Goal: Task Accomplishment & Management: Manage account settings

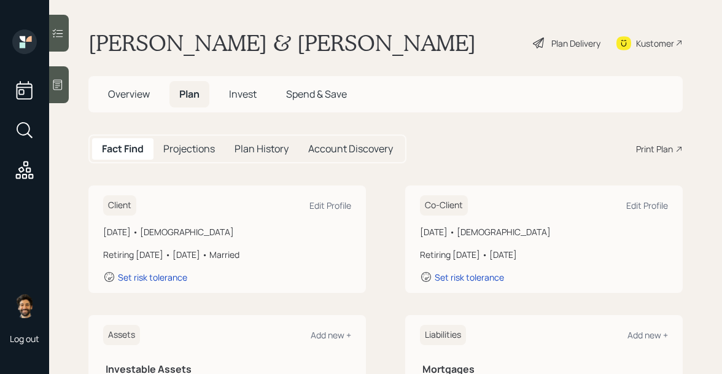
click at [132, 96] on span "Overview" at bounding box center [129, 94] width 42 height 14
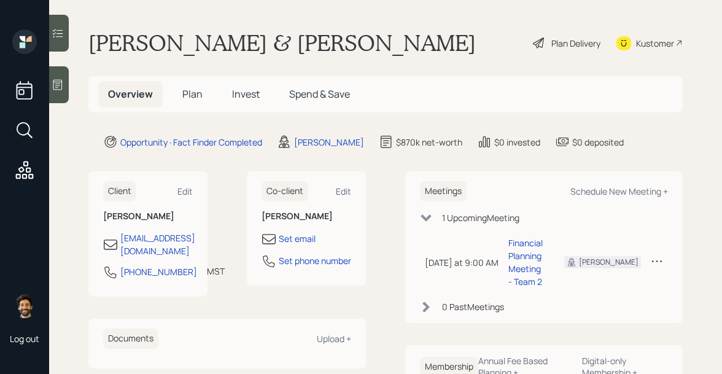
click at [182, 97] on span "Plan" at bounding box center [192, 94] width 20 height 14
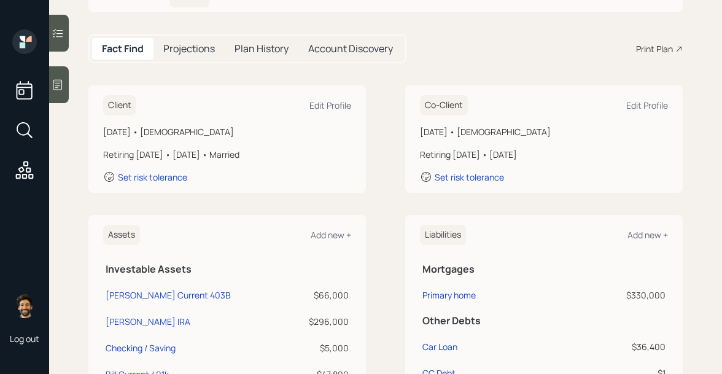
scroll to position [150, 0]
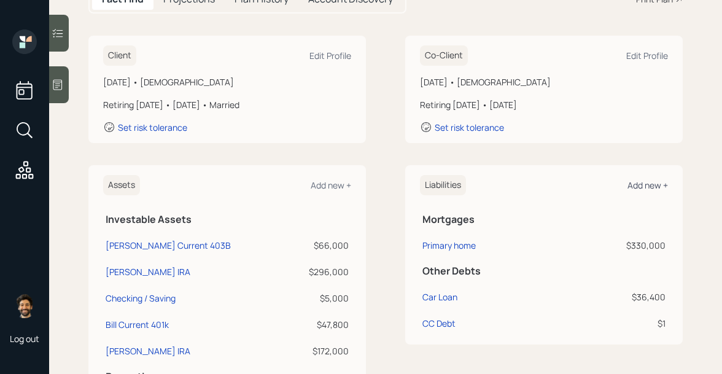
click at [652, 183] on div "Add new +" at bounding box center [648, 185] width 41 height 12
click at [431, 325] on div "CC Debt" at bounding box center [439, 323] width 33 height 13
select select "credit_card"
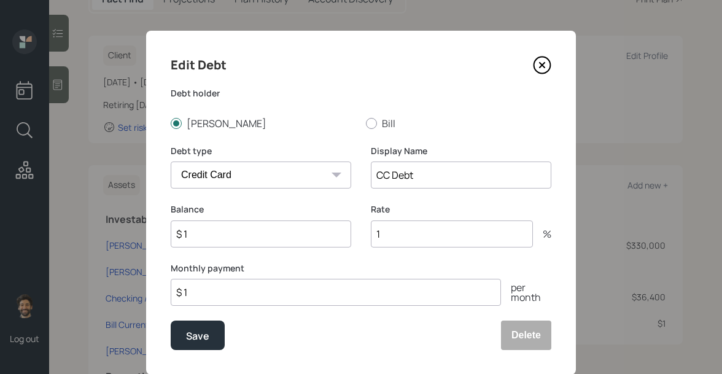
click at [262, 228] on input "$ 1" at bounding box center [261, 233] width 181 height 27
type input "$ 20,000"
type input "20"
click at [200, 346] on button "Save" at bounding box center [198, 335] width 54 height 29
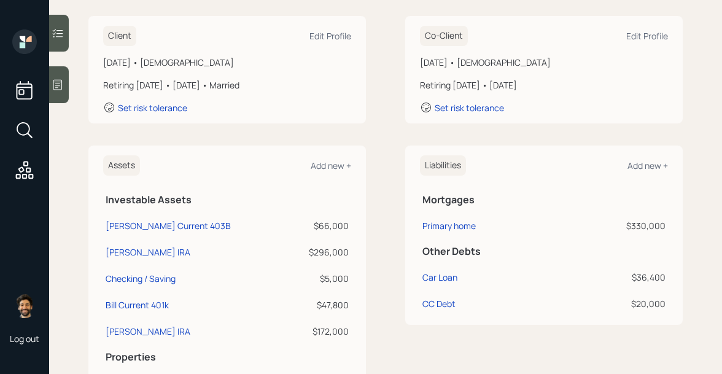
scroll to position [168, 0]
click at [643, 162] on div "Add new +" at bounding box center [648, 167] width 41 height 12
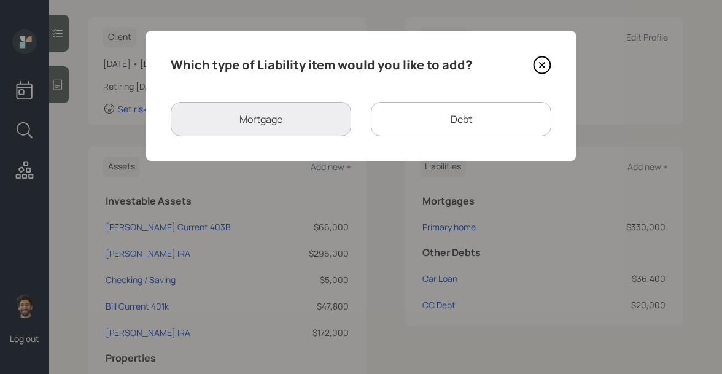
click at [542, 69] on icon at bounding box center [542, 65] width 18 height 18
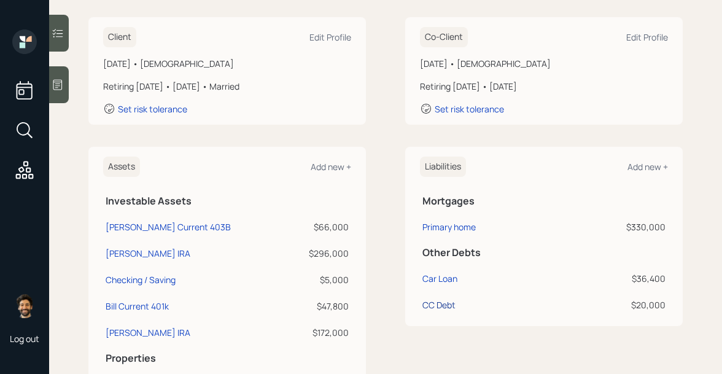
click at [430, 304] on div "CC Debt" at bounding box center [439, 304] width 33 height 13
select select "credit_card"
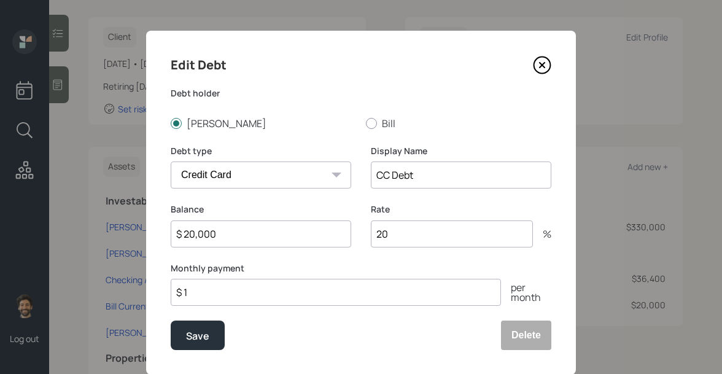
click at [213, 297] on input "$ 1" at bounding box center [336, 292] width 330 height 27
click at [213, 297] on input "$ 320" at bounding box center [336, 292] width 330 height 27
type input "$ 1,000"
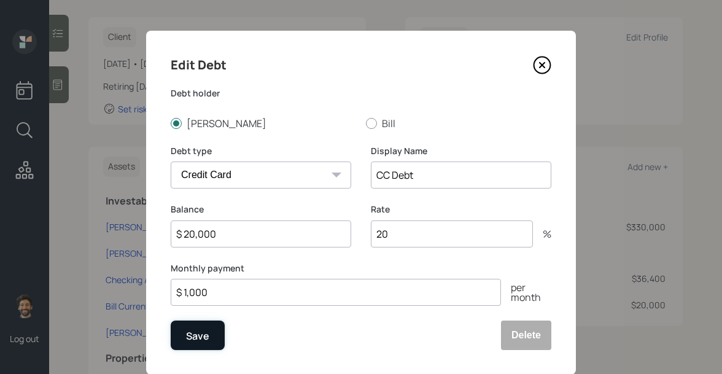
click at [189, 343] on div "Save" at bounding box center [197, 336] width 23 height 17
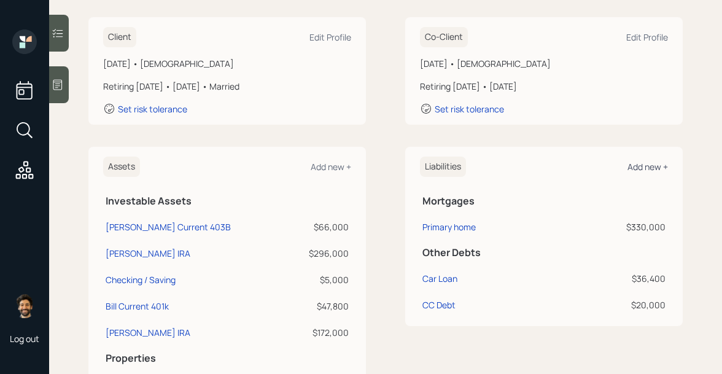
click at [635, 169] on div "Add new +" at bounding box center [648, 167] width 41 height 12
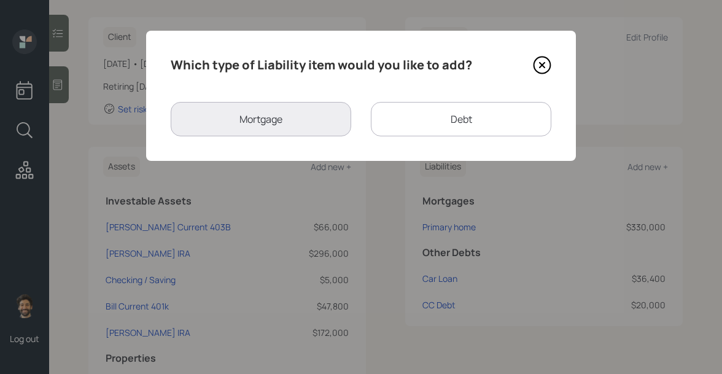
click at [423, 119] on div "Debt" at bounding box center [461, 119] width 181 height 34
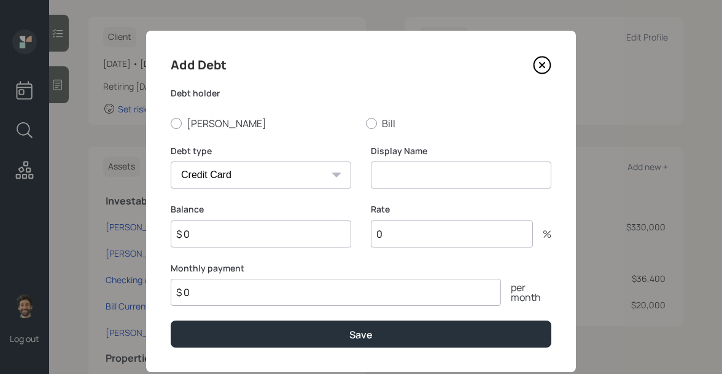
click at [277, 176] on select "Car Credit Card Medical Student Other" at bounding box center [261, 175] width 181 height 27
select select "student"
click at [171, 162] on select "Car Credit Card Medical Student Other" at bounding box center [261, 175] width 181 height 27
click at [401, 177] on input at bounding box center [461, 175] width 181 height 27
type input "Student Loans"
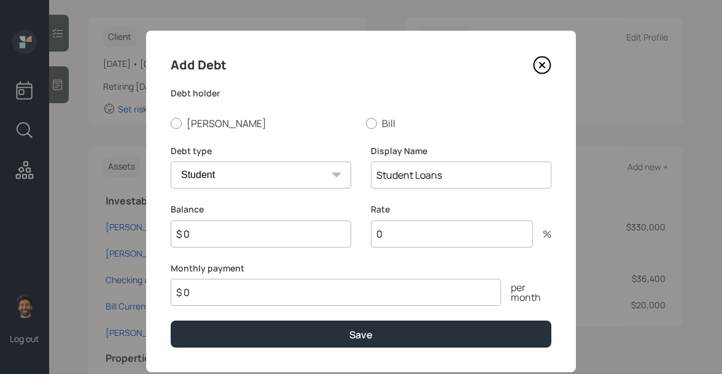
click at [246, 235] on input "$ 0" at bounding box center [261, 233] width 181 height 27
click at [177, 122] on div at bounding box center [176, 123] width 11 height 11
click at [171, 123] on input "[PERSON_NAME]" at bounding box center [170, 123] width 1 height 1
radio input "true"
click at [208, 241] on input "$ 0" at bounding box center [261, 233] width 181 height 27
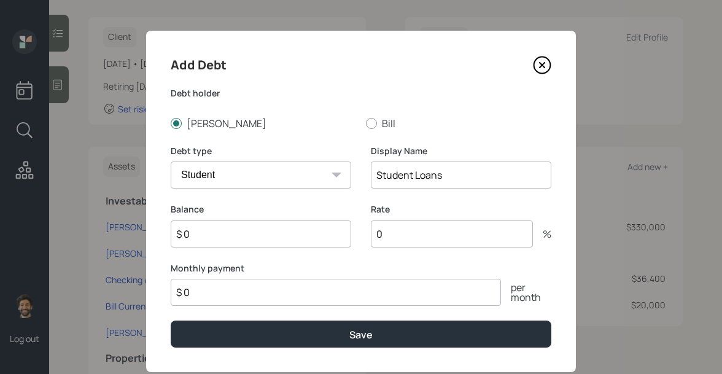
click at [208, 295] on input "$ 0" at bounding box center [336, 292] width 330 height 27
type input "$ 580"
click at [204, 231] on input "$ 0" at bounding box center [261, 233] width 181 height 27
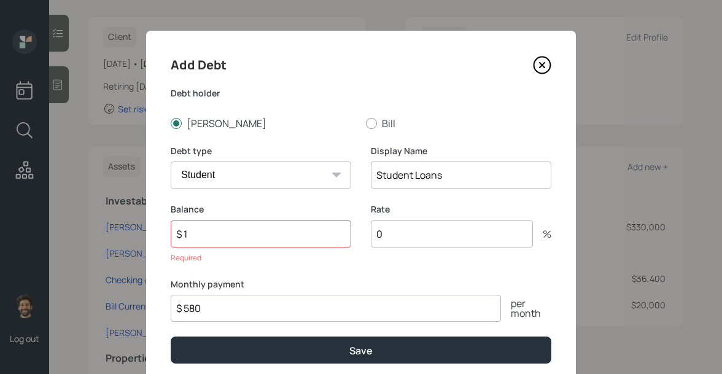
type input "$ 1"
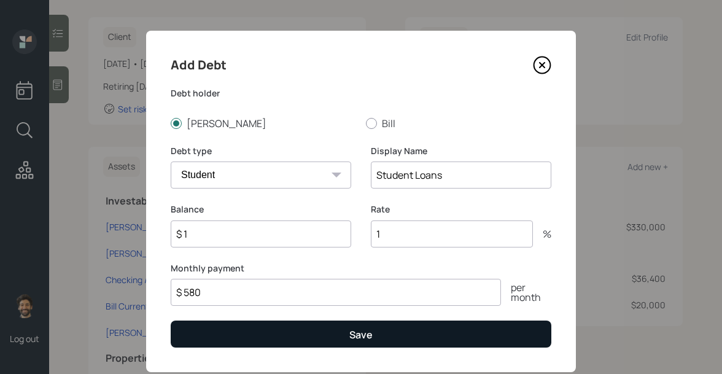
type input "1"
click at [224, 332] on button "Save" at bounding box center [361, 334] width 381 height 26
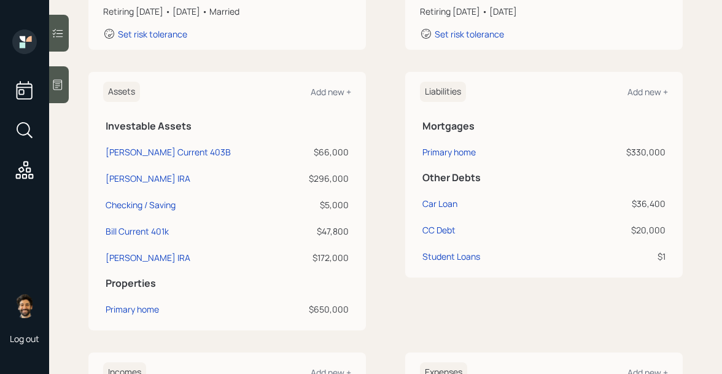
scroll to position [520, 0]
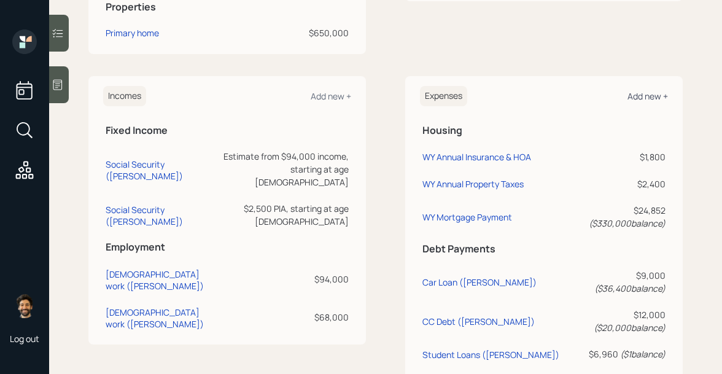
click at [639, 95] on div "Add new +" at bounding box center [648, 96] width 41 height 12
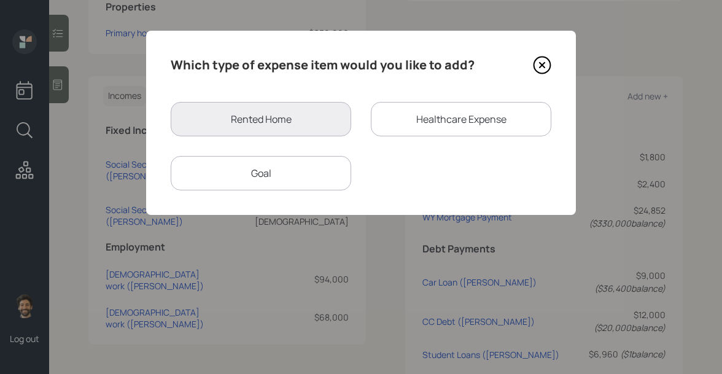
click at [255, 166] on div "Goal" at bounding box center [261, 173] width 181 height 34
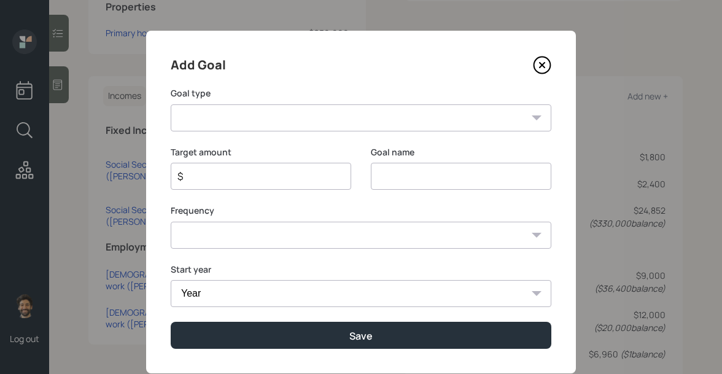
click at [283, 119] on select "Create an emergency fund Donate to charity Purchase a home Make a purchase Supp…" at bounding box center [361, 117] width 381 height 27
select select "other"
click at [171, 104] on select "Create an emergency fund Donate to charity Purchase a home Make a purchase Supp…" at bounding box center [361, 117] width 381 height 27
type input "Other"
click at [246, 170] on input "$" at bounding box center [256, 176] width 160 height 15
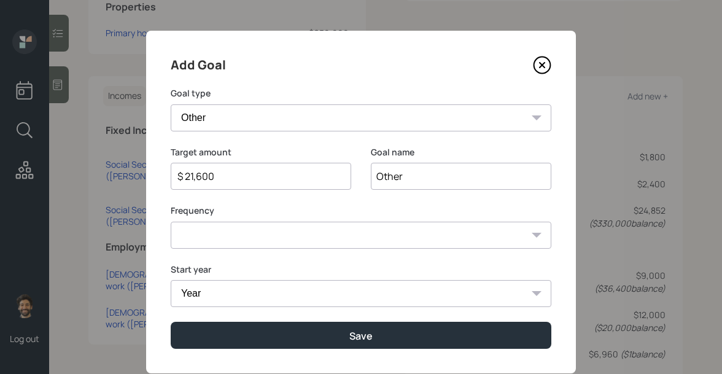
type input "$ 21,600"
click at [187, 241] on select "One time Every 1 year Every 2 years Every 3 years Every 4 years Every 5 years E…" at bounding box center [361, 235] width 381 height 27
select select "1"
click at [171, 222] on select "One time Every 1 year Every 2 years Every 3 years Every 4 years Every 5 years E…" at bounding box center [361, 235] width 381 height 27
click at [200, 290] on select "Year 2025 2026 2027 2028 2029 2030 2031 2032 2033 2034 2035 2036 2037 2038 2039…" at bounding box center [261, 293] width 181 height 27
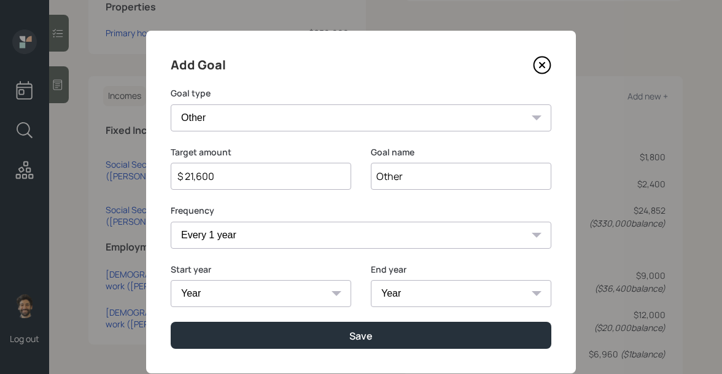
select select "2025"
click at [171, 280] on select "Year 2025 2026 2027 2028 2029 2030 2031 2032 2033 2034 2035 2036 2037 2038 2039…" at bounding box center [261, 293] width 181 height 27
click at [392, 290] on select "Year 2025 2026 2027 2028 2029 2030 2031 2032 2033 2034 2035 2036 2037 2038 2039…" at bounding box center [461, 293] width 181 height 27
select select "2035"
click at [371, 280] on select "Year 2025 2026 2027 2028 2029 2030 2031 2032 2033 2034 2035 2036 2037 2038 2039…" at bounding box center [461, 293] width 181 height 27
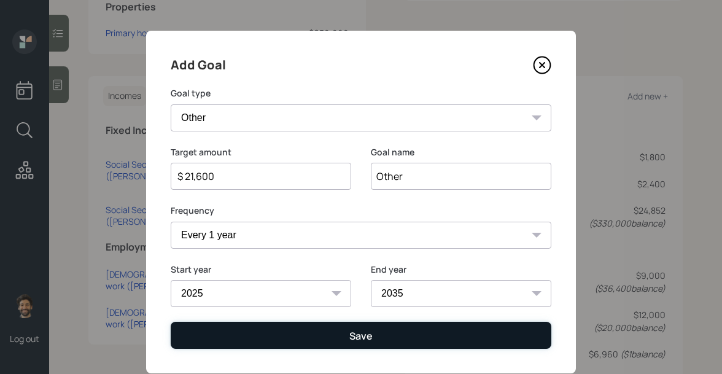
click at [348, 335] on button "Save" at bounding box center [361, 335] width 381 height 26
type input "$"
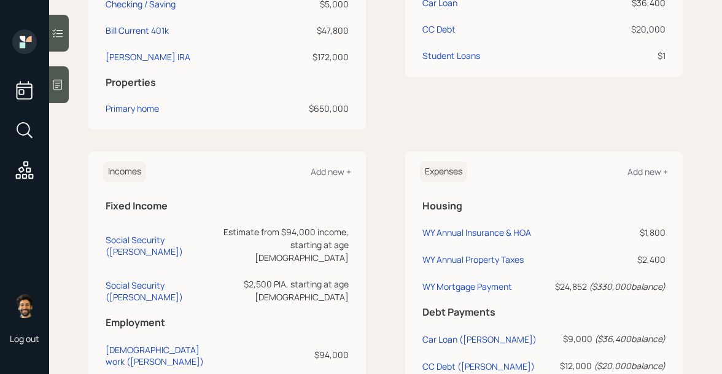
scroll to position [277, 0]
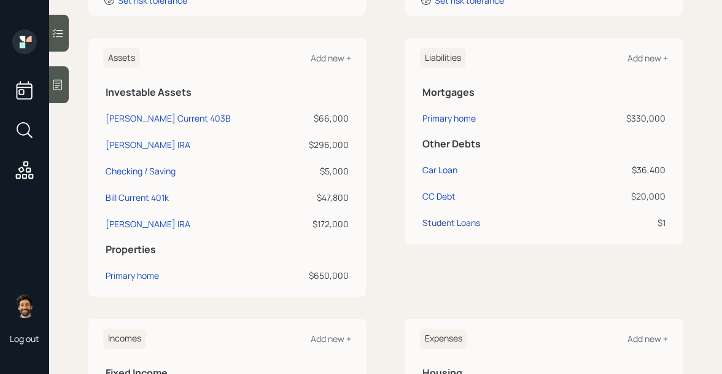
click at [445, 219] on div "Student Loans" at bounding box center [452, 222] width 58 height 13
select select "student"
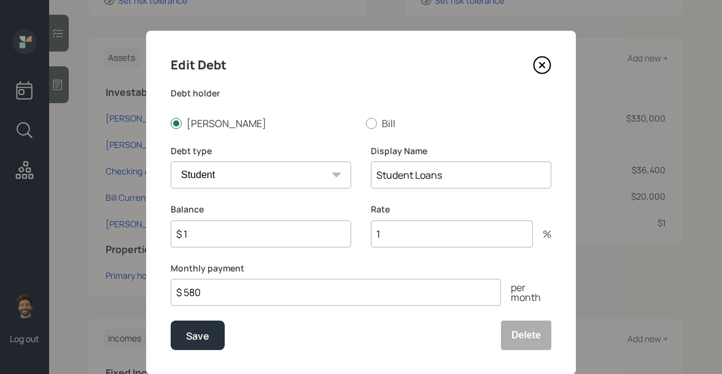
click at [374, 178] on input "Student Loans" at bounding box center [461, 175] width 181 height 27
type input "Kathy Student Loans"
drag, startPoint x: 201, startPoint y: 295, endPoint x: 155, endPoint y: 294, distance: 46.1
click at [155, 294] on div "Edit Debt Debt holder Kathy Bill Debt type Car Credit Card Medical Student Othe…" at bounding box center [361, 203] width 430 height 344
click at [200, 237] on input "$ 1" at bounding box center [261, 233] width 181 height 27
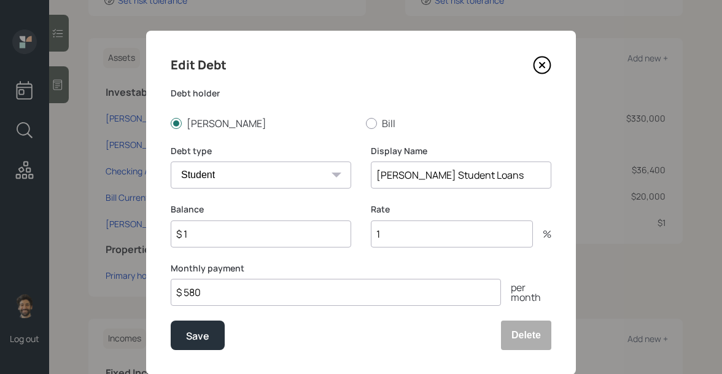
drag, startPoint x: 200, startPoint y: 237, endPoint x: 188, endPoint y: 238, distance: 12.3
click at [188, 238] on input "$ 1" at bounding box center [261, 233] width 181 height 27
type input "$ 60,000"
type input "5"
click at [202, 335] on div "Save" at bounding box center [197, 336] width 23 height 17
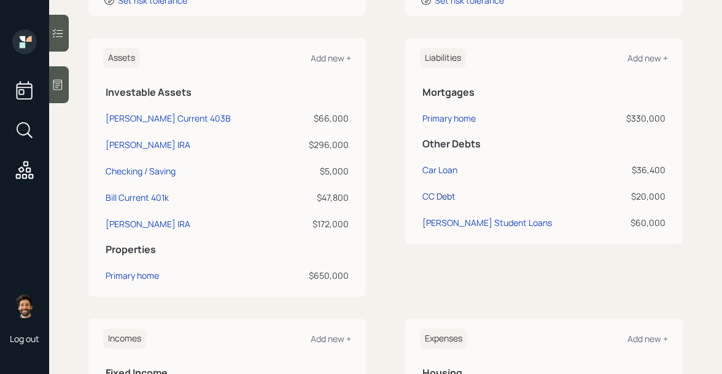
click at [442, 194] on div "CC Debt" at bounding box center [439, 196] width 33 height 13
select select "credit_card"
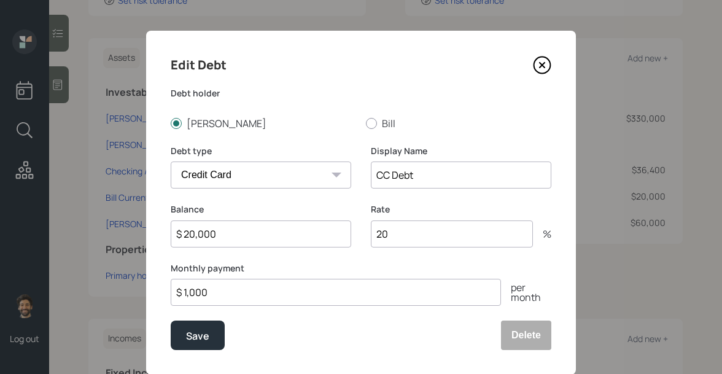
click at [243, 235] on input "$ 20,000" at bounding box center [261, 233] width 181 height 27
type input "$ 27,000"
click at [201, 339] on div "Save" at bounding box center [197, 336] width 23 height 17
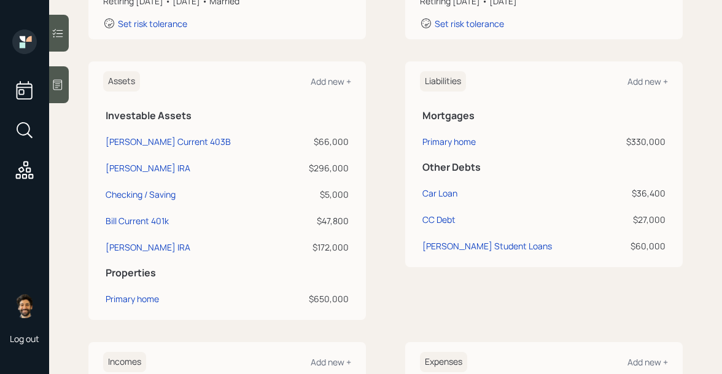
scroll to position [253, 0]
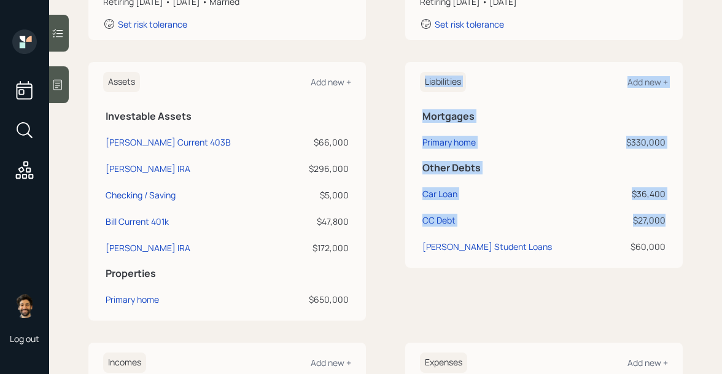
drag, startPoint x: 665, startPoint y: 219, endPoint x: 416, endPoint y: 219, distance: 248.7
click at [416, 219] on div "Liabilities Add new + Mortgages Primary home $330,000 Other Debts Car Loan $36,…" at bounding box center [544, 165] width 278 height 206
click at [425, 220] on div "CC Debt" at bounding box center [439, 220] width 33 height 13
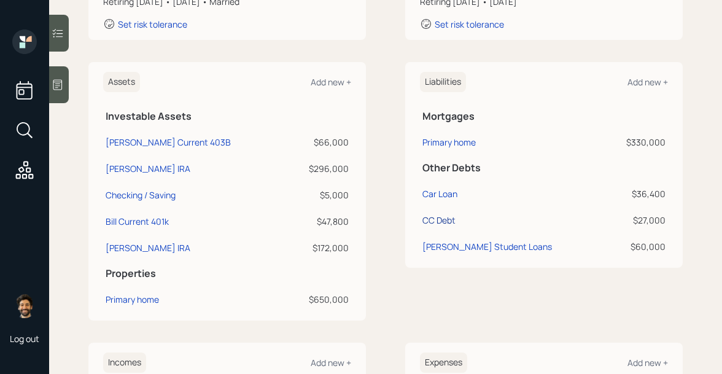
select select "credit_card"
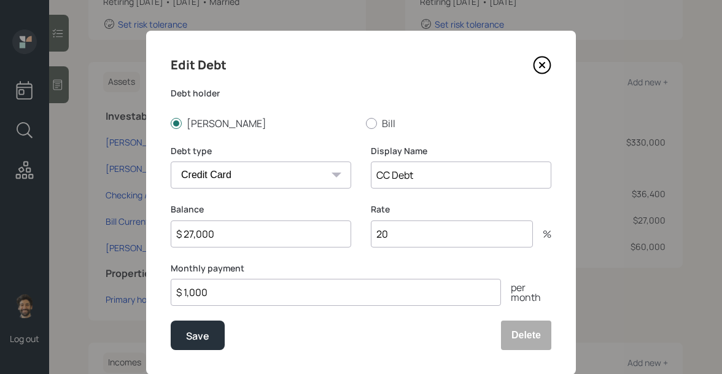
drag, startPoint x: 228, startPoint y: 232, endPoint x: 162, endPoint y: 230, distance: 67.0
click at [162, 230] on div "Edit Debt Debt holder Kathy Bill Debt type Car Credit Card Medical Student Othe…" at bounding box center [361, 203] width 430 height 344
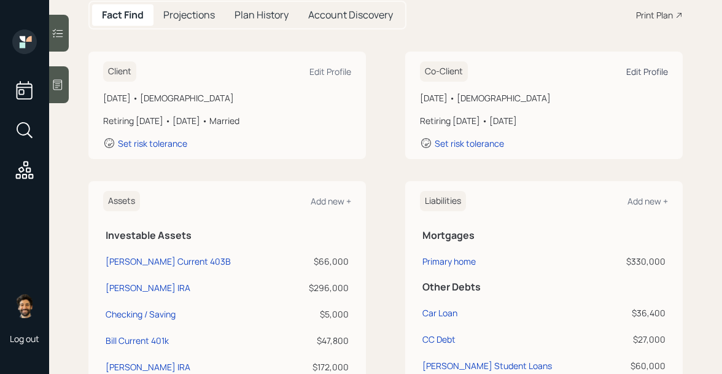
scroll to position [58, 0]
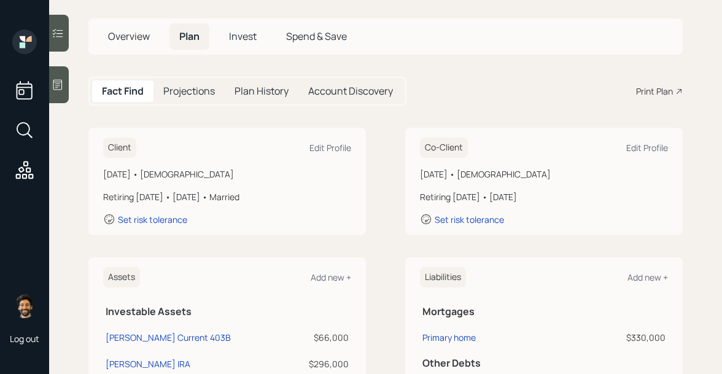
click at [189, 90] on h5 "Projections" at bounding box center [189, 91] width 52 height 12
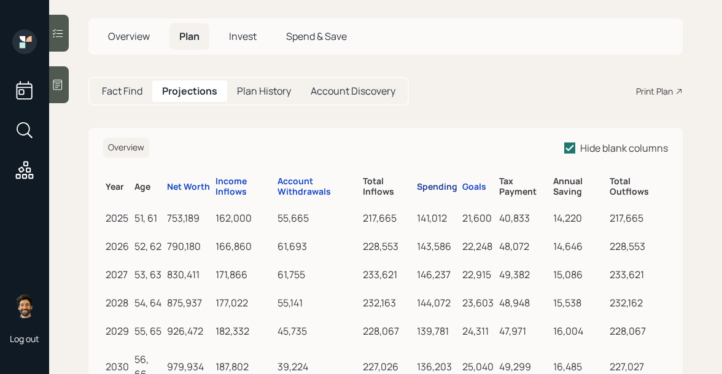
click at [428, 187] on div "Spending" at bounding box center [437, 187] width 41 height 10
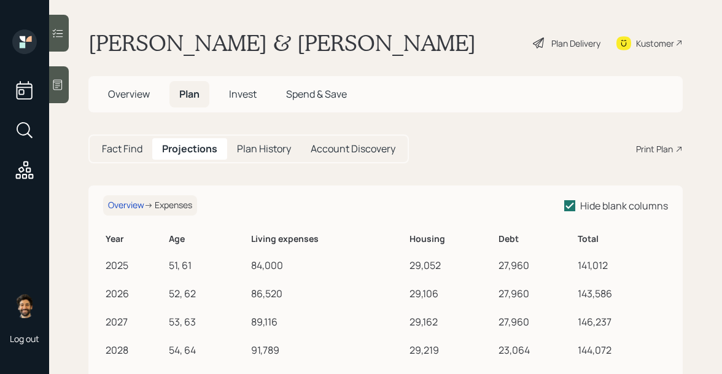
click at [569, 47] on div "Plan Delivery" at bounding box center [576, 43] width 49 height 13
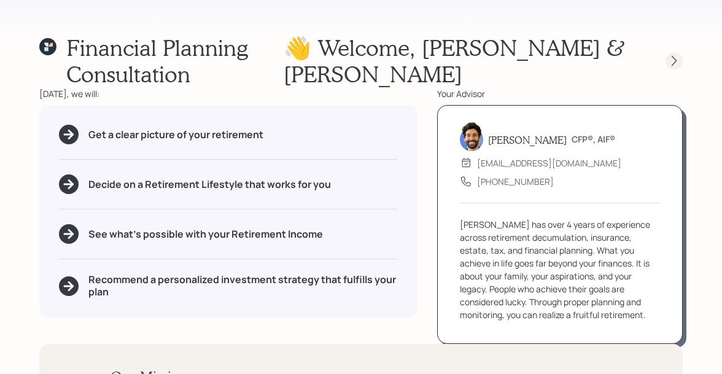
click at [677, 55] on icon at bounding box center [674, 61] width 12 height 12
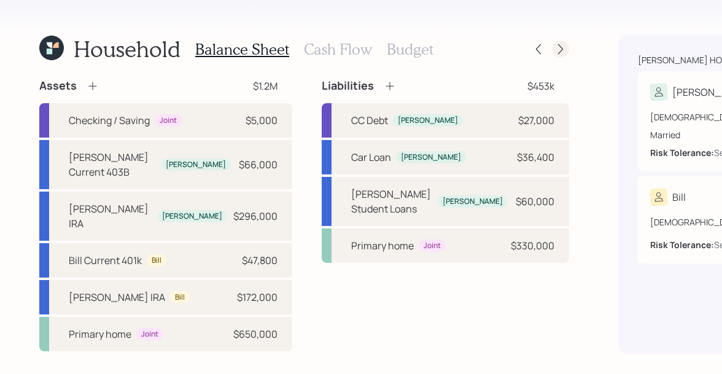
click at [555, 49] on icon at bounding box center [561, 49] width 12 height 12
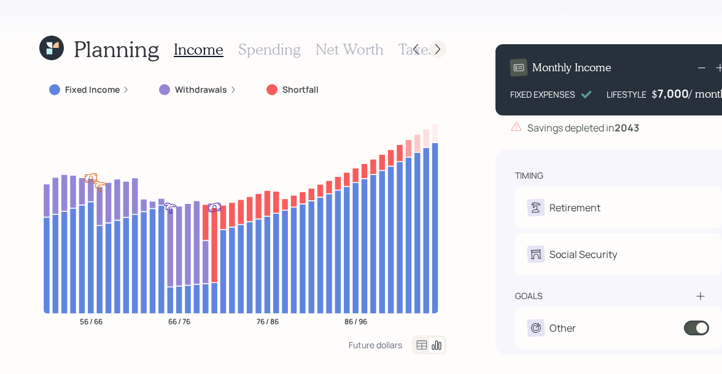
click at [439, 53] on icon at bounding box center [438, 49] width 12 height 12
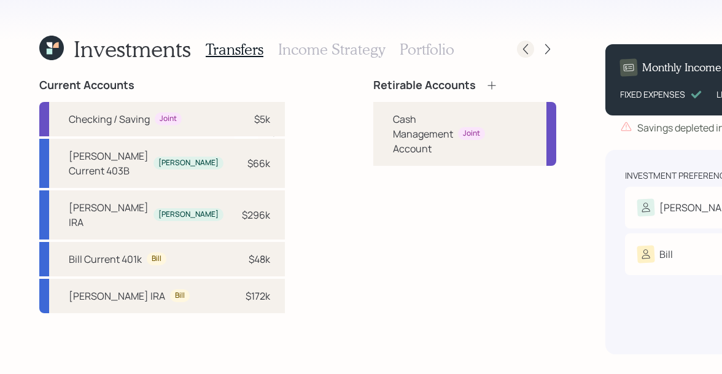
click at [520, 49] on icon at bounding box center [526, 49] width 12 height 12
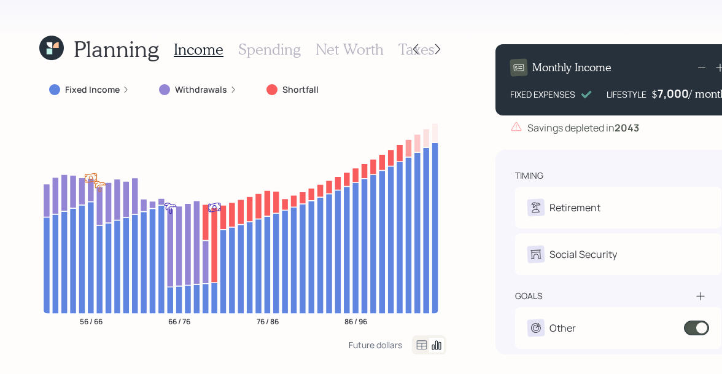
click at [265, 44] on h3 "Spending" at bounding box center [269, 50] width 63 height 18
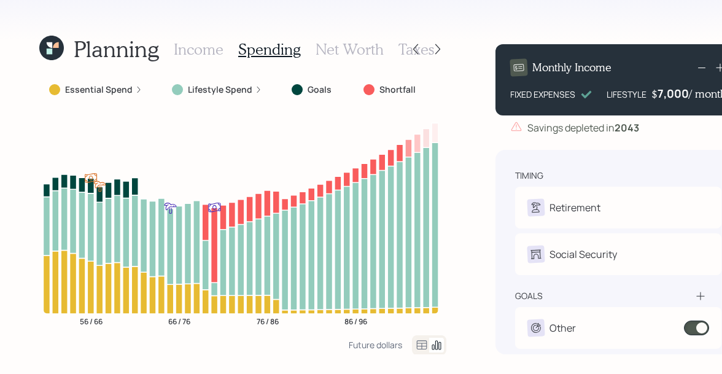
click at [419, 345] on icon at bounding box center [422, 345] width 15 height 15
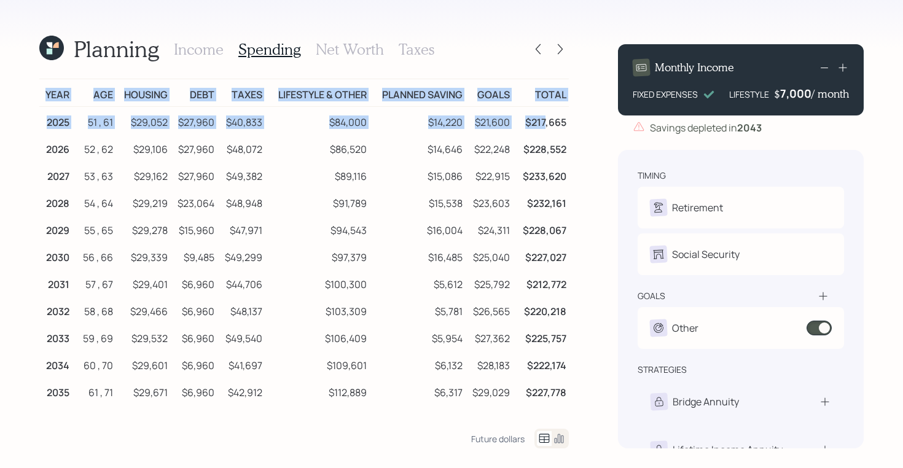
drag, startPoint x: 571, startPoint y: 125, endPoint x: 545, endPoint y: 124, distance: 25.2
click at [545, 124] on div "Planning Income Spending Net Worth Taxes Year Age Housing Debt Taxes Lifestyle …" at bounding box center [451, 234] width 903 height 468
click at [545, 124] on td "$217,665" at bounding box center [540, 121] width 57 height 28
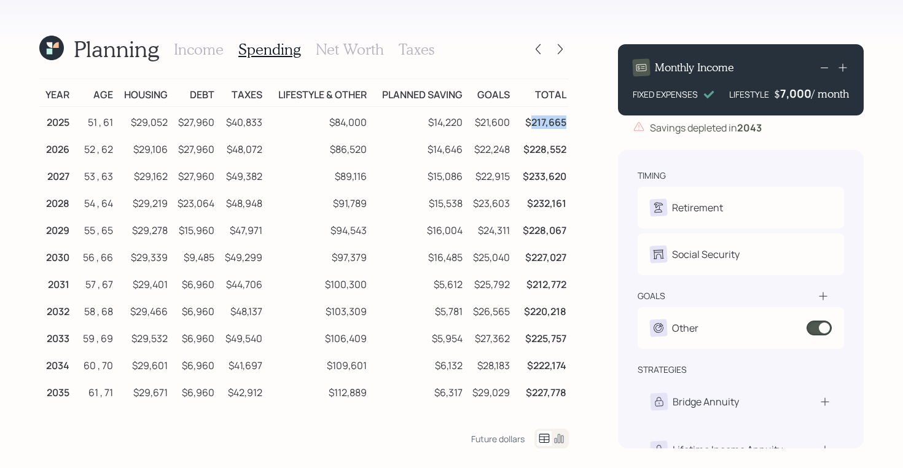
click at [545, 124] on td "$217,665" at bounding box center [540, 121] width 57 height 28
click at [201, 53] on h3 "Income" at bounding box center [199, 50] width 50 height 18
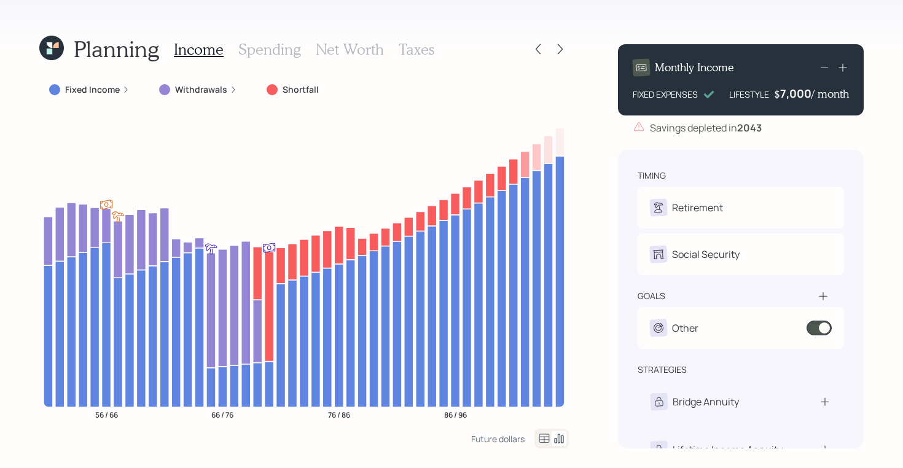
click at [540, 373] on icon at bounding box center [544, 438] width 15 height 15
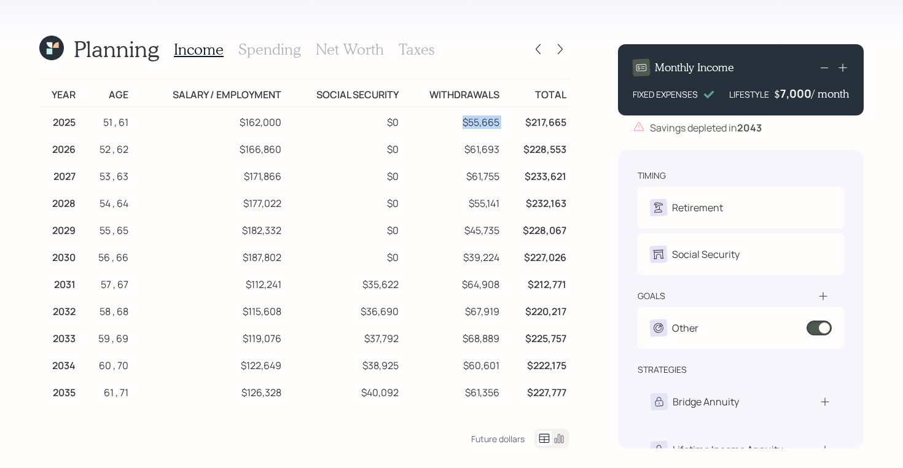
drag, startPoint x: 461, startPoint y: 118, endPoint x: 505, endPoint y: 122, distance: 44.4
click at [505, 122] on tr "2025 51 , 61 $162,000 $0 $55,665 $217,665" at bounding box center [303, 121] width 529 height 28
click at [58, 51] on icon at bounding box center [51, 48] width 25 height 25
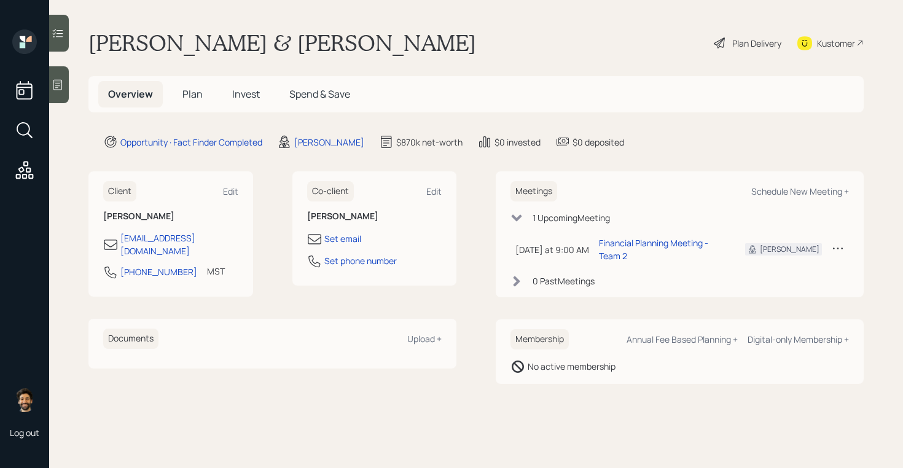
click at [192, 93] on span "Plan" at bounding box center [192, 94] width 20 height 14
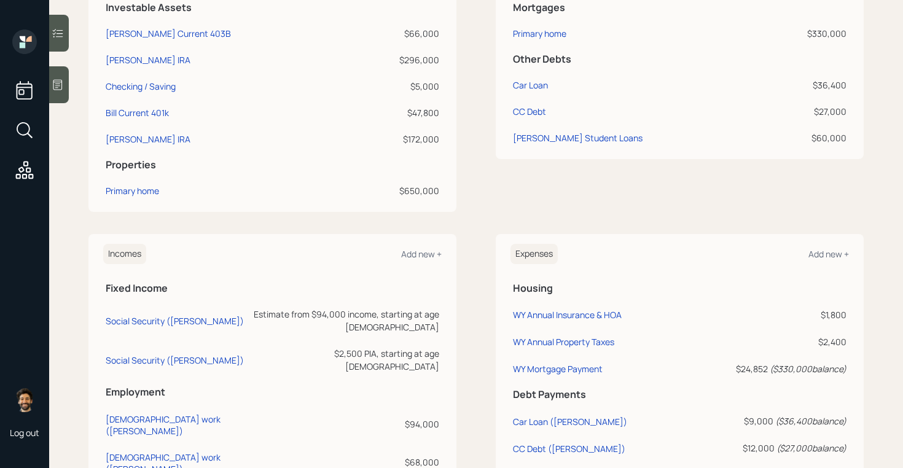
scroll to position [663, 0]
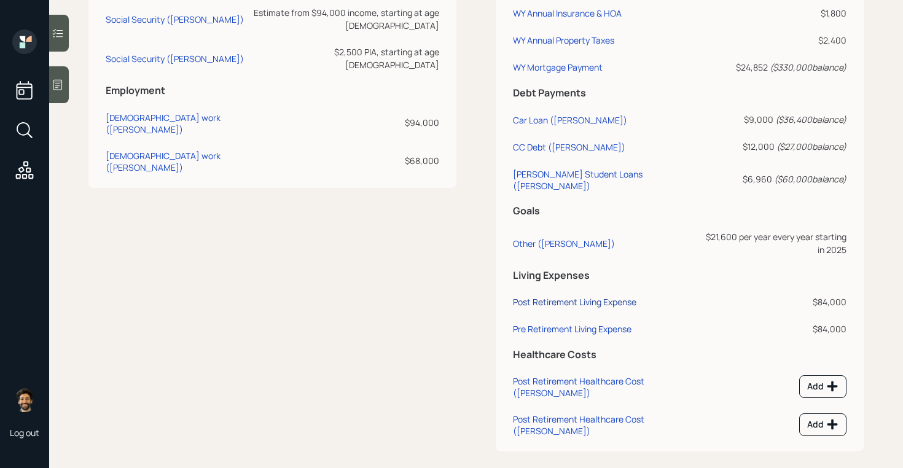
click at [564, 296] on div "Post Retirement Living Expense" at bounding box center [574, 302] width 123 height 12
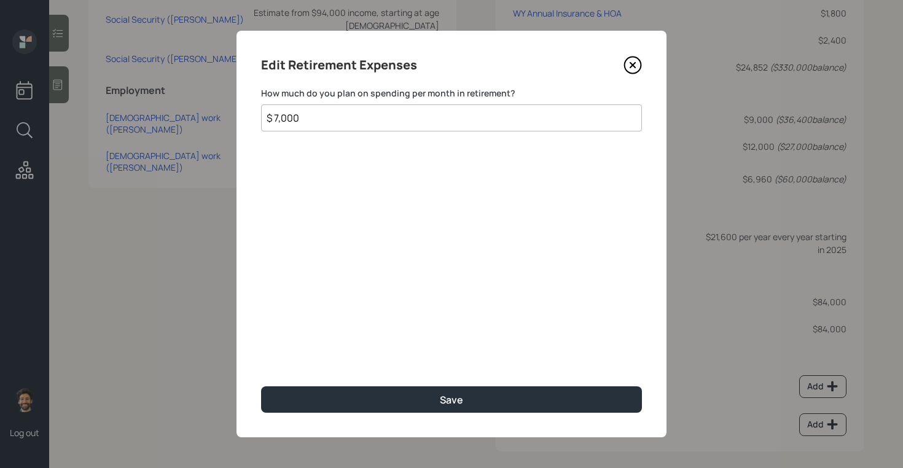
click at [295, 118] on input "$ 7,000" at bounding box center [451, 117] width 381 height 27
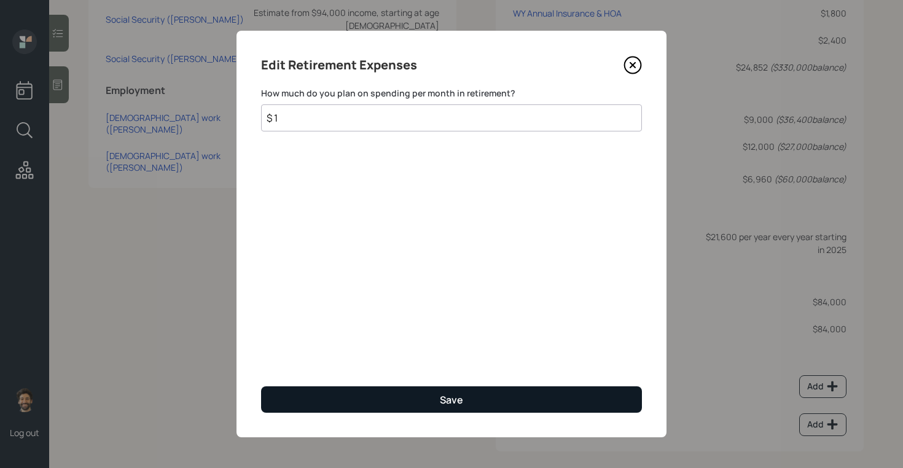
type input "$ 1"
click at [355, 373] on button "Save" at bounding box center [451, 399] width 381 height 26
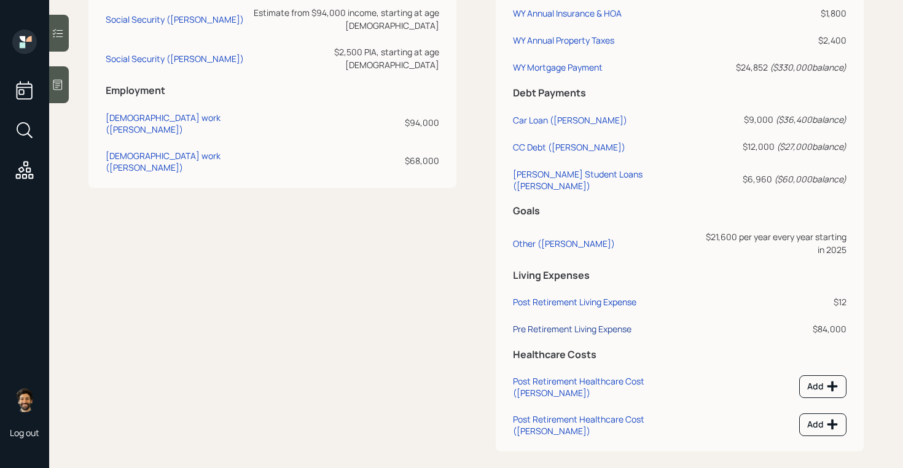
click at [531, 323] on div "Pre Retirement Living Expense" at bounding box center [572, 329] width 119 height 12
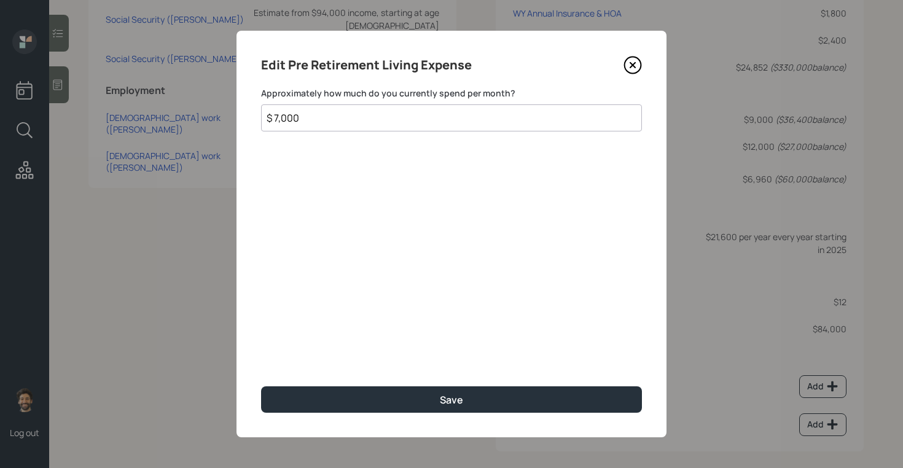
click at [291, 121] on input "$ 7,000" at bounding box center [451, 117] width 381 height 27
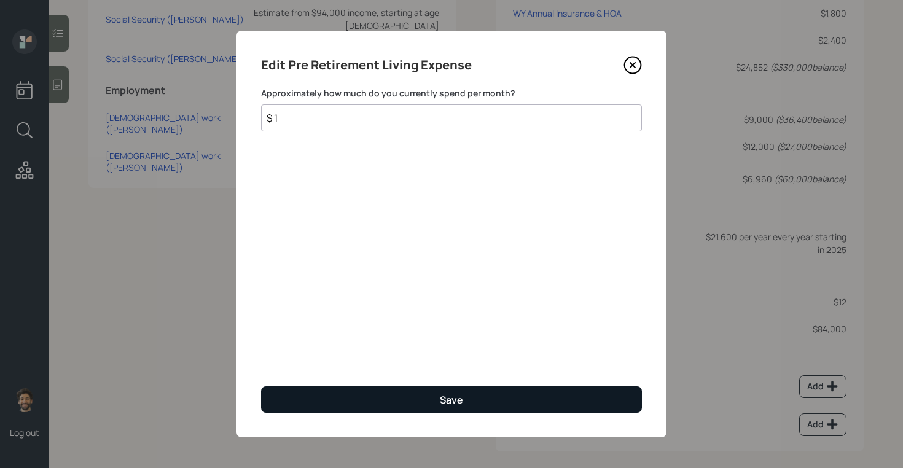
type input "$ 1"
click at [341, 373] on button "Save" at bounding box center [451, 399] width 381 height 26
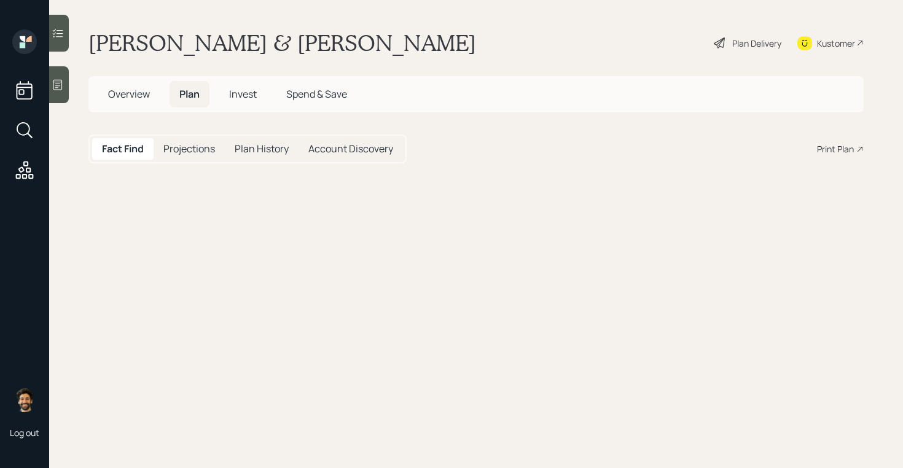
click at [746, 37] on div "Plan Delivery" at bounding box center [756, 43] width 49 height 13
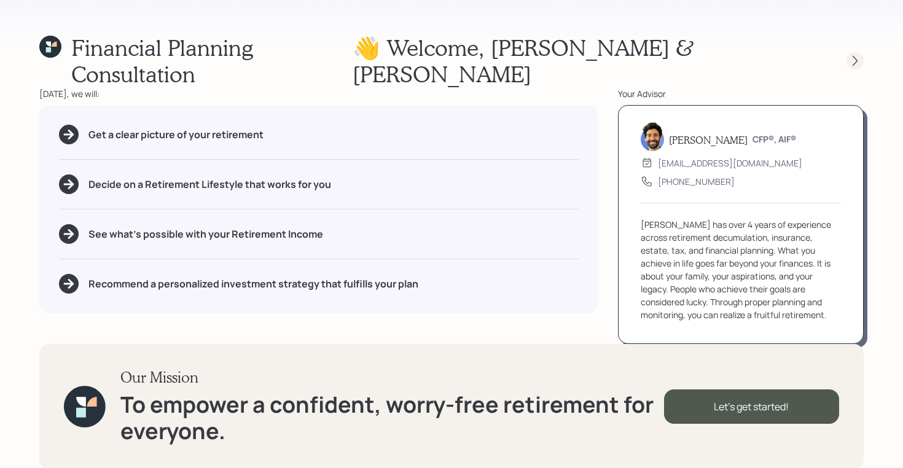
click at [857, 55] on icon at bounding box center [855, 61] width 12 height 12
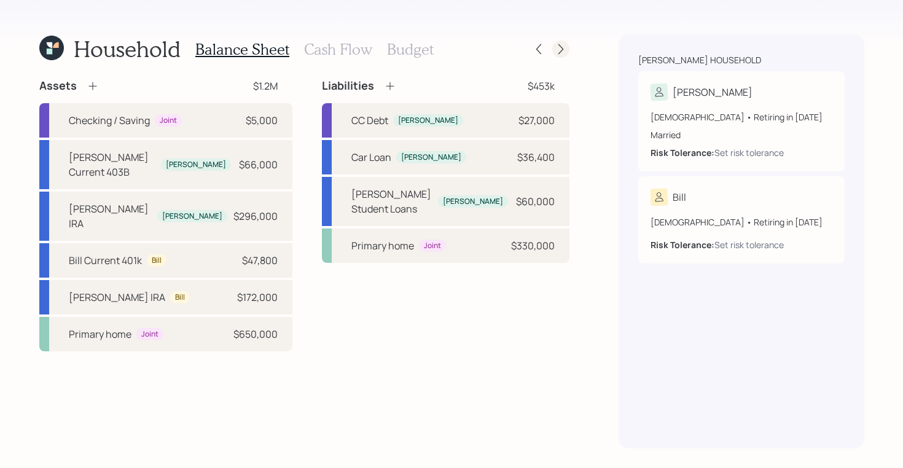
click at [560, 50] on icon at bounding box center [561, 49] width 12 height 12
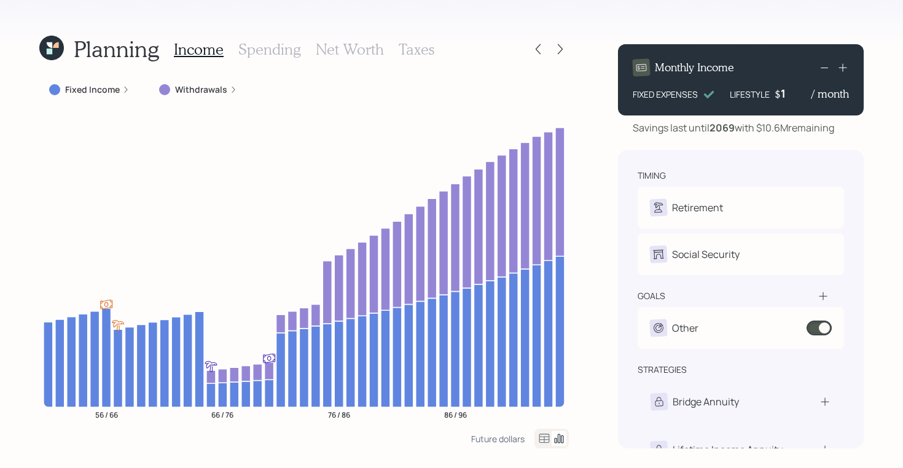
click at [545, 440] on icon at bounding box center [544, 438] width 15 height 15
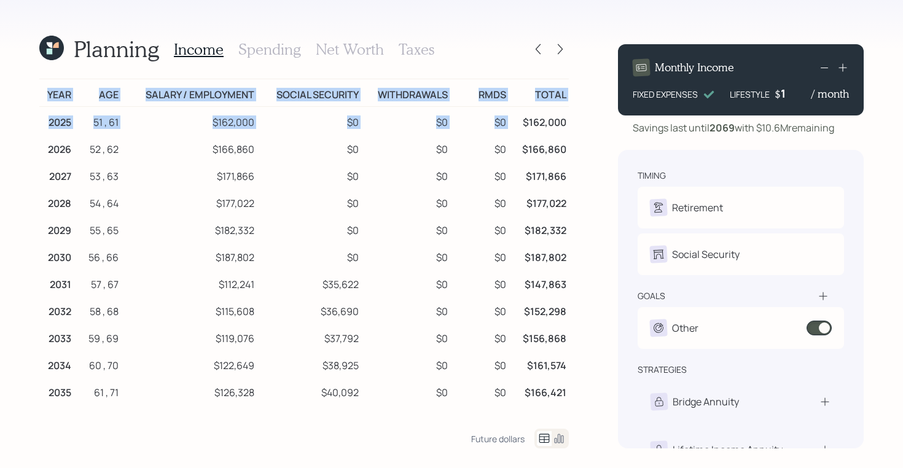
drag, startPoint x: 525, startPoint y: 119, endPoint x: 574, endPoint y: 122, distance: 49.2
click at [574, 122] on div "Planning Income Spending Net Worth Taxes Year Age Salary / Employment Social Se…" at bounding box center [451, 234] width 903 height 468
click at [526, 119] on td "$162,000" at bounding box center [539, 121] width 60 height 28
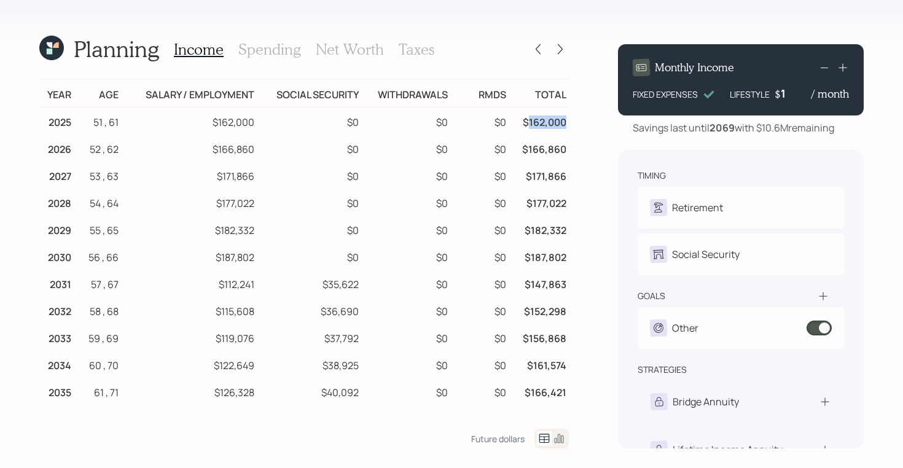
click at [526, 119] on td "$162,000" at bounding box center [539, 121] width 60 height 28
click at [259, 262] on td "$0" at bounding box center [309, 255] width 104 height 27
drag, startPoint x: 111, startPoint y: 284, endPoint x: 130, endPoint y: 284, distance: 18.4
click at [130, 284] on tr "2031 57 , 67 $112,241 $35,622 $0 $0 $147,863" at bounding box center [303, 282] width 529 height 27
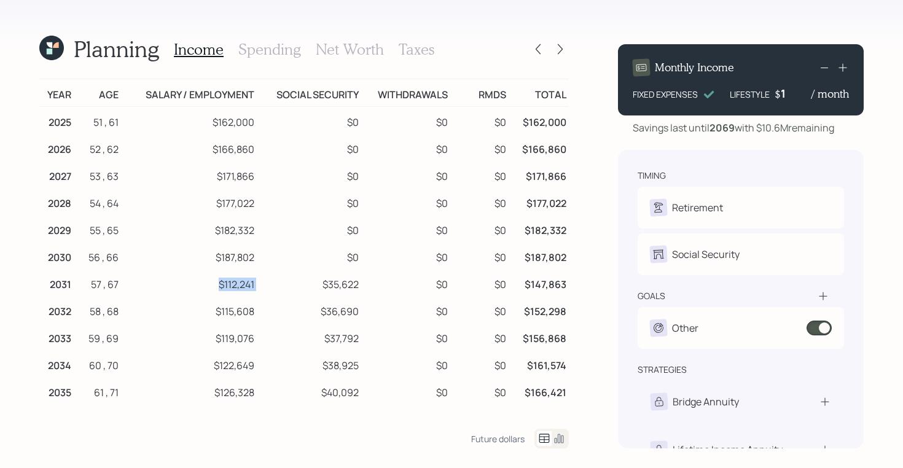
drag, startPoint x: 258, startPoint y: 284, endPoint x: 209, endPoint y: 284, distance: 48.5
click at [209, 284] on tr "2031 57 , 67 $112,241 $35,622 $0 $0 $147,863" at bounding box center [303, 282] width 529 height 27
drag, startPoint x: 259, startPoint y: 255, endPoint x: 206, endPoint y: 255, distance: 52.2
click at [206, 255] on tr "2030 56 , 66 $187,802 $0 $0 $0 $187,802" at bounding box center [303, 255] width 529 height 27
drag, startPoint x: 254, startPoint y: 289, endPoint x: 212, endPoint y: 288, distance: 42.4
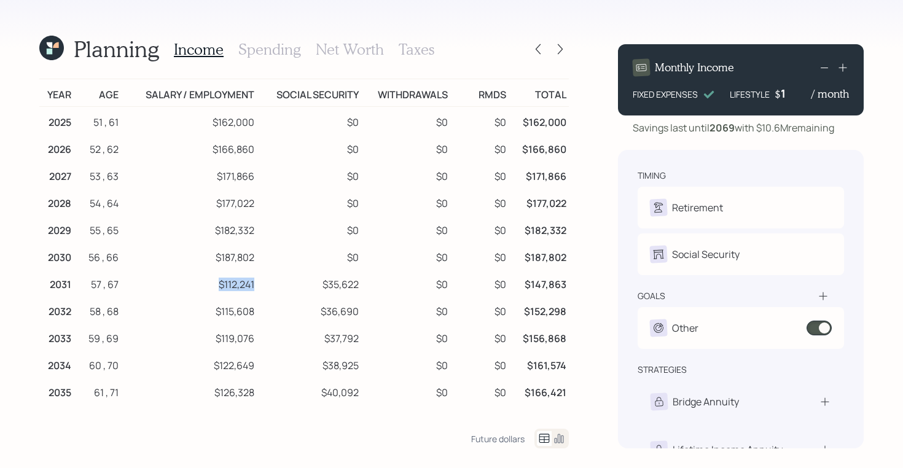
click at [212, 288] on td "$112,241" at bounding box center [189, 282] width 136 height 27
drag, startPoint x: 318, startPoint y: 287, endPoint x: 365, endPoint y: 287, distance: 46.7
click at [365, 287] on tr "2031 57 , 67 $112,241 $35,622 $0 $0 $147,863" at bounding box center [303, 282] width 529 height 27
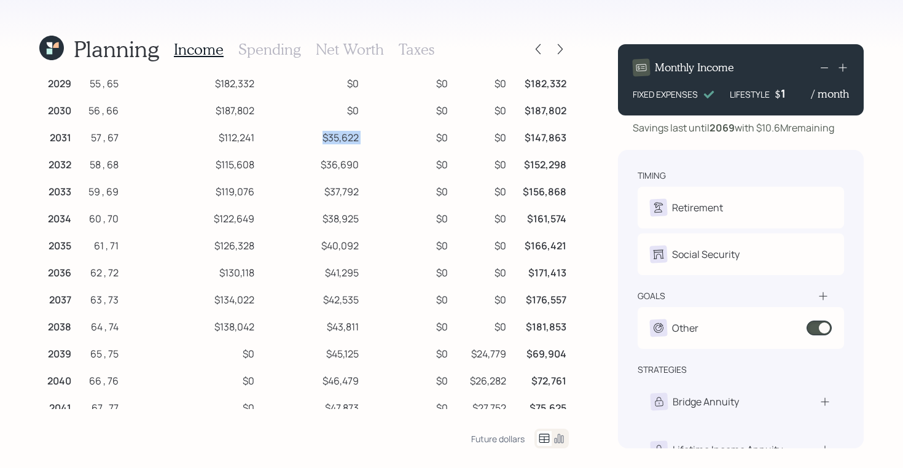
scroll to position [168, 0]
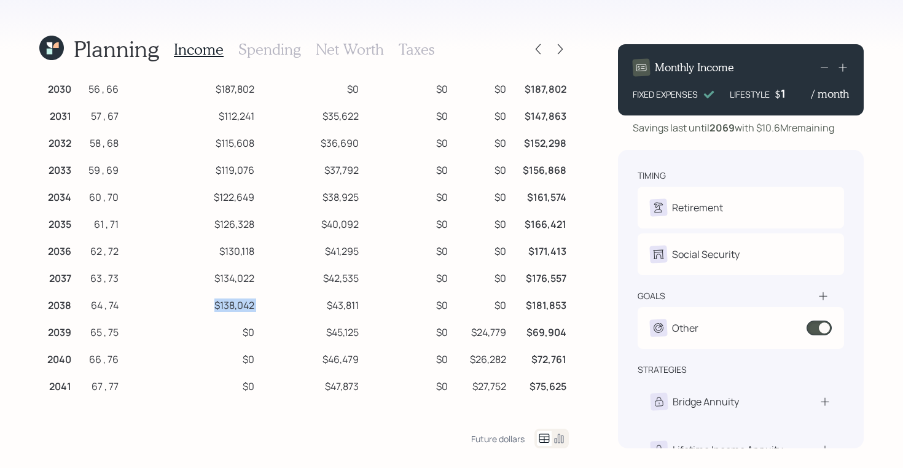
drag, startPoint x: 258, startPoint y: 303, endPoint x: 203, endPoint y: 303, distance: 54.7
click at [204, 303] on tr "2038 64 , 74 $138,042 $43,811 $0 $0 $181,853" at bounding box center [303, 303] width 529 height 27
drag, startPoint x: 241, startPoint y: 327, endPoint x: 269, endPoint y: 332, distance: 28.0
click at [269, 332] on tr "2039 65 , 75 $0 $45,125 $0 $24,779 $69,904" at bounding box center [303, 330] width 529 height 27
drag, startPoint x: 330, startPoint y: 332, endPoint x: 368, endPoint y: 335, distance: 38.2
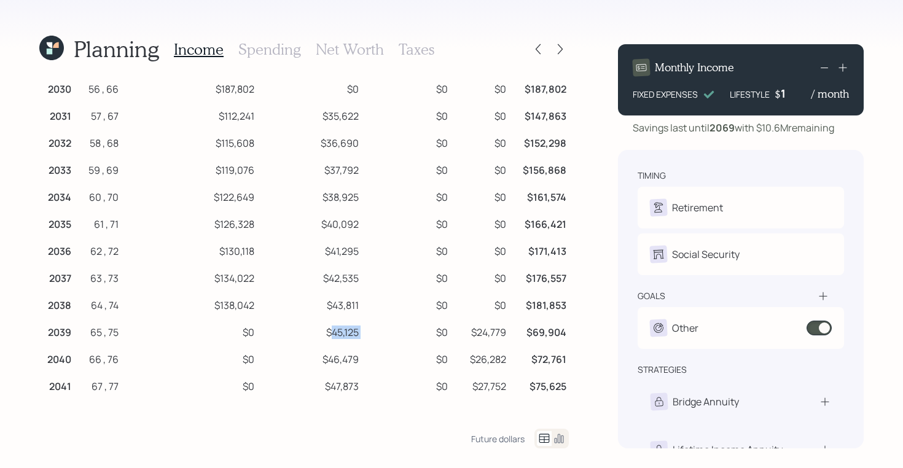
click at [368, 335] on tr "2039 65 , 75 $0 $45,125 $0 $24,779 $69,904" at bounding box center [303, 330] width 529 height 27
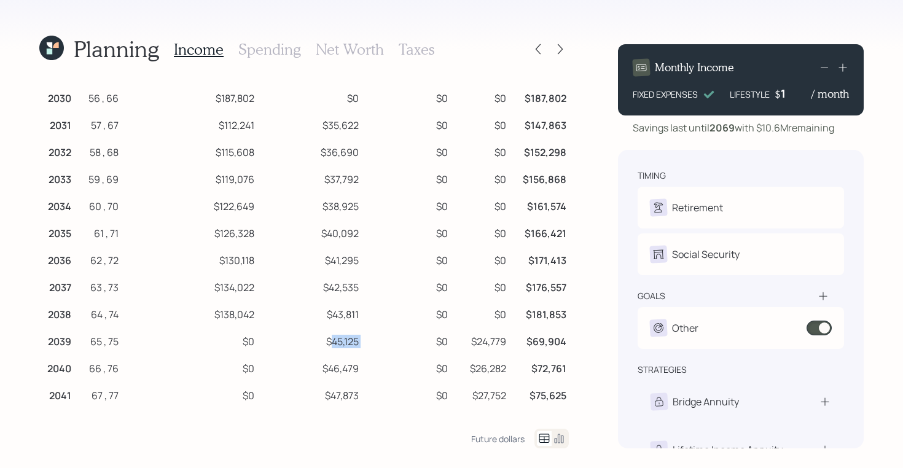
scroll to position [0, 0]
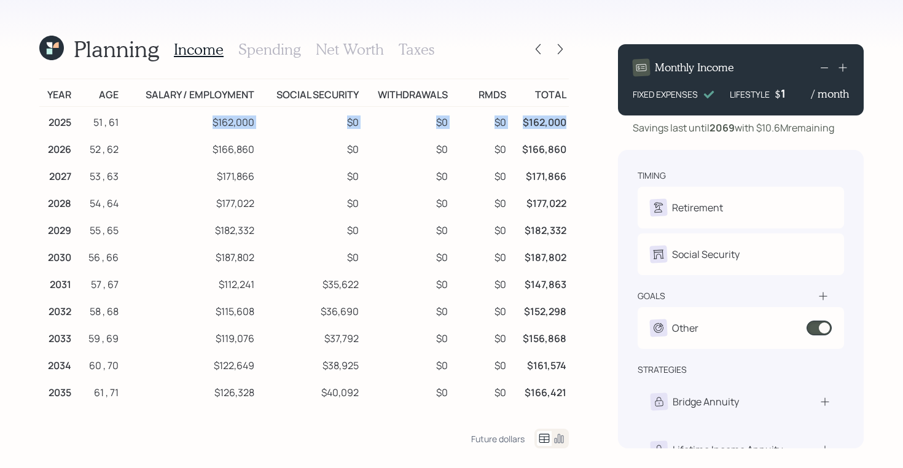
drag, startPoint x: 211, startPoint y: 118, endPoint x: 565, endPoint y: 123, distance: 353.8
click at [565, 123] on tr "2025 51 , 61 $162,000 $0 $0 $0 $162,000" at bounding box center [303, 121] width 529 height 28
click at [564, 442] on icon at bounding box center [559, 438] width 15 height 15
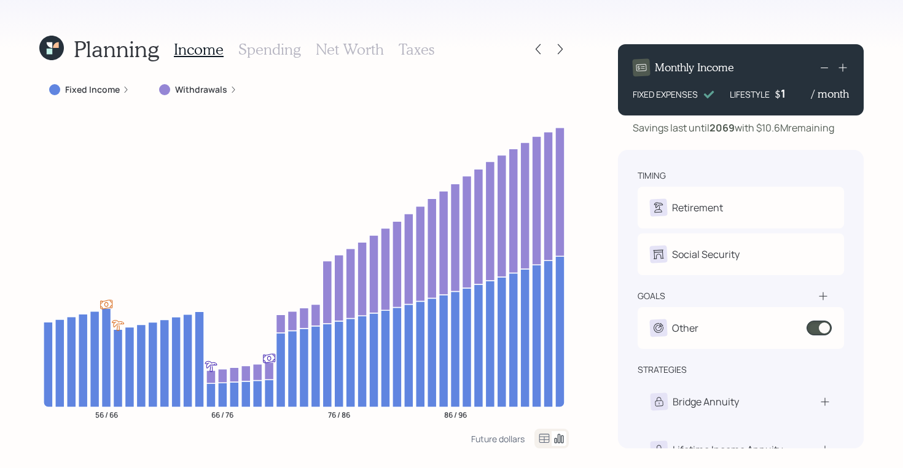
click at [272, 48] on h3 "Spending" at bounding box center [269, 50] width 63 height 18
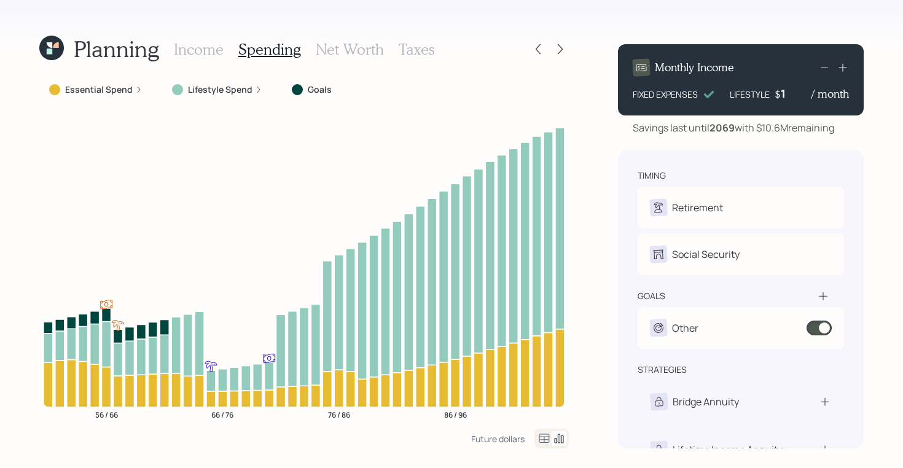
click at [548, 441] on icon at bounding box center [544, 438] width 15 height 15
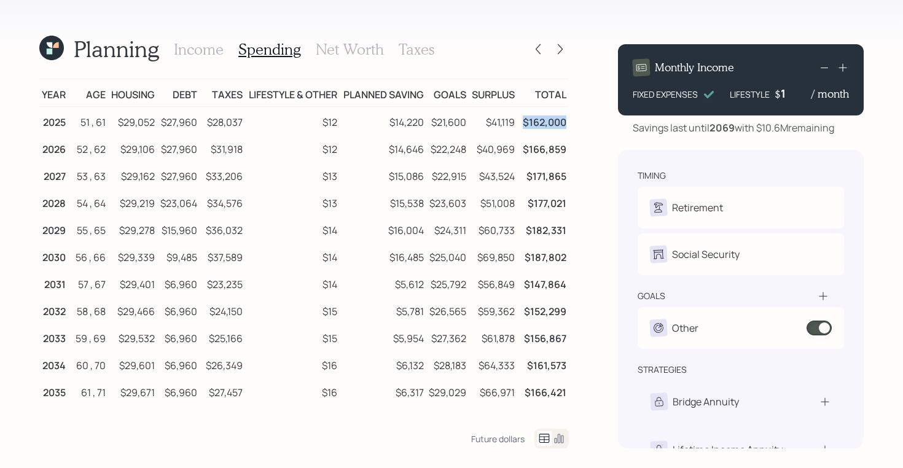
drag, startPoint x: 568, startPoint y: 122, endPoint x: 524, endPoint y: 120, distance: 43.6
click at [524, 120] on td "$162,000" at bounding box center [543, 121] width 52 height 28
drag, startPoint x: 117, startPoint y: 123, endPoint x: 157, endPoint y: 123, distance: 39.9
click at [157, 123] on tr "2025 51 , 61 $29,052 $27,960 $28,037 $12 $14,220 $21,600 $41,119 $162,000" at bounding box center [303, 121] width 529 height 28
drag, startPoint x: 158, startPoint y: 121, endPoint x: 199, endPoint y: 122, distance: 41.2
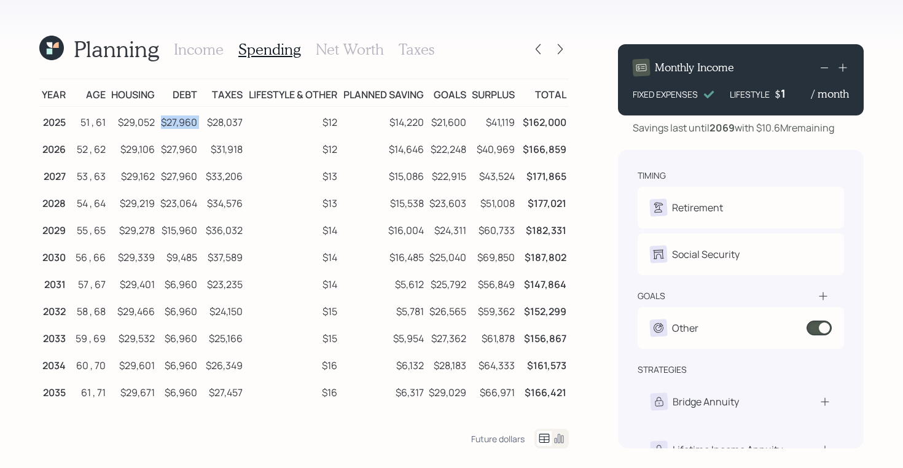
click at [199, 122] on tr "2025 51 , 61 $29,052 $27,960 $28,037 $12 $14,220 $21,600 $41,119 $162,000" at bounding box center [303, 121] width 529 height 28
drag, startPoint x: 211, startPoint y: 121, endPoint x: 243, endPoint y: 121, distance: 31.9
click at [243, 121] on td "$28,037" at bounding box center [223, 121] width 46 height 28
drag, startPoint x: 339, startPoint y: 120, endPoint x: 316, endPoint y: 120, distance: 22.7
click at [316, 120] on td "$12" at bounding box center [292, 121] width 95 height 28
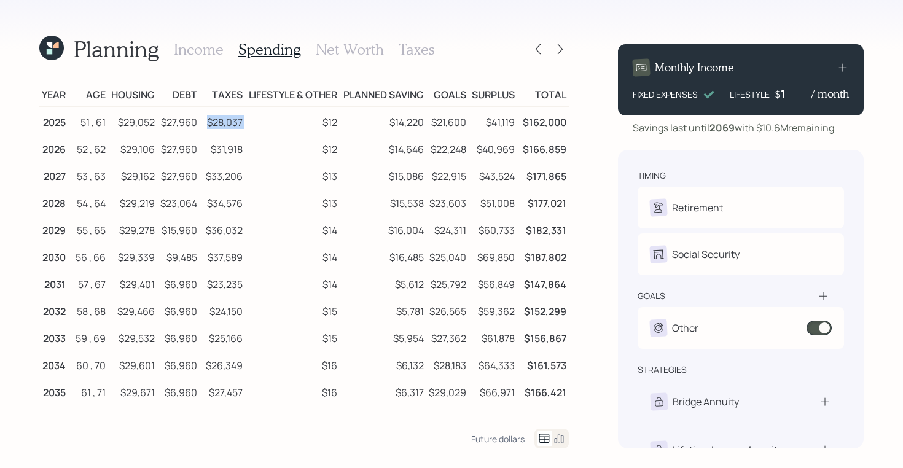
drag, startPoint x: 246, startPoint y: 121, endPoint x: 203, endPoint y: 121, distance: 42.4
click at [203, 121] on tr "2025 51 , 61 $29,052 $27,960 $28,037 $12 $14,220 $21,600 $41,119 $162,000" at bounding box center [303, 121] width 529 height 28
drag, startPoint x: 339, startPoint y: 120, endPoint x: 318, endPoint y: 120, distance: 21.5
click at [318, 120] on td "$12" at bounding box center [292, 121] width 95 height 28
drag, startPoint x: 425, startPoint y: 121, endPoint x: 385, endPoint y: 121, distance: 39.9
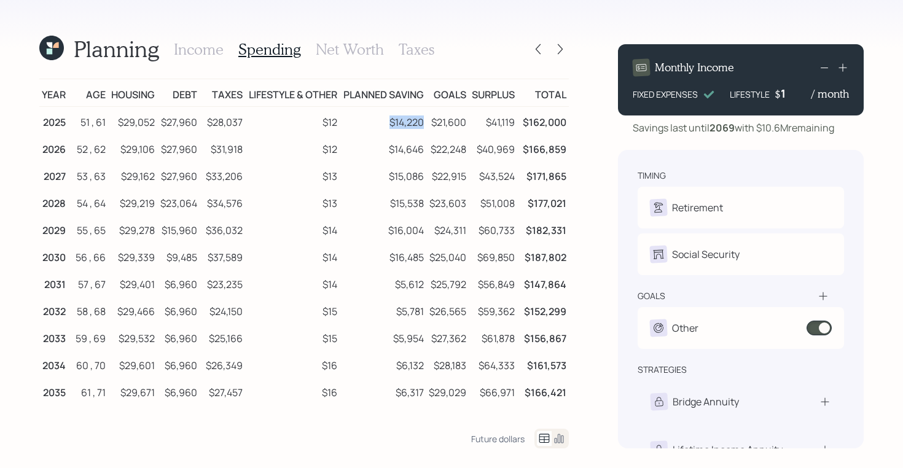
click at [385, 121] on td "$14,220" at bounding box center [383, 121] width 86 height 28
drag, startPoint x: 470, startPoint y: 122, endPoint x: 433, endPoint y: 122, distance: 36.8
click at [433, 122] on tr "2025 51 , 61 $29,052 $27,960 $28,037 $12 $14,220 $21,600 $41,119 $162,000" at bounding box center [303, 121] width 529 height 28
click at [49, 49] on icon at bounding box center [50, 52] width 6 height 6
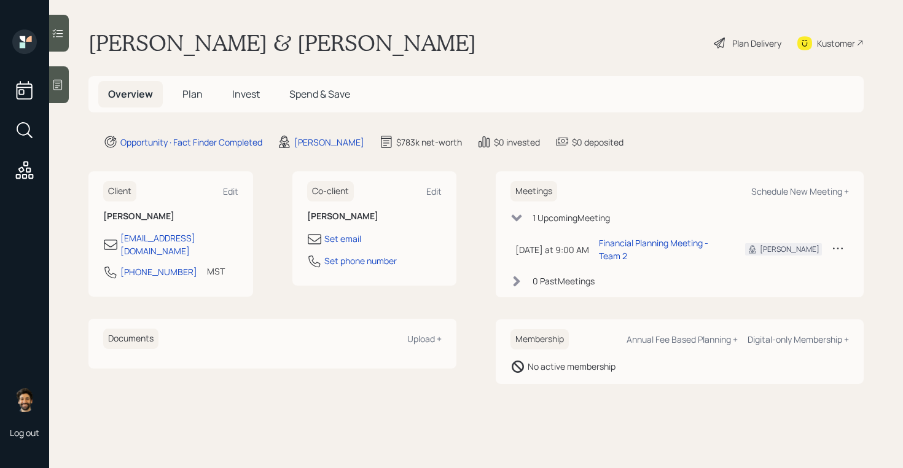
click at [196, 88] on span "Plan" at bounding box center [192, 94] width 20 height 14
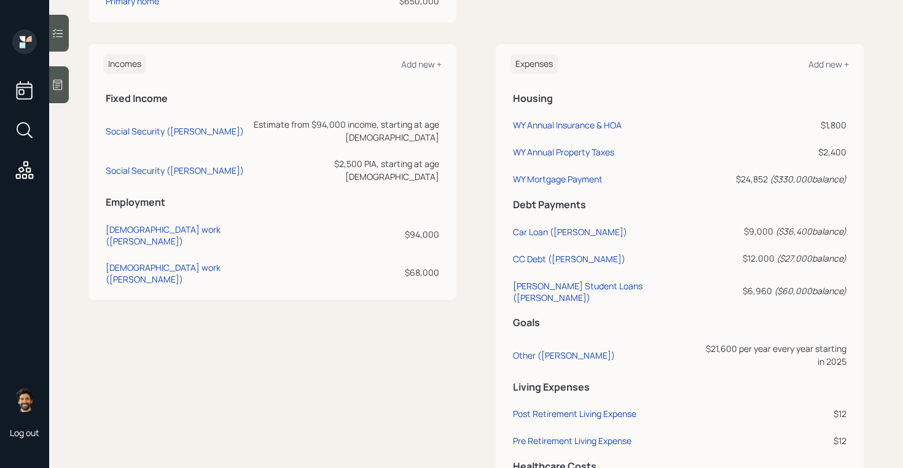
scroll to position [515, 0]
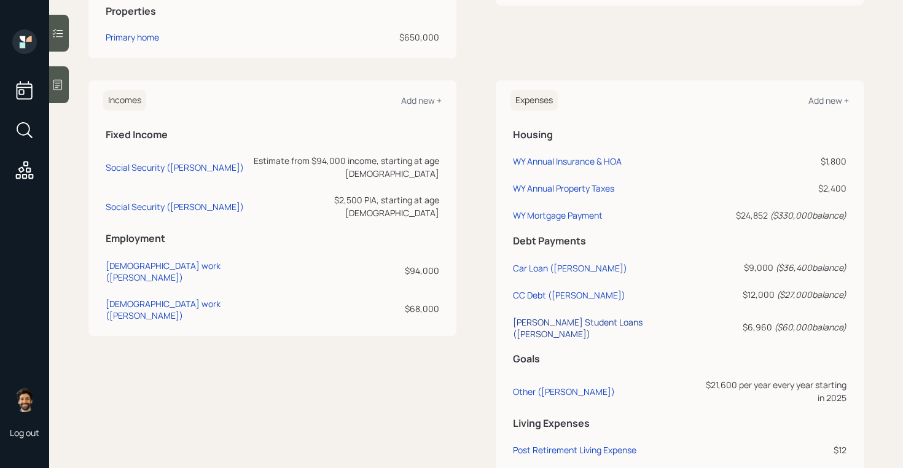
click at [539, 322] on div "Kathy Student Loans (Kathy)" at bounding box center [602, 327] width 179 height 23
select select "student"
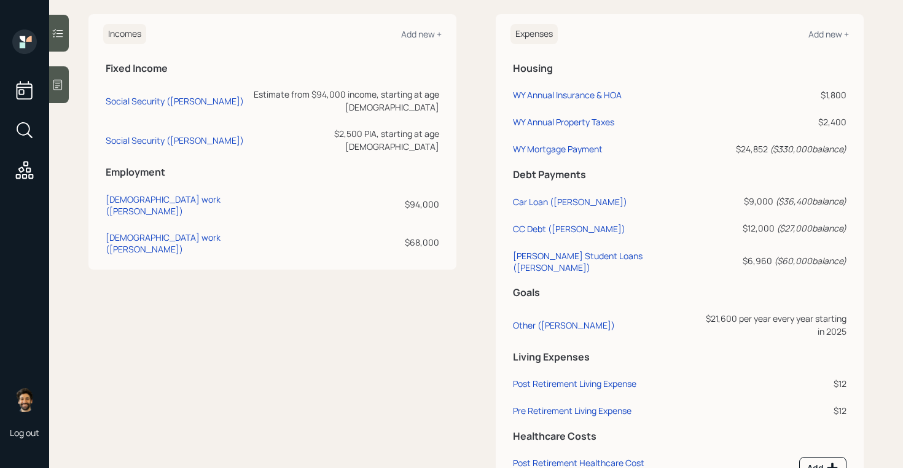
scroll to position [597, 0]
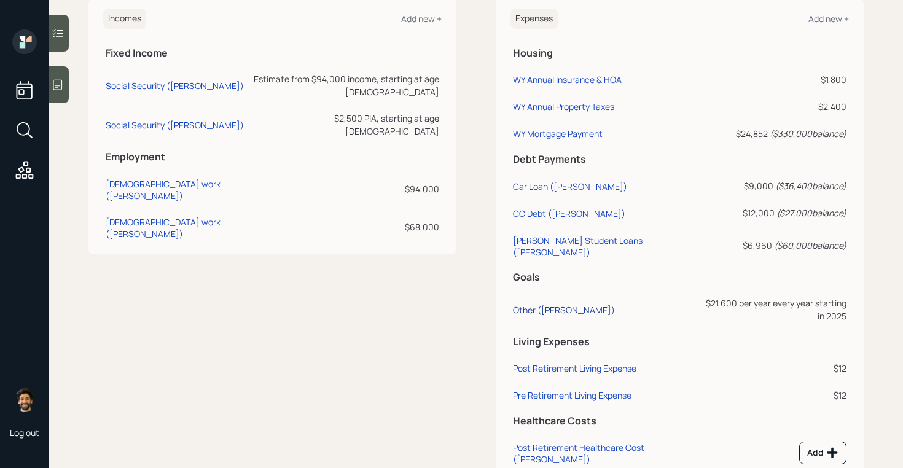
click at [524, 304] on div "Other (Kathy)" at bounding box center [564, 310] width 102 height 12
select select "1"
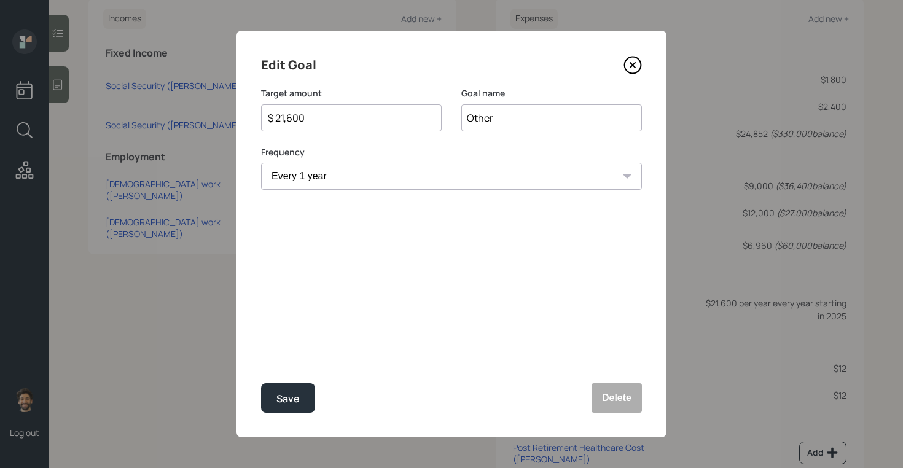
select select "2035"
click at [297, 118] on input "$ 21,600" at bounding box center [347, 118] width 160 height 15
click at [313, 119] on input "$ 21,600" at bounding box center [347, 118] width 160 height 15
click at [287, 408] on button "Save" at bounding box center [288, 397] width 54 height 29
type input "$ 21,600"
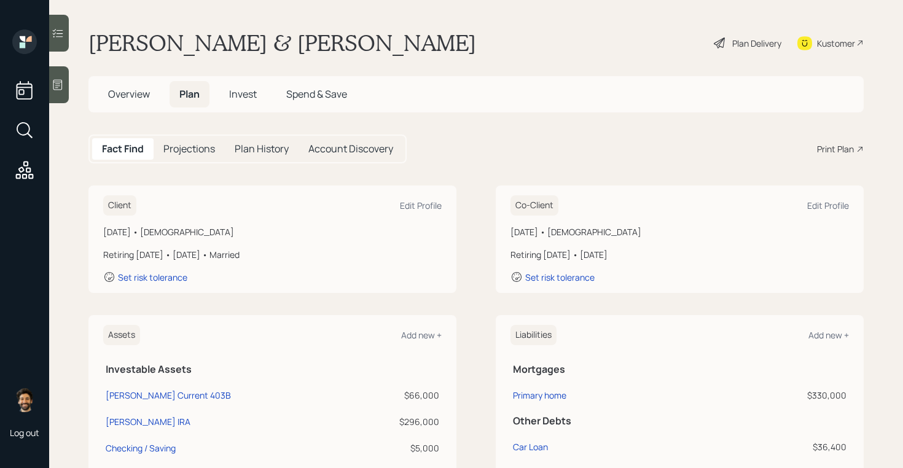
click at [734, 47] on div "Plan Delivery" at bounding box center [756, 43] width 49 height 13
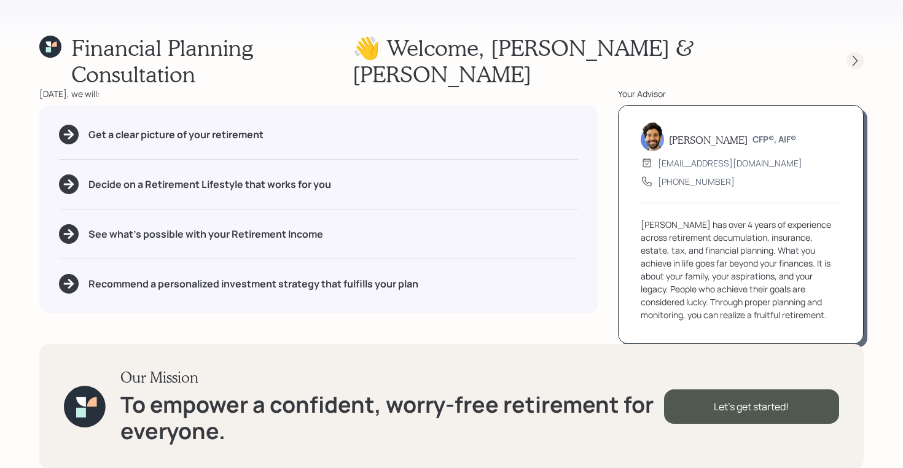
click at [856, 56] on icon at bounding box center [854, 61] width 5 height 10
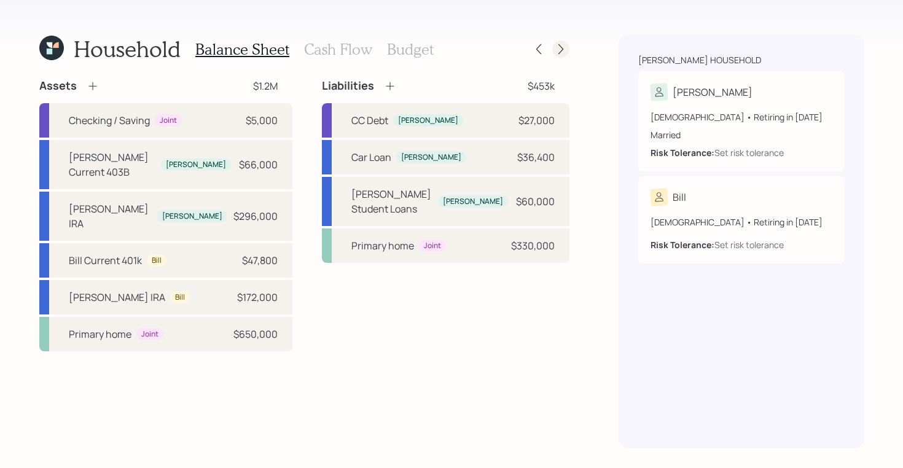
click at [561, 45] on icon at bounding box center [561, 49] width 12 height 12
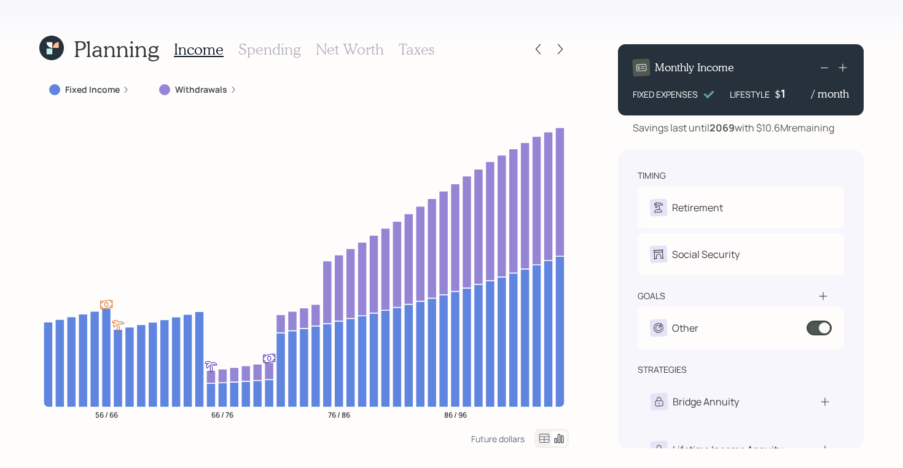
click at [278, 50] on h3 "Spending" at bounding box center [269, 50] width 63 height 18
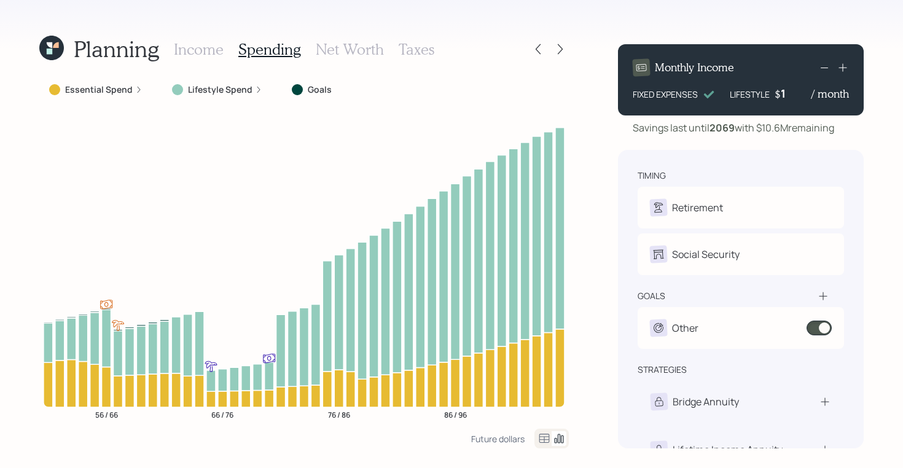
click at [542, 433] on icon at bounding box center [544, 438] width 15 height 15
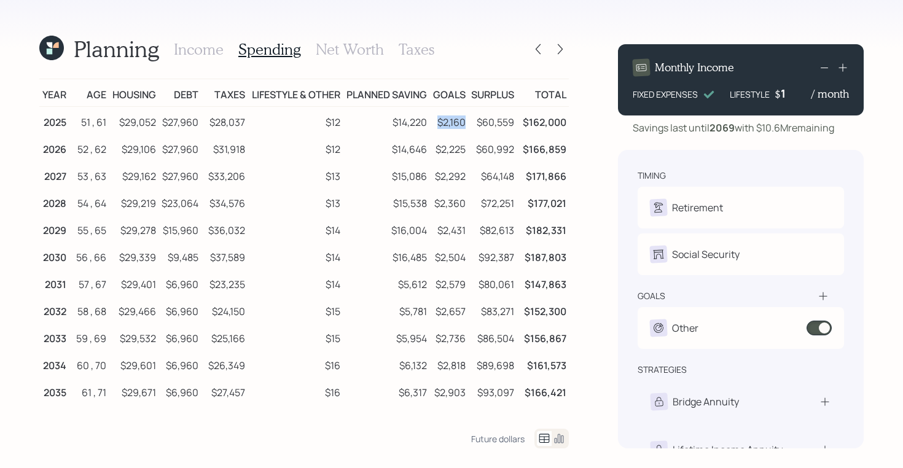
drag, startPoint x: 438, startPoint y: 125, endPoint x: 466, endPoint y: 126, distance: 27.1
click at [466, 126] on td "$2,160" at bounding box center [448, 121] width 38 height 28
drag, startPoint x: 478, startPoint y: 123, endPoint x: 516, endPoint y: 122, distance: 38.7
click at [516, 122] on td "$60,559" at bounding box center [492, 121] width 49 height 28
click at [510, 134] on td "$60,992" at bounding box center [492, 147] width 49 height 27
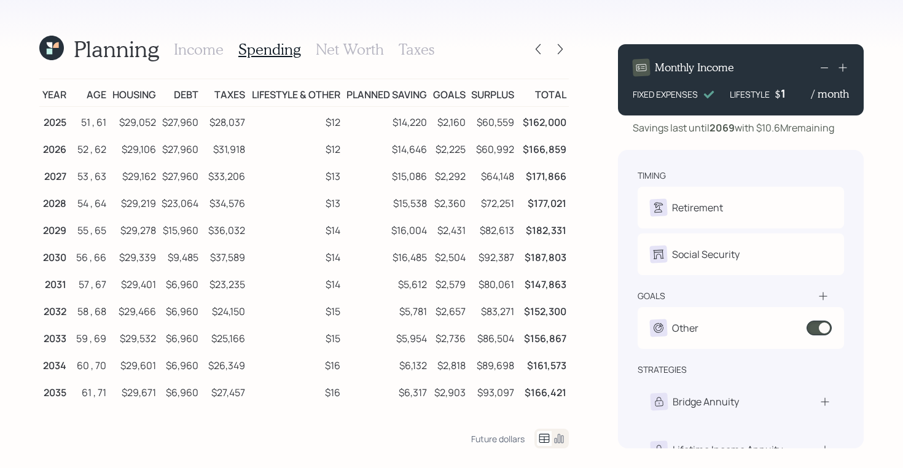
click at [55, 47] on icon at bounding box center [56, 45] width 6 height 6
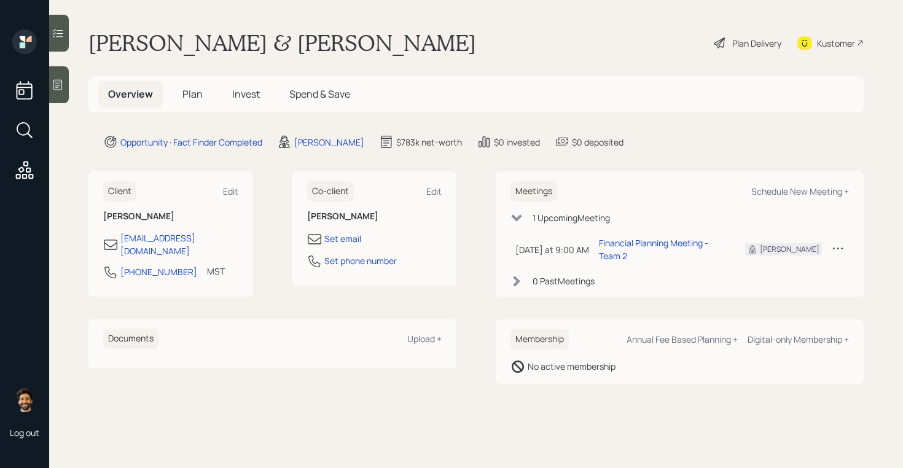
click at [193, 89] on span "Plan" at bounding box center [192, 94] width 20 height 14
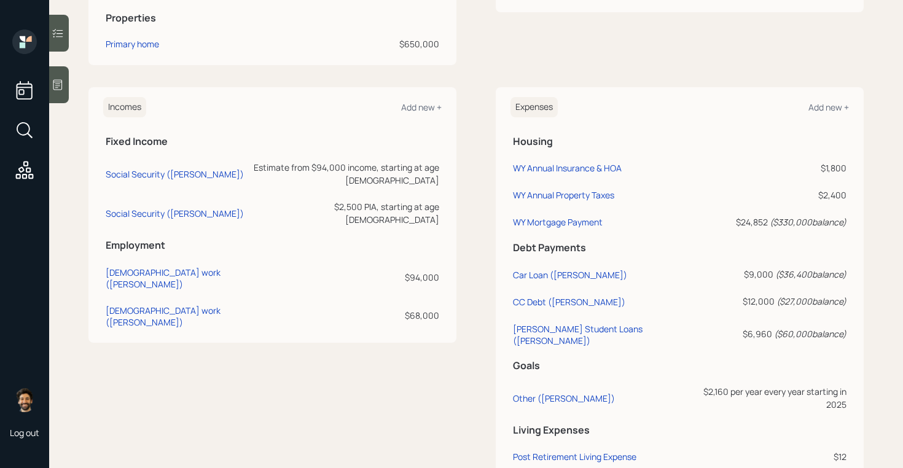
scroll to position [649, 0]
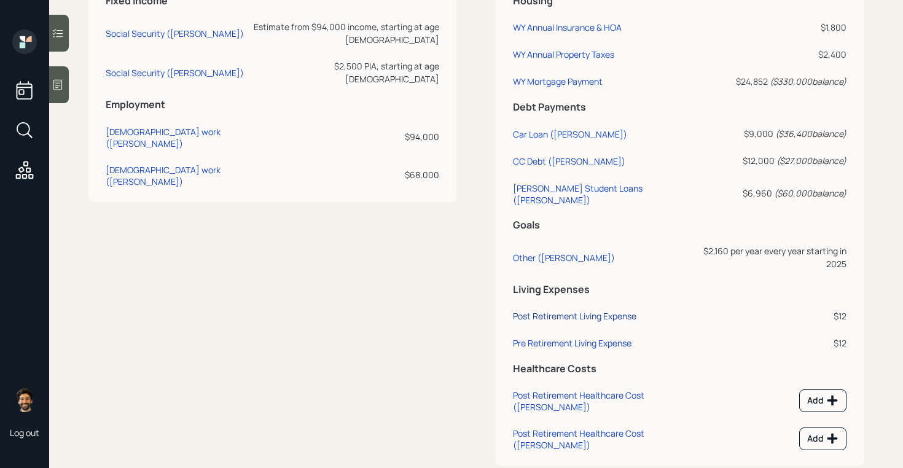
click at [561, 310] on div "Post Retirement Living Expense" at bounding box center [574, 316] width 123 height 12
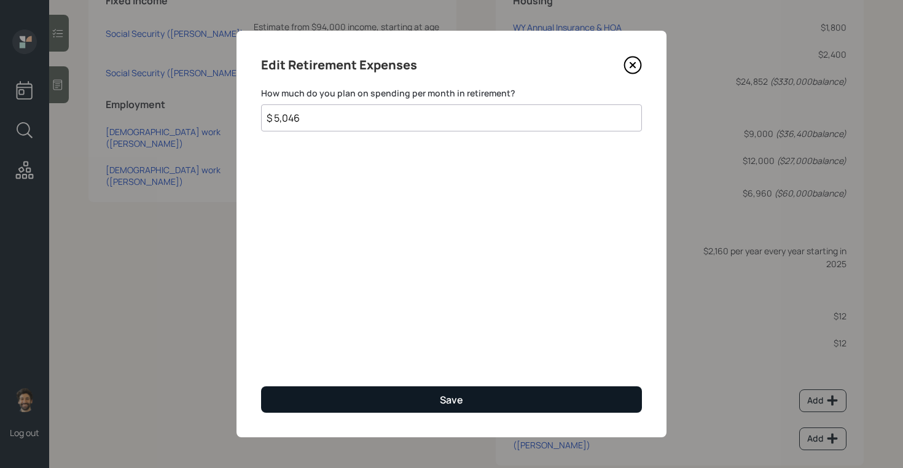
type input "$ 5,046"
click at [335, 392] on button "Save" at bounding box center [451, 399] width 381 height 26
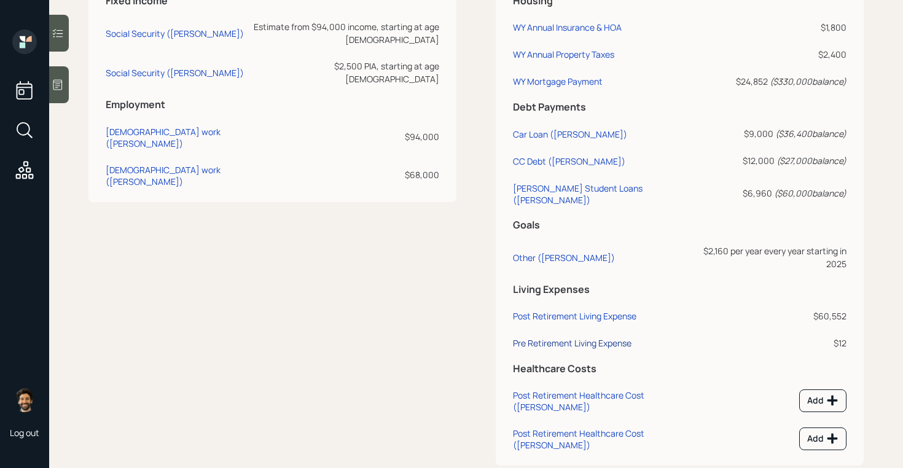
click at [593, 337] on div "Pre Retirement Living Expense" at bounding box center [572, 343] width 119 height 12
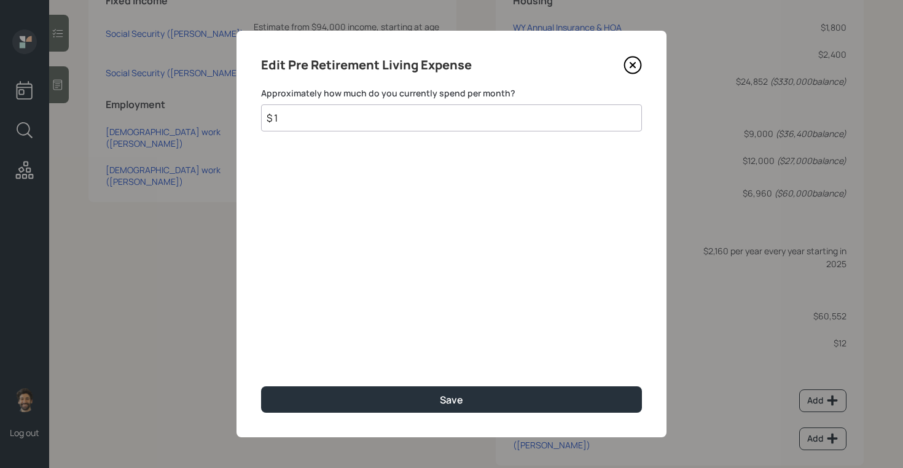
click at [319, 113] on input "$ 1" at bounding box center [451, 117] width 381 height 27
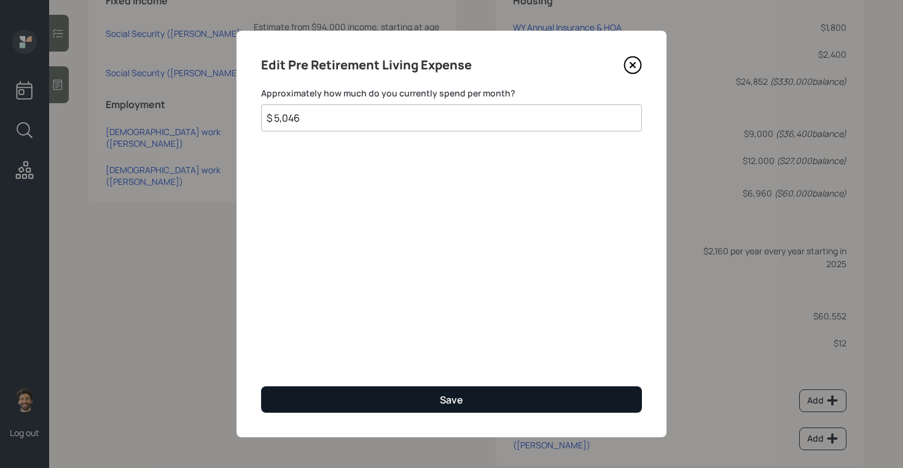
type input "$ 5,046"
click at [303, 391] on button "Save" at bounding box center [451, 399] width 381 height 26
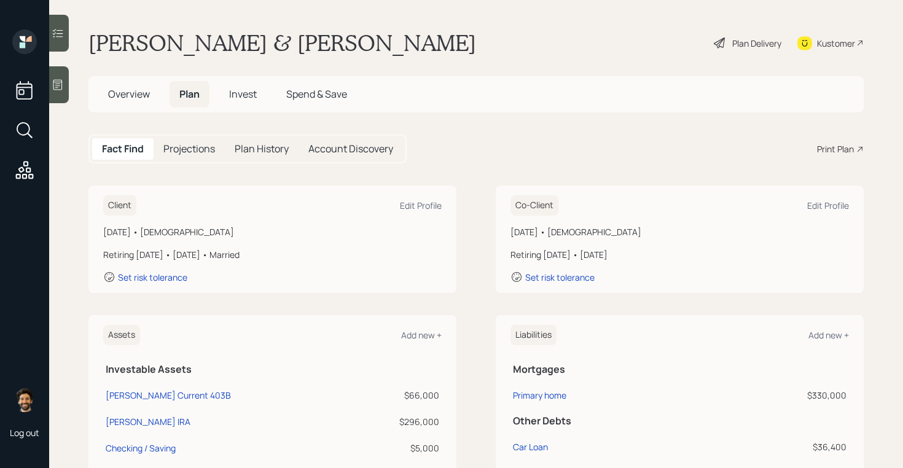
click at [753, 37] on div "Plan Delivery" at bounding box center [756, 43] width 49 height 13
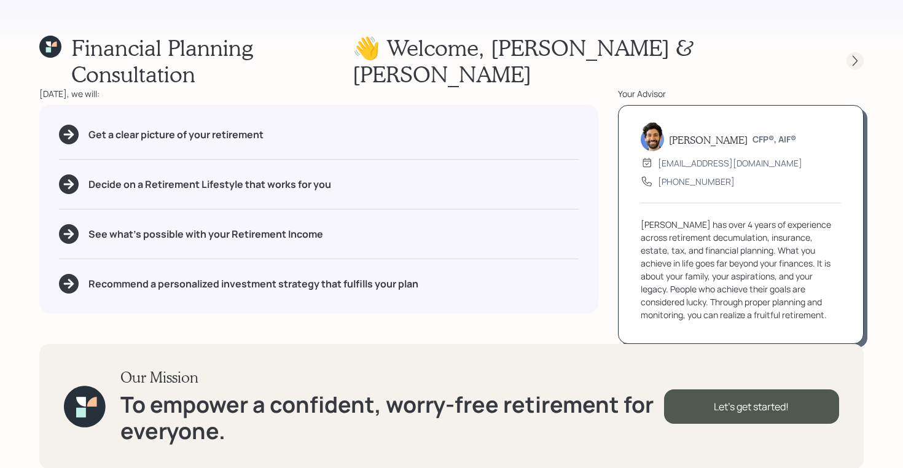
click at [852, 55] on icon at bounding box center [855, 61] width 12 height 12
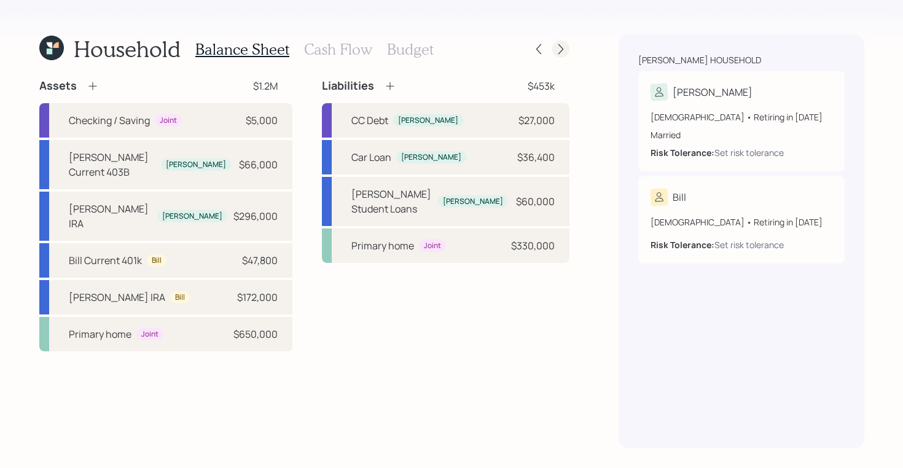
click at [561, 53] on icon at bounding box center [561, 49] width 12 height 12
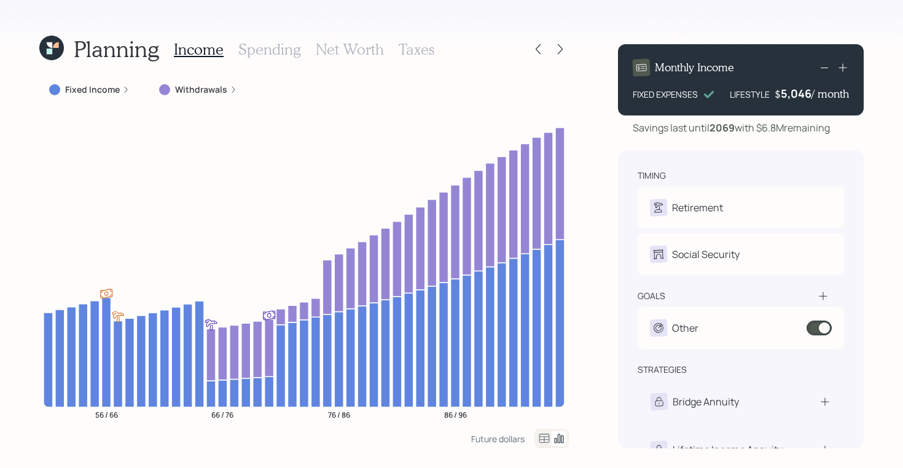
click at [273, 43] on h3 "Spending" at bounding box center [269, 50] width 63 height 18
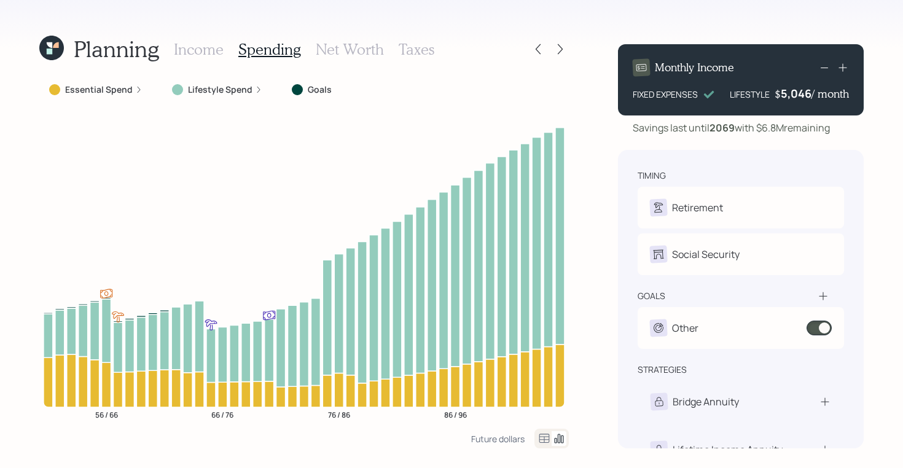
click at [541, 437] on icon at bounding box center [544, 438] width 15 height 15
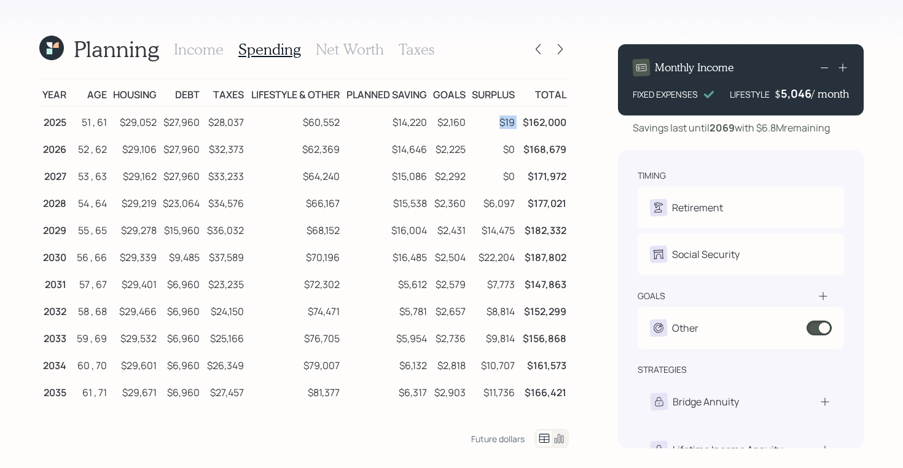
drag, startPoint x: 497, startPoint y: 124, endPoint x: 520, endPoint y: 125, distance: 22.1
click at [520, 125] on tr "2025 51 , 61 $29,052 $27,960 $28,037 $60,552 $14,220 $2,160 $19 $162,000" at bounding box center [303, 121] width 529 height 28
drag, startPoint x: 302, startPoint y: 118, endPoint x: 345, endPoint y: 120, distance: 43.1
click at [345, 120] on tr "2025 51 , 61 $29,052 $27,960 $28,037 $60,552 $14,220 $2,160 $19 $162,000" at bounding box center [303, 121] width 529 height 28
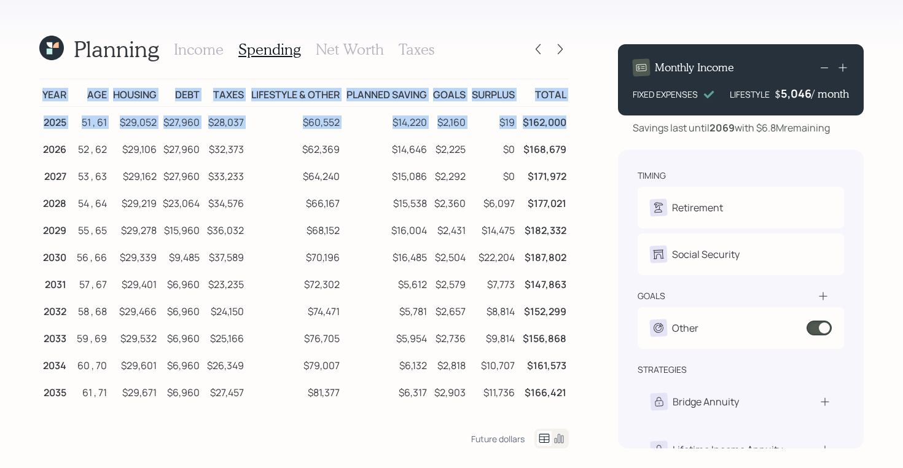
drag, startPoint x: 567, startPoint y: 123, endPoint x: 39, endPoint y: 120, distance: 528.2
click at [39, 120] on div "Planning Income Spending Net Worth Taxes Year Age Housing Debt Taxes Lifestyle …" at bounding box center [451, 234] width 903 height 468
click at [480, 96] on td "Surplus" at bounding box center [492, 93] width 49 height 28
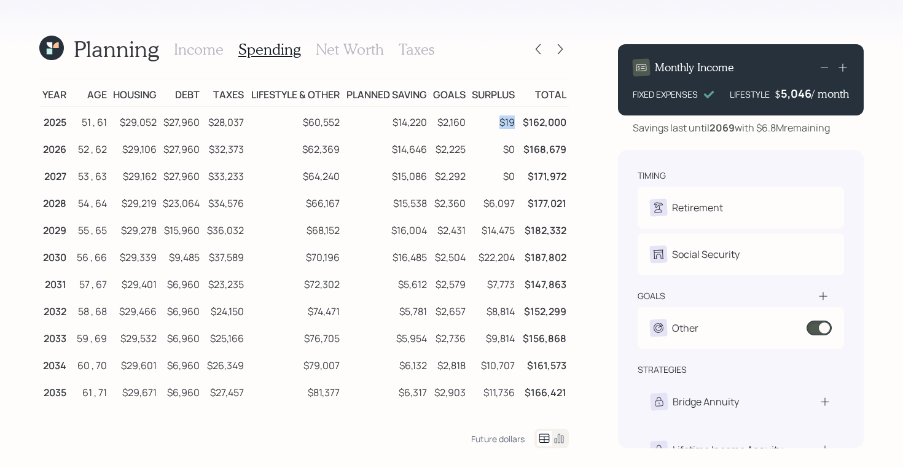
drag, startPoint x: 513, startPoint y: 120, endPoint x: 496, endPoint y: 120, distance: 17.2
click at [496, 120] on td "$19" at bounding box center [492, 121] width 49 height 28
drag, startPoint x: 515, startPoint y: 205, endPoint x: 486, endPoint y: 205, distance: 29.5
click at [486, 205] on td "$6,097" at bounding box center [492, 201] width 49 height 27
drag, startPoint x: 162, startPoint y: 201, endPoint x: 208, endPoint y: 201, distance: 46.7
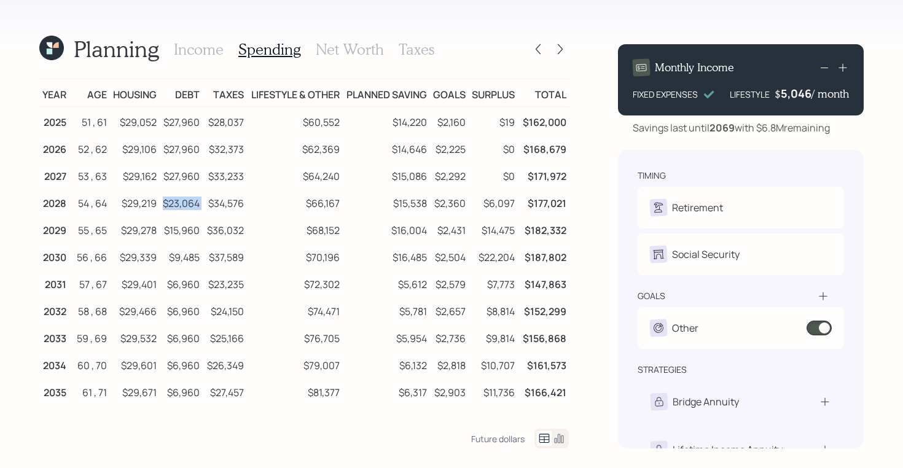
click at [208, 201] on tr "2028 54 , 64 $29,219 $23,064 $34,576 $66,167 $15,538 $2,360 $6,097 $177,021" at bounding box center [303, 201] width 529 height 27
drag, startPoint x: 163, startPoint y: 179, endPoint x: 200, endPoint y: 180, distance: 37.5
click at [200, 180] on td "$27,960" at bounding box center [180, 174] width 43 height 27
drag, startPoint x: 157, startPoint y: 209, endPoint x: 200, endPoint y: 208, distance: 43.0
click at [200, 208] on tr "2028 54 , 64 $29,219 $23,064 $34,576 $66,167 $15,538 $2,360 $6,097 $177,021" at bounding box center [303, 201] width 529 height 27
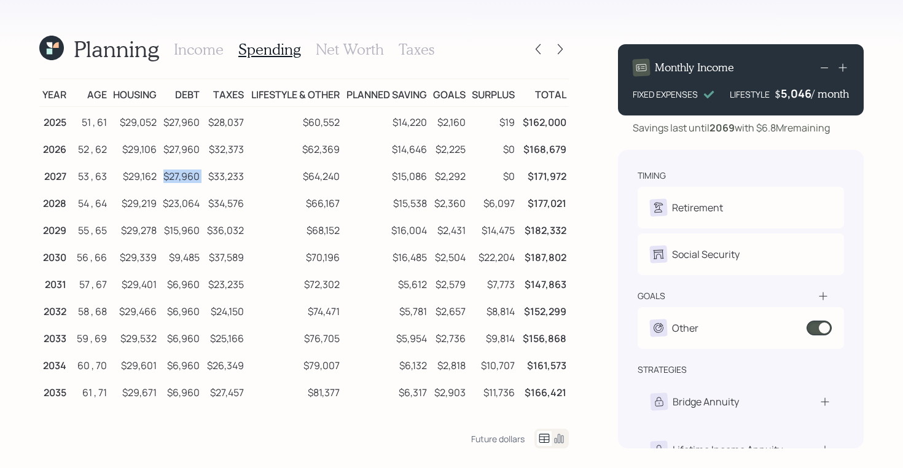
drag, startPoint x: 163, startPoint y: 176, endPoint x: 203, endPoint y: 177, distance: 40.5
click at [203, 177] on tr "2027 53 , 63 $29,162 $27,960 $33,233 $64,240 $15,086 $2,292 $0 $171,972" at bounding box center [303, 174] width 529 height 27
drag, startPoint x: 164, startPoint y: 203, endPoint x: 204, endPoint y: 203, distance: 39.9
click at [204, 203] on tr "2028 54 , 64 $29,219 $23,064 $34,576 $66,167 $15,538 $2,360 $6,097 $177,021" at bounding box center [303, 201] width 529 height 27
drag, startPoint x: 167, startPoint y: 228, endPoint x: 201, endPoint y: 230, distance: 33.8
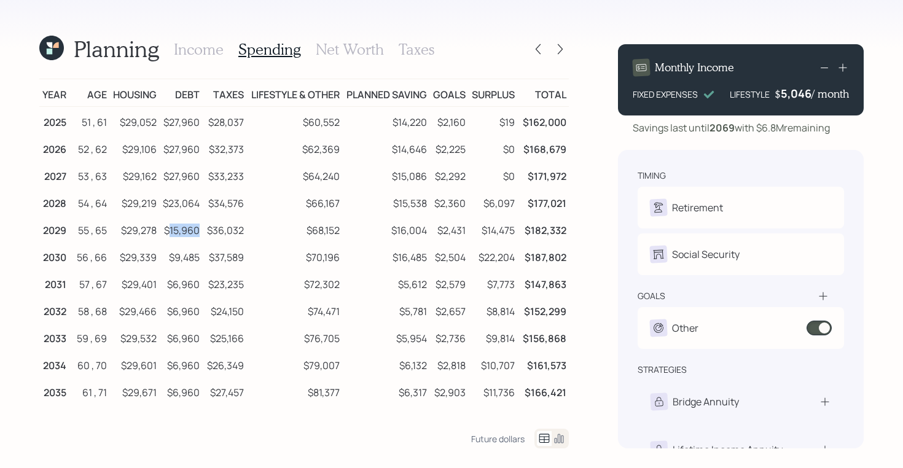
click at [201, 230] on td "$15,960" at bounding box center [180, 228] width 43 height 27
drag, startPoint x: 168, startPoint y: 252, endPoint x: 201, endPoint y: 255, distance: 34.0
click at [201, 255] on td "$9,485" at bounding box center [180, 255] width 43 height 27
click at [53, 52] on icon at bounding box center [51, 48] width 25 height 25
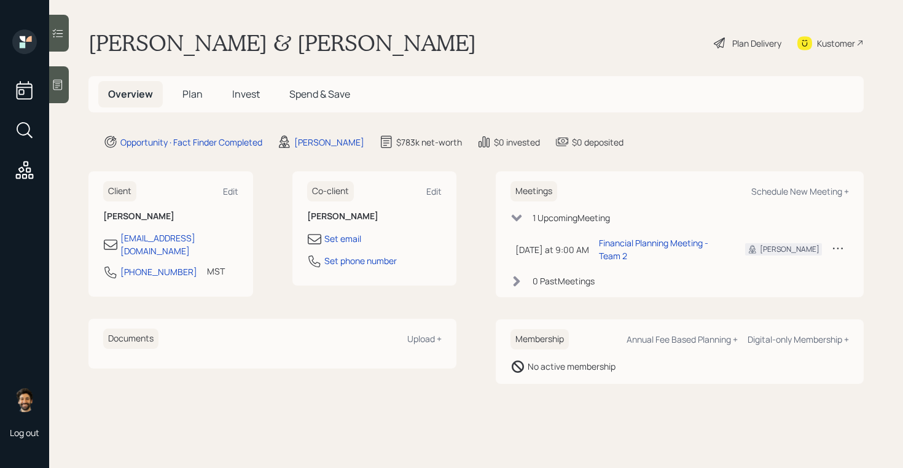
click at [198, 96] on span "Plan" at bounding box center [192, 94] width 20 height 14
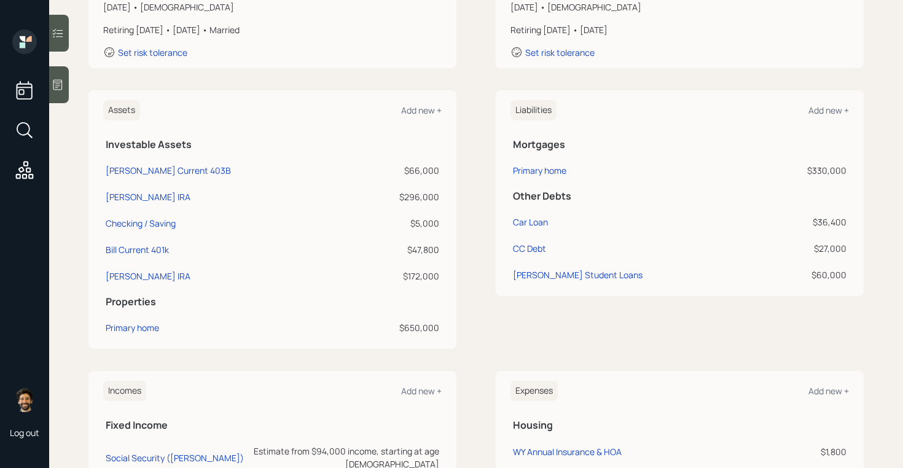
scroll to position [236, 0]
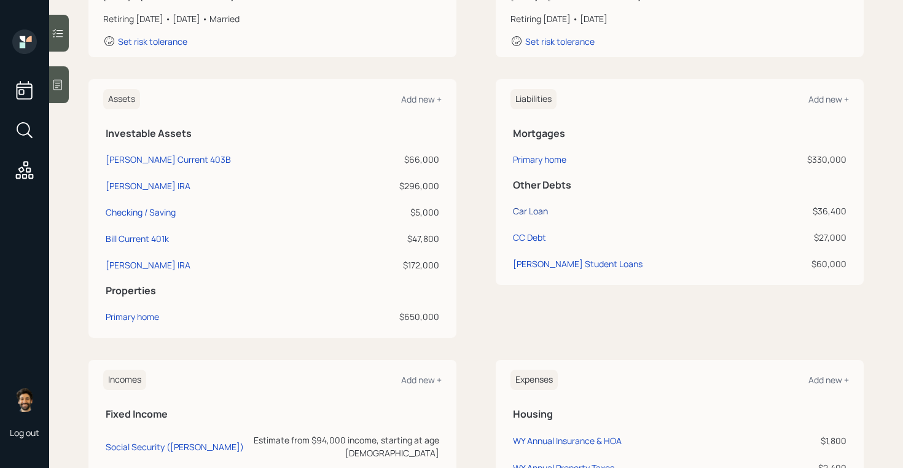
click at [530, 216] on div "Car Loan" at bounding box center [530, 211] width 35 height 13
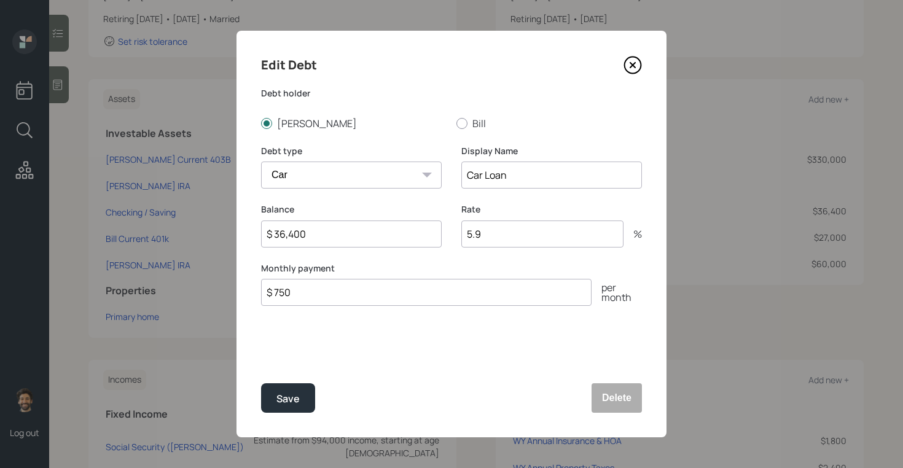
drag, startPoint x: 488, startPoint y: 237, endPoint x: 363, endPoint y: 225, distance: 125.2
click at [363, 225] on div "Balance $ 36,400 Rate 5.9 %" at bounding box center [451, 232] width 381 height 59
drag, startPoint x: 292, startPoint y: 292, endPoint x: 257, endPoint y: 287, distance: 34.7
click at [257, 287] on div "Edit Debt Debt holder Kathy Bill Debt type Car Credit Card Medical Student Othe…" at bounding box center [451, 234] width 430 height 407
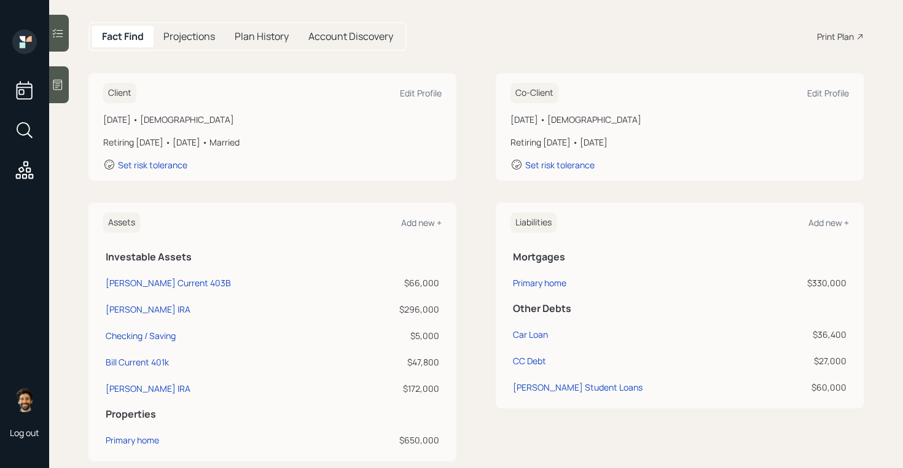
scroll to position [137, 0]
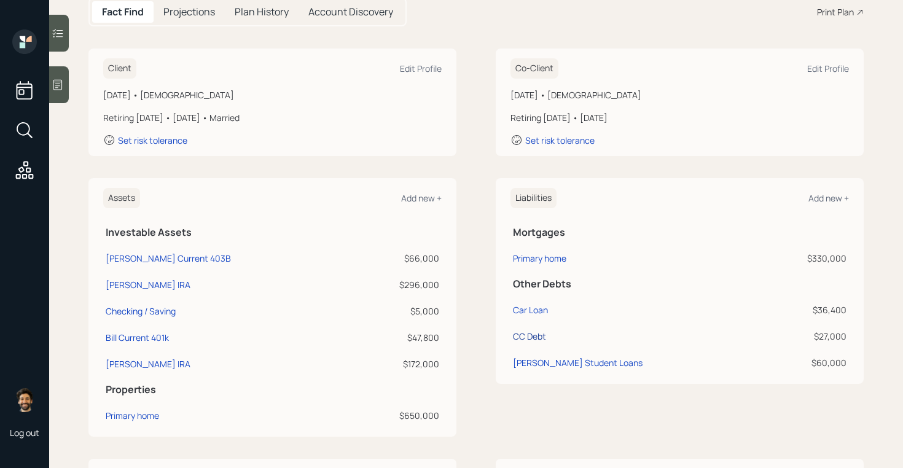
click at [524, 333] on div "CC Debt" at bounding box center [529, 336] width 33 height 13
select select "credit_card"
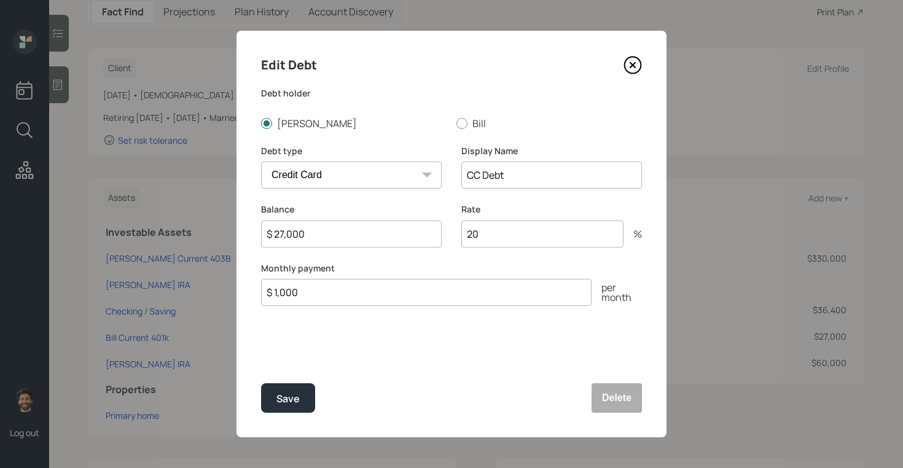
drag, startPoint x: 505, startPoint y: 232, endPoint x: 434, endPoint y: 232, distance: 71.2
click at [434, 232] on div "Balance $ 27,000 Rate 20 %" at bounding box center [451, 232] width 381 height 59
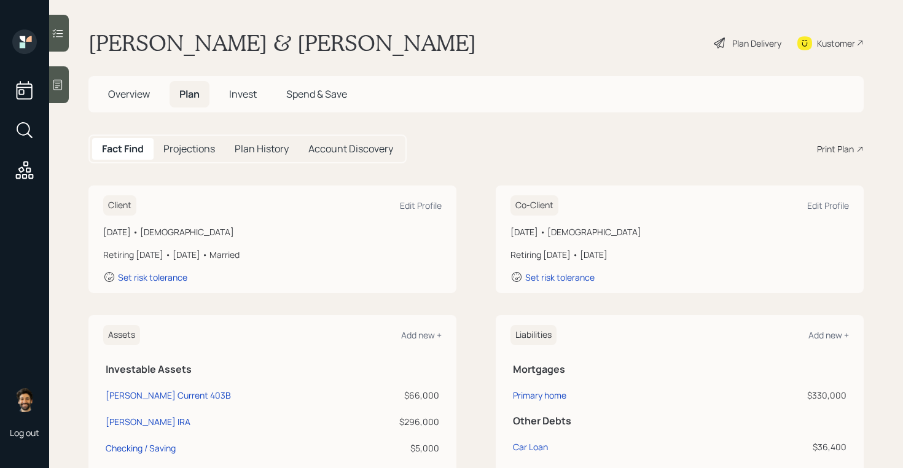
click at [740, 45] on div "Plan Delivery" at bounding box center [756, 43] width 49 height 13
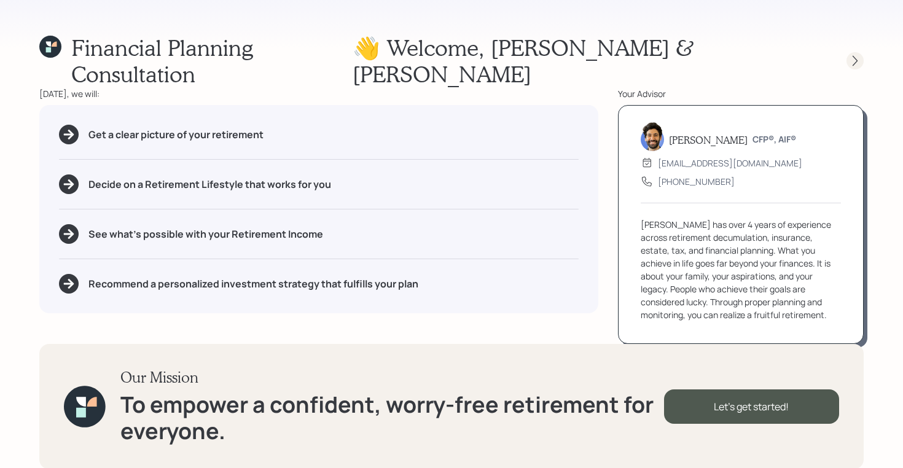
click at [847, 52] on div at bounding box center [854, 60] width 17 height 17
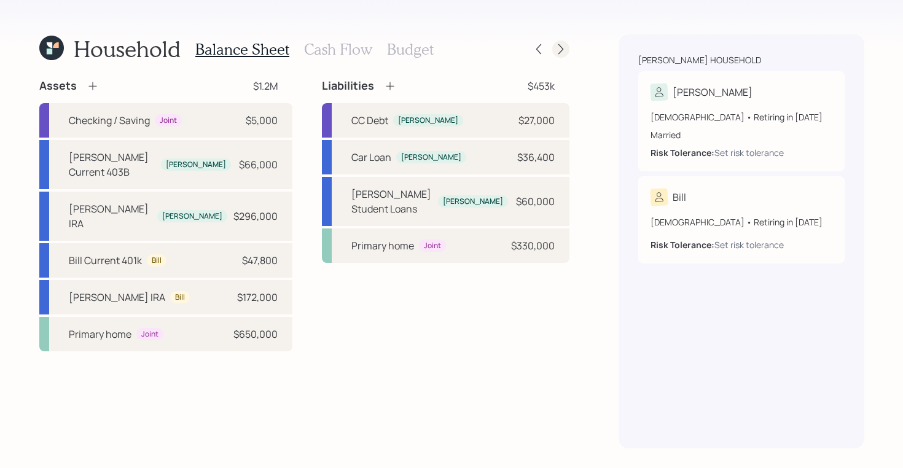
click at [562, 45] on icon at bounding box center [561, 49] width 12 height 12
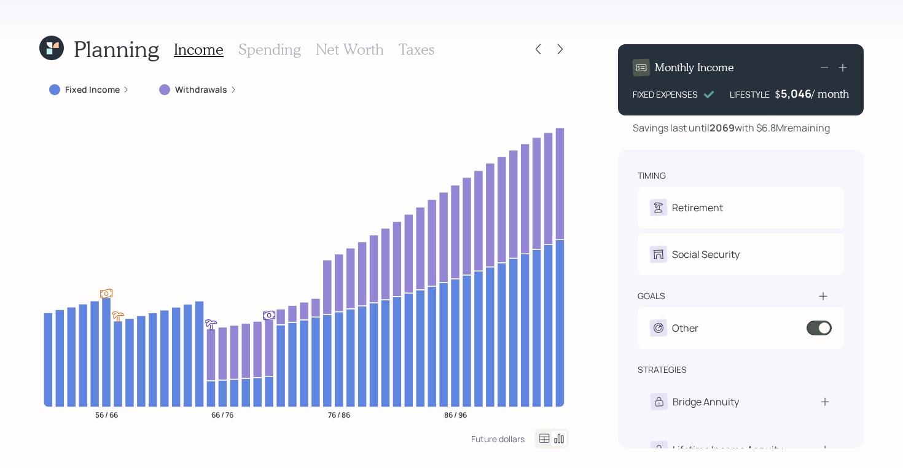
click at [276, 47] on h3 "Spending" at bounding box center [269, 50] width 63 height 18
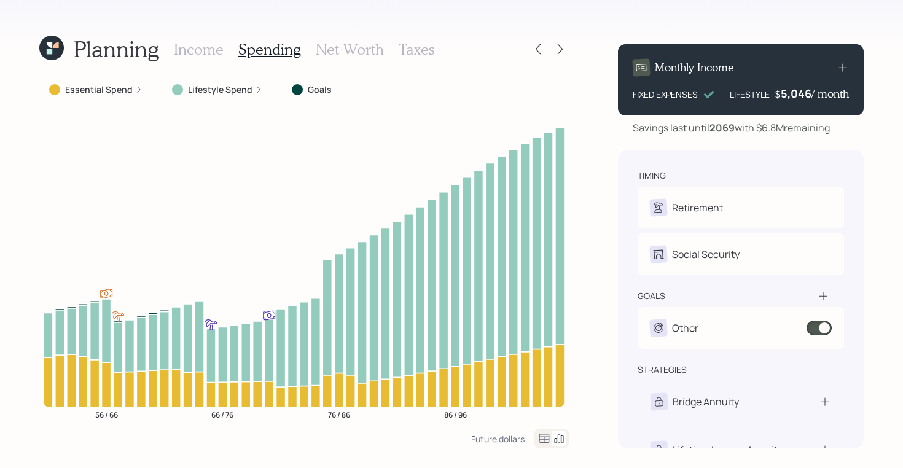
click at [542, 435] on icon at bounding box center [544, 438] width 15 height 15
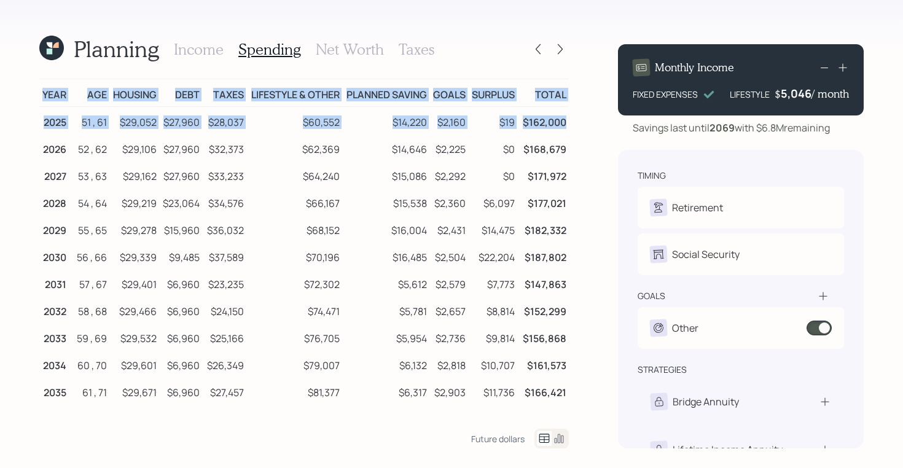
drag, startPoint x: 567, startPoint y: 121, endPoint x: 39, endPoint y: 94, distance: 529.5
click at [39, 94] on div "Planning Income Spending Net Worth Taxes Year Age Housing Debt Taxes Lifestyle …" at bounding box center [451, 234] width 903 height 468
click at [316, 93] on td "Lifestyle & Other" at bounding box center [294, 93] width 96 height 28
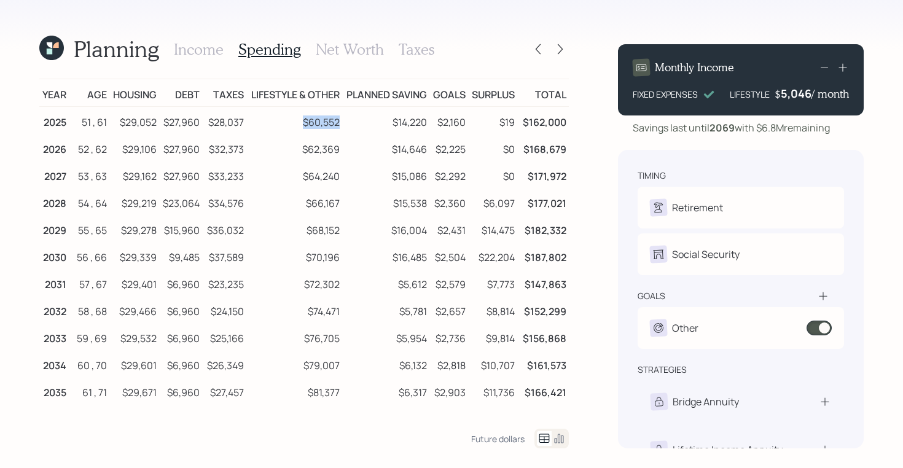
drag, startPoint x: 304, startPoint y: 122, endPoint x: 342, endPoint y: 122, distance: 38.1
click at [342, 122] on td "$60,552" at bounding box center [294, 121] width 96 height 28
drag, startPoint x: 730, startPoint y: 97, endPoint x: 849, endPoint y: 96, distance: 118.5
click at [849, 96] on div "Monthly Income FIXED EXPENSES LIFESTYLE $ 5,046 / month" at bounding box center [741, 79] width 246 height 71
click at [876, 106] on div "Planning Income Spending Net Worth Taxes Year Age Housing Debt Taxes Lifestyle …" at bounding box center [451, 234] width 903 height 468
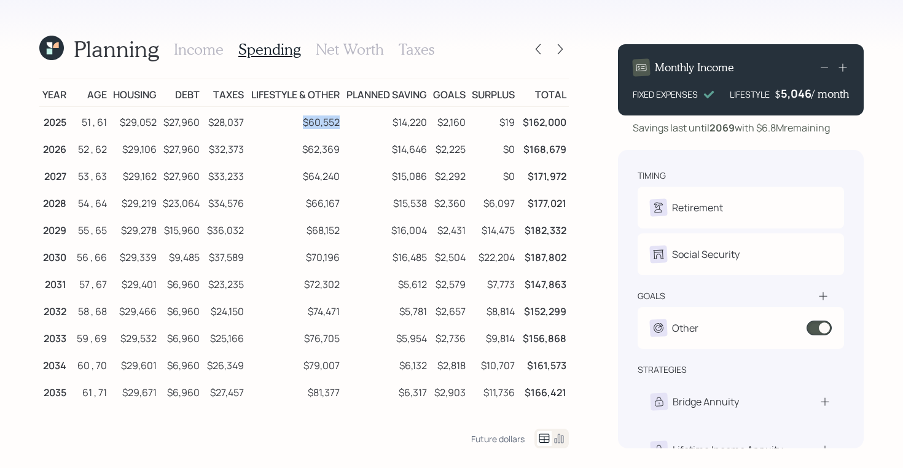
drag, startPoint x: 305, startPoint y: 119, endPoint x: 341, endPoint y: 120, distance: 36.9
click at [341, 120] on td "$60,552" at bounding box center [294, 121] width 96 height 28
click at [201, 55] on h3 "Income" at bounding box center [199, 50] width 50 height 18
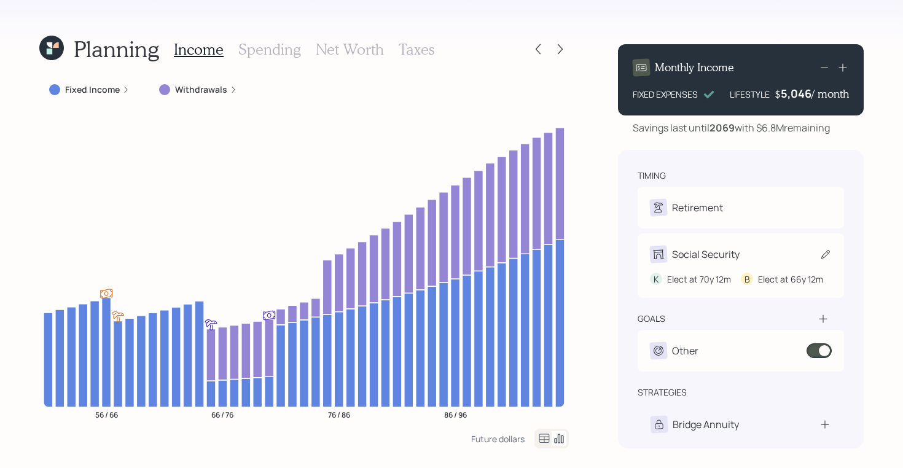
click at [715, 259] on div "Social Security" at bounding box center [706, 254] width 68 height 15
select select "12"
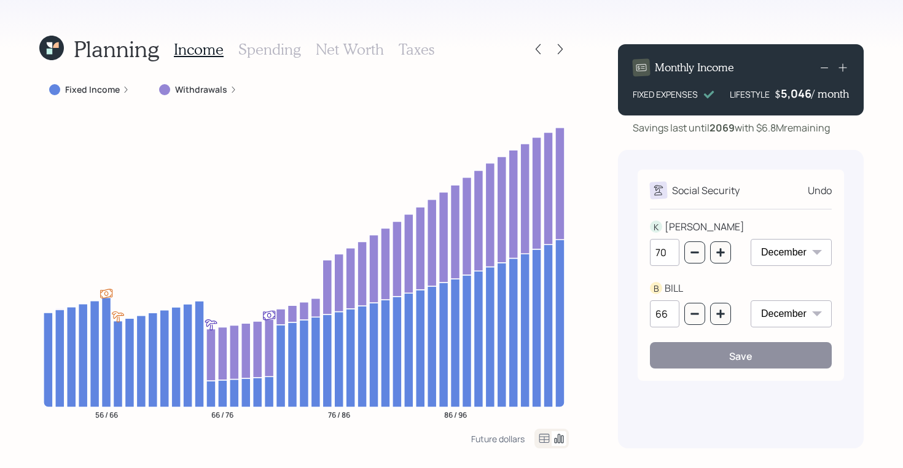
click at [672, 252] on input "70" at bounding box center [664, 252] width 29 height 27
type input "7"
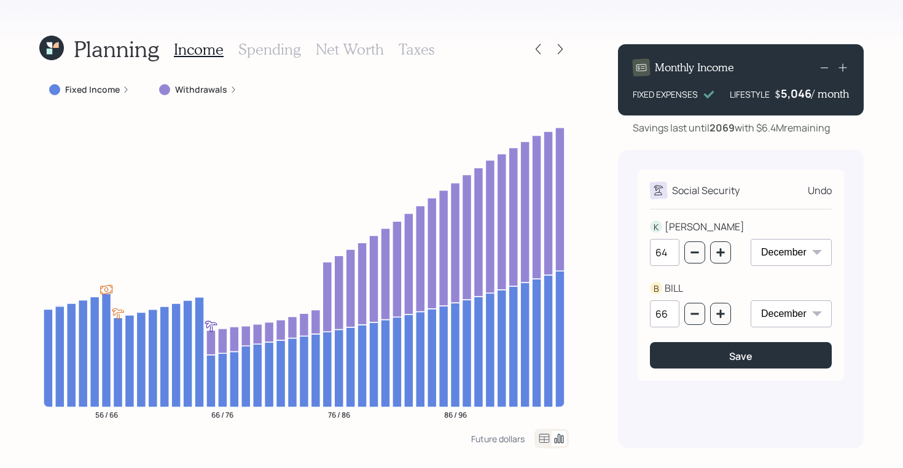
type input "64"
click at [679, 220] on div "KATHY" at bounding box center [705, 226] width 80 height 15
drag, startPoint x: 730, startPoint y: 93, endPoint x: 849, endPoint y: 95, distance: 119.8
click at [849, 95] on div "Monthly Income FIXED EXPENSES LIFESTYLE $ 5,046 / month" at bounding box center [741, 79] width 246 height 71
click at [782, 95] on div "5046" at bounding box center [796, 93] width 31 height 15
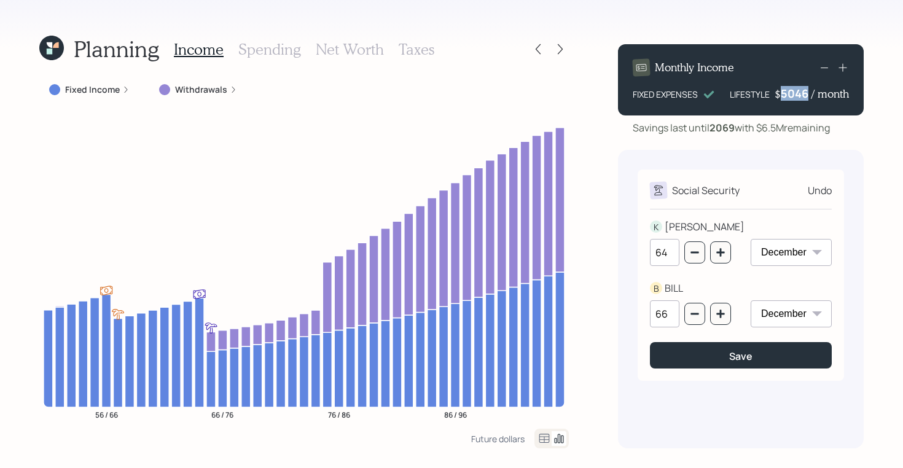
click at [782, 95] on div "5046" at bounding box center [796, 93] width 31 height 15
click at [886, 124] on div "Planning Income Spending Net Worth Taxes Fixed Income Withdrawals 56 / 66 66 / …" at bounding box center [451, 234] width 903 height 468
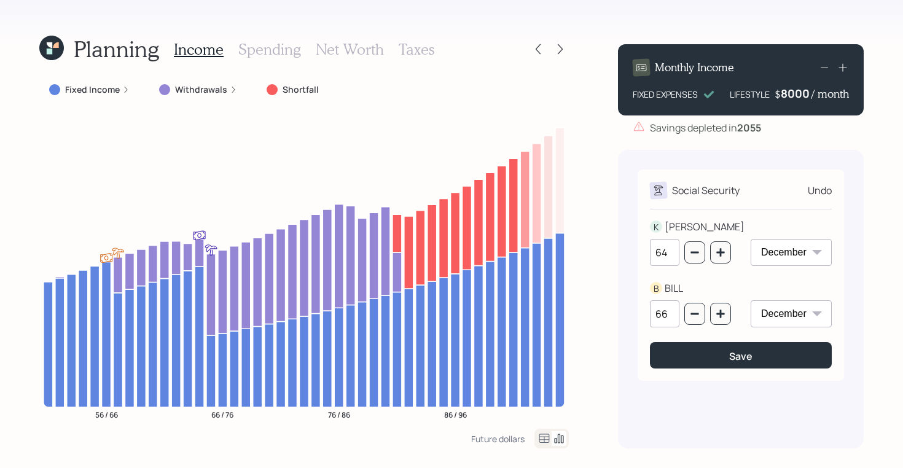
click at [794, 92] on div "8000" at bounding box center [796, 93] width 31 height 15
click at [805, 128] on div "Savings depleted in 2055" at bounding box center [741, 127] width 246 height 15
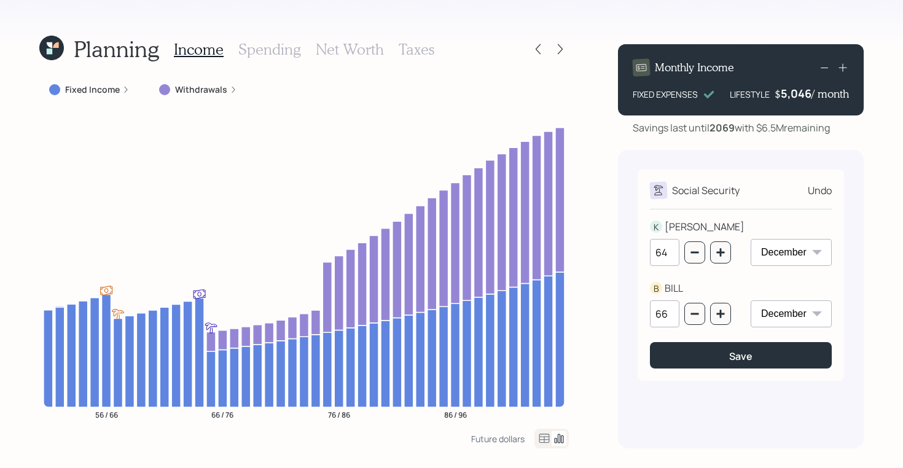
click at [50, 44] on icon at bounding box center [50, 45] width 6 height 6
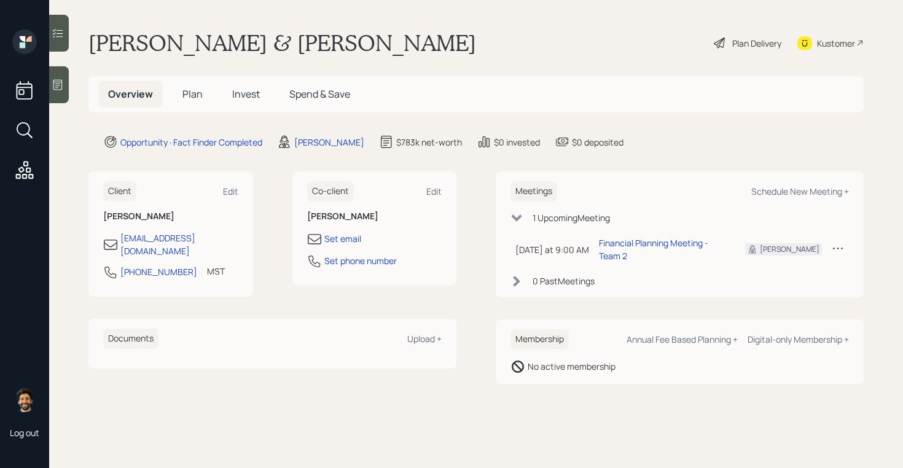
click at [193, 95] on span "Plan" at bounding box center [192, 94] width 20 height 14
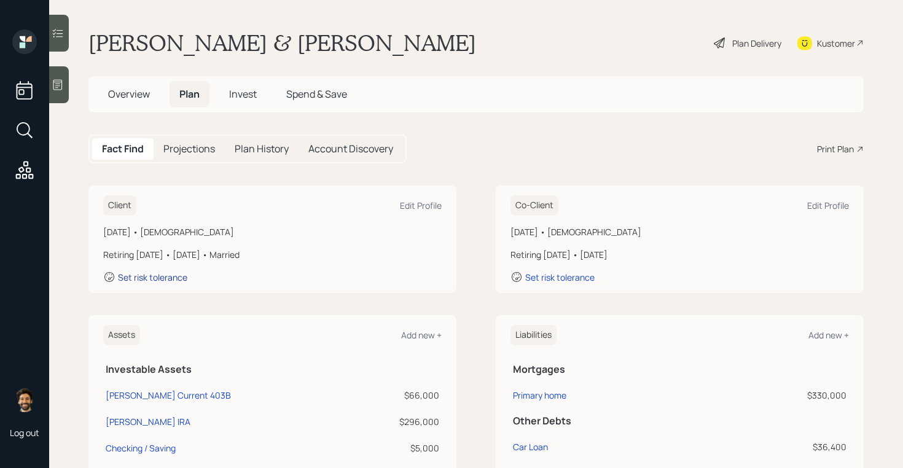
click at [133, 282] on div "Set risk tolerance" at bounding box center [152, 277] width 69 height 12
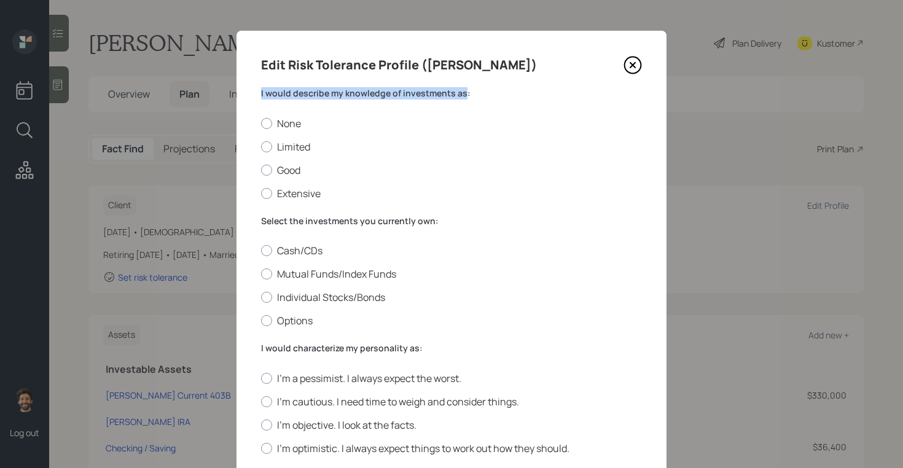
drag, startPoint x: 259, startPoint y: 94, endPoint x: 460, endPoint y: 98, distance: 201.5
click at [460, 98] on div "Edit Risk Tolerance Profile (Kathy) I would describe my knowledge of investment…" at bounding box center [451, 450] width 430 height 838
click at [265, 146] on div at bounding box center [266, 146] width 11 height 11
click at [261, 146] on input "Limited" at bounding box center [260, 146] width 1 height 1
radio input "true"
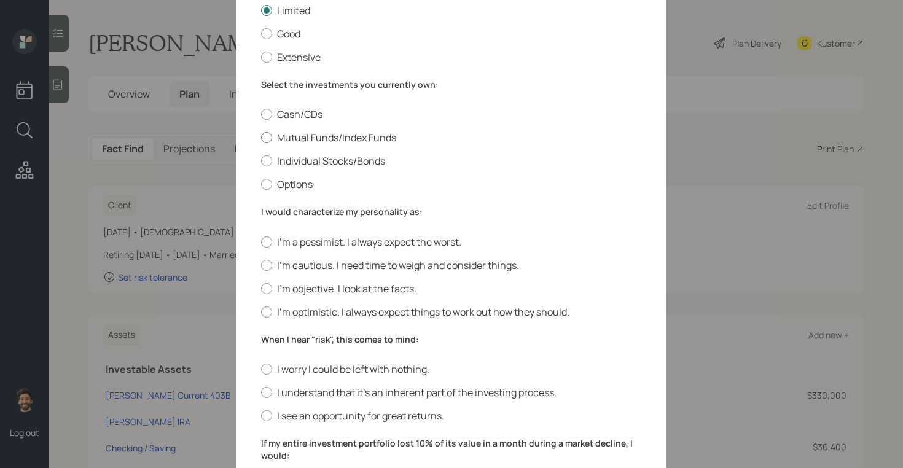
click at [263, 141] on div at bounding box center [266, 137] width 11 height 11
click at [261, 138] on input "Mutual Funds/Index Funds" at bounding box center [260, 138] width 1 height 1
radio input "true"
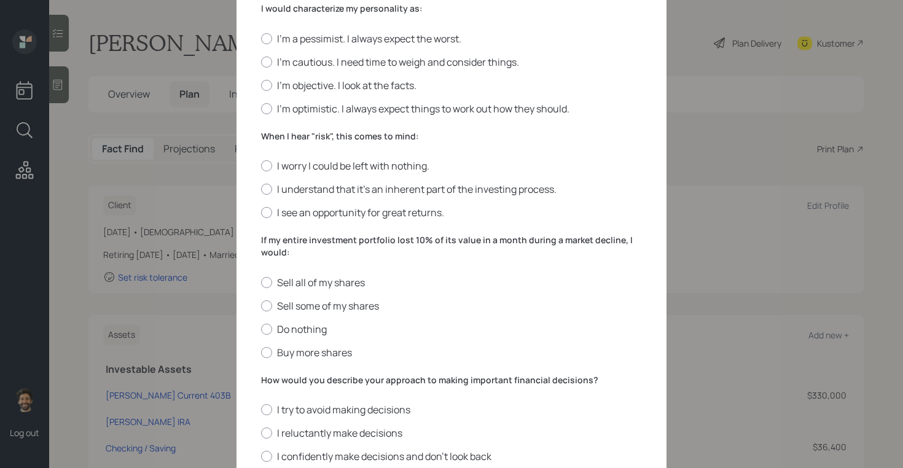
scroll to position [343, 0]
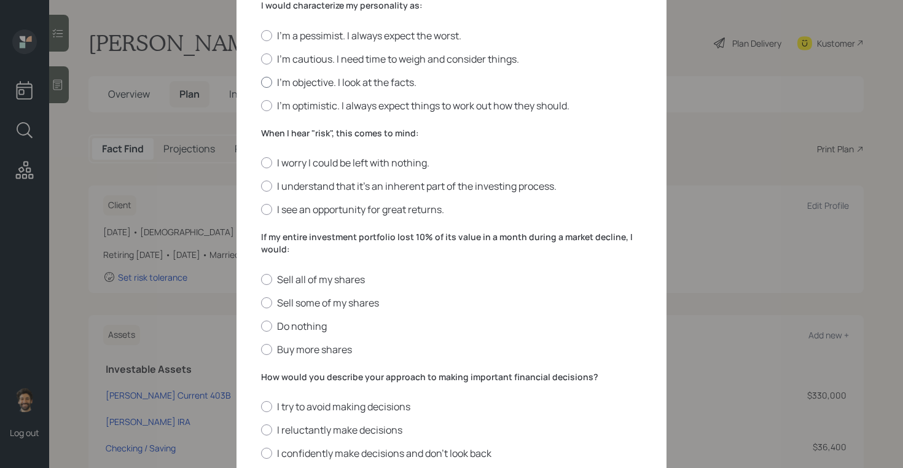
click at [265, 84] on div at bounding box center [266, 82] width 11 height 11
click at [261, 82] on input "I'm objective. I look at the facts." at bounding box center [260, 82] width 1 height 1
radio input "true"
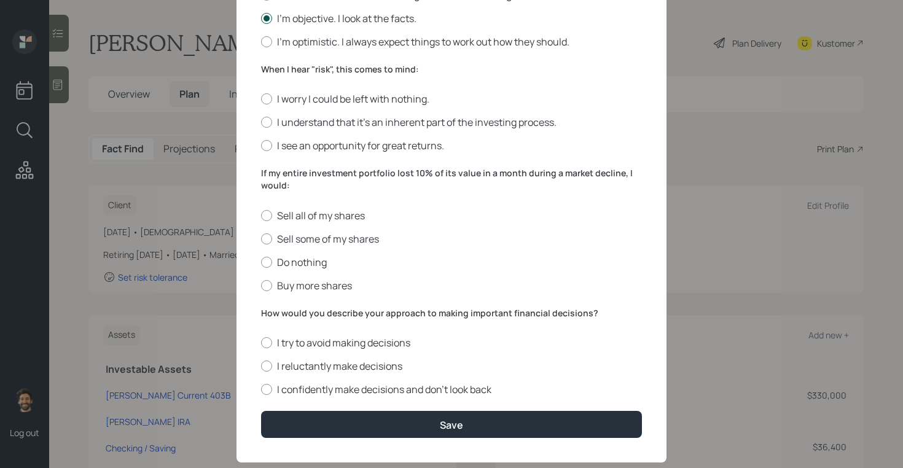
scroll to position [428, 0]
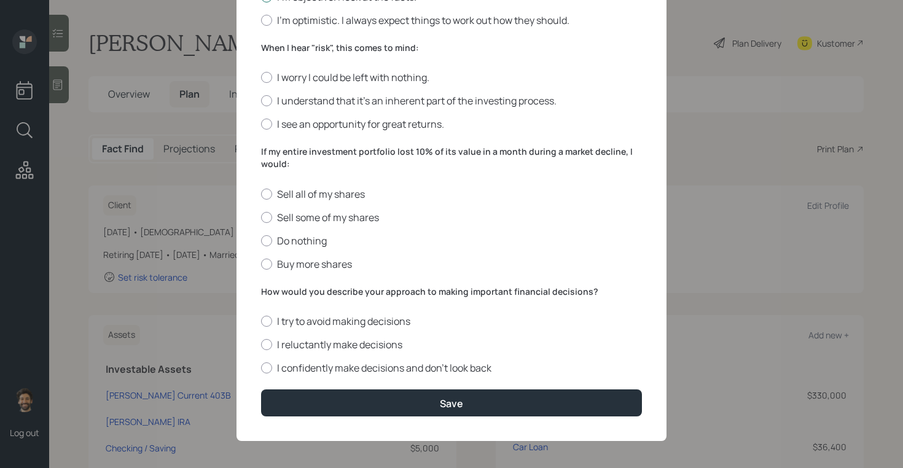
click at [290, 47] on label "When I hear "risk", this comes to mind:" at bounding box center [451, 48] width 381 height 12
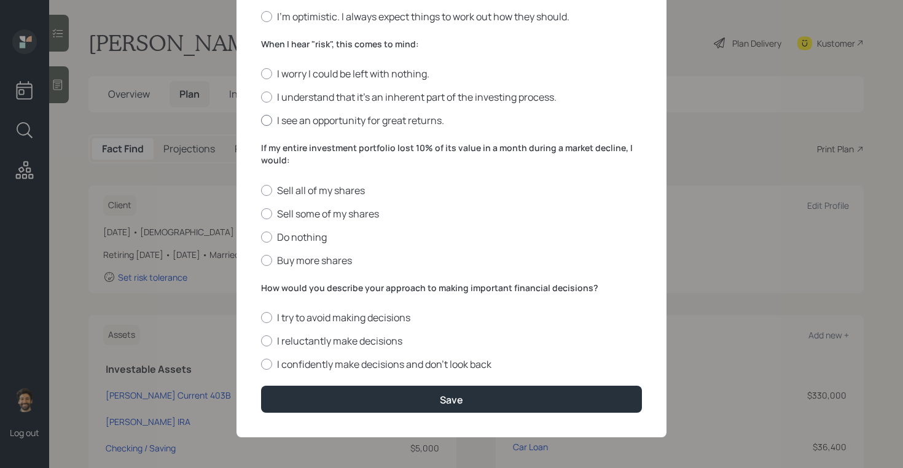
click at [275, 117] on label "I see an opportunity for great returns." at bounding box center [451, 121] width 381 height 14
click at [261, 120] on input "I see an opportunity for great returns." at bounding box center [260, 120] width 1 height 1
radio input "true"
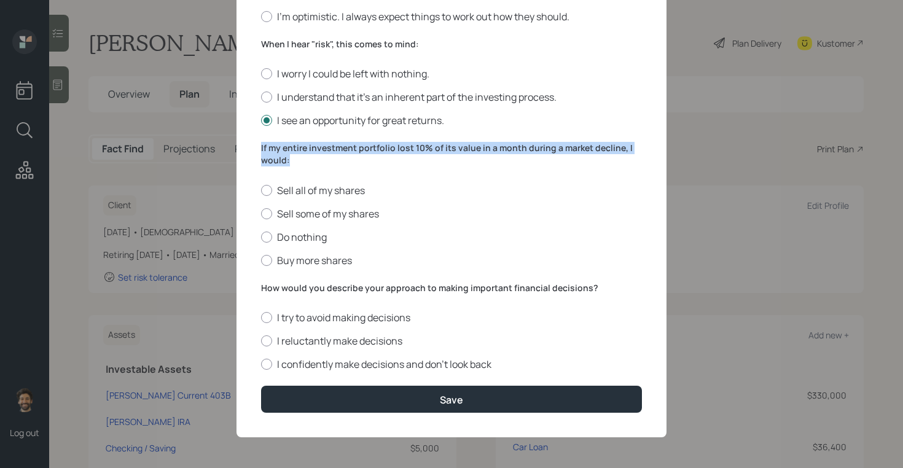
drag, startPoint x: 292, startPoint y: 158, endPoint x: 255, endPoint y: 147, distance: 38.3
click at [255, 147] on div "Edit Risk Tolerance Profile (Kathy) I would describe my knowledge of investment…" at bounding box center [451, 18] width 430 height 838
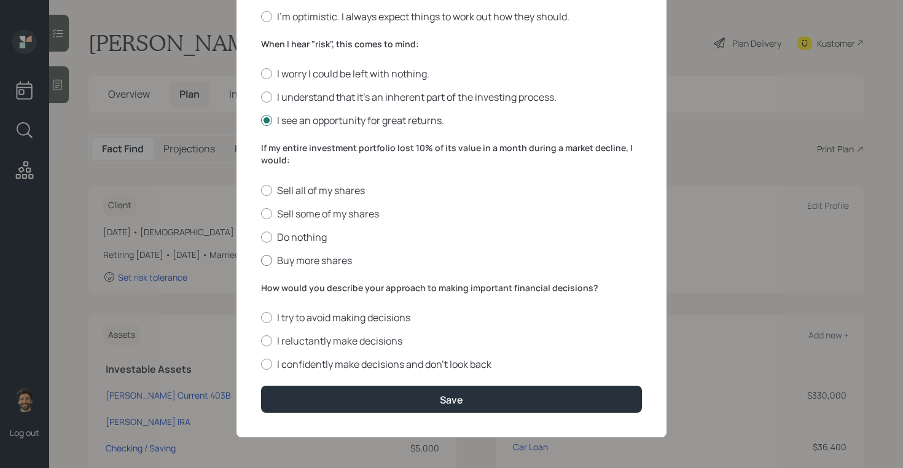
click at [286, 260] on label "Buy more shares" at bounding box center [451, 261] width 381 height 14
click at [261, 260] on input "Buy more shares" at bounding box center [260, 260] width 1 height 1
radio input "true"
click at [283, 364] on label "I confidently make decisions and don’t look back" at bounding box center [451, 364] width 381 height 14
click at [261, 364] on input "I confidently make decisions and don’t look back" at bounding box center [260, 364] width 1 height 1
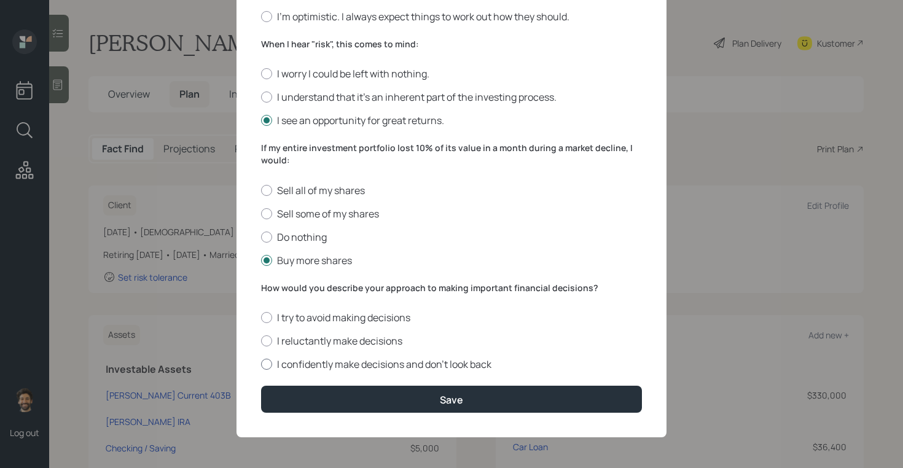
radio input "true"
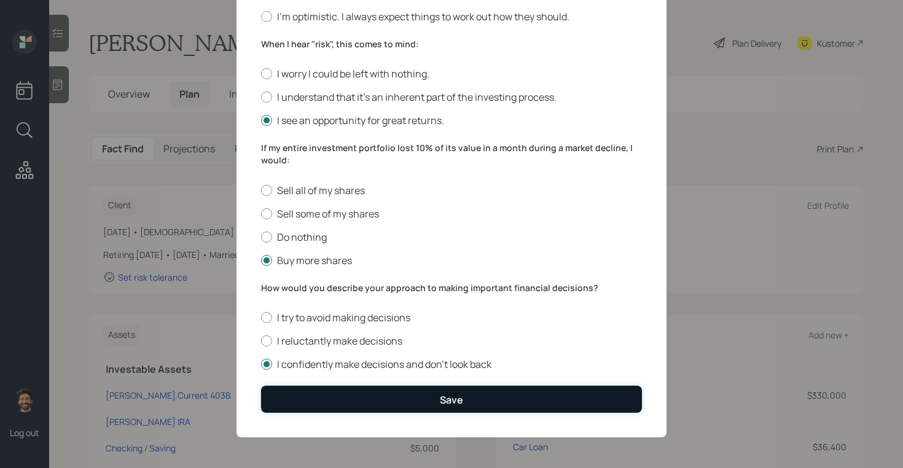
click at [290, 396] on button "Save" at bounding box center [451, 399] width 381 height 26
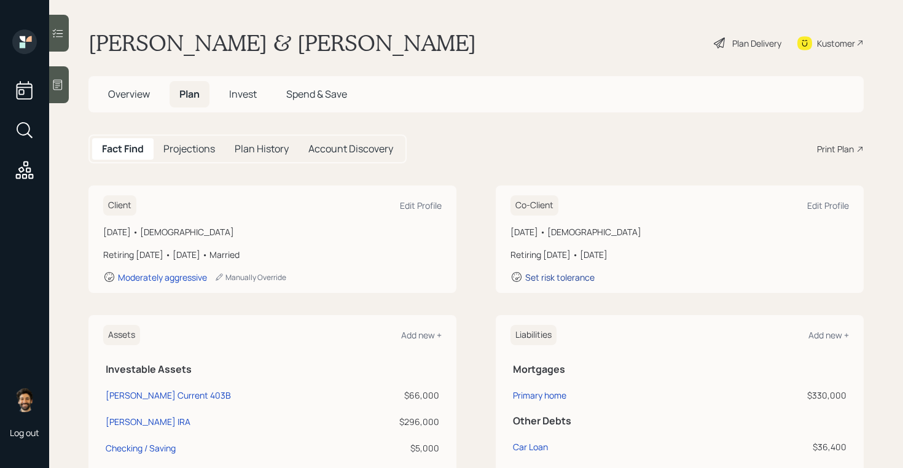
click at [552, 275] on div "Set risk tolerance" at bounding box center [559, 277] width 69 height 12
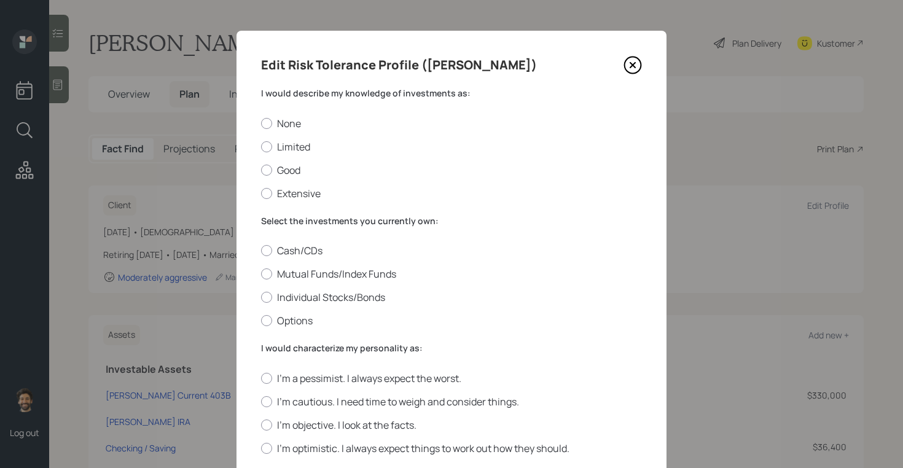
click at [272, 94] on label "I would describe my knowledge of investments as:" at bounding box center [451, 93] width 381 height 12
click at [273, 278] on label "Mutual Funds/Index Funds" at bounding box center [451, 274] width 381 height 14
click at [261, 275] on input "Mutual Funds/Index Funds" at bounding box center [260, 274] width 1 height 1
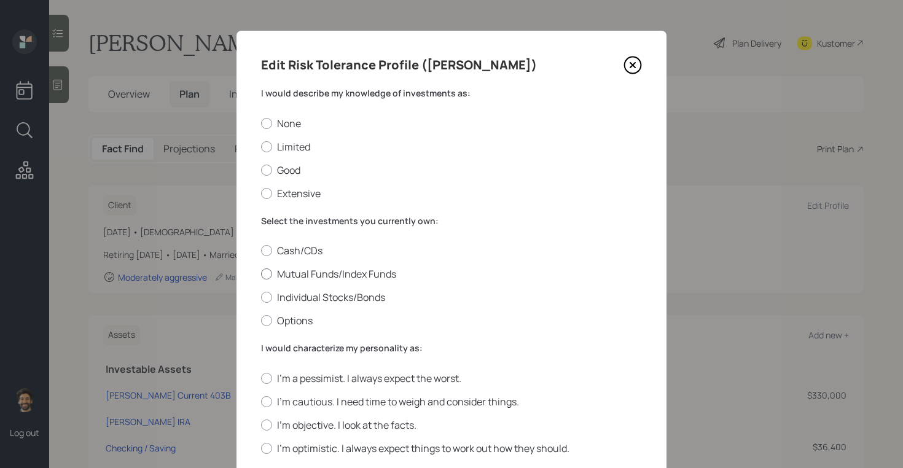
radio input "true"
click at [276, 147] on label "Limited" at bounding box center [451, 147] width 381 height 14
click at [261, 147] on input "Limited" at bounding box center [260, 146] width 1 height 1
radio input "true"
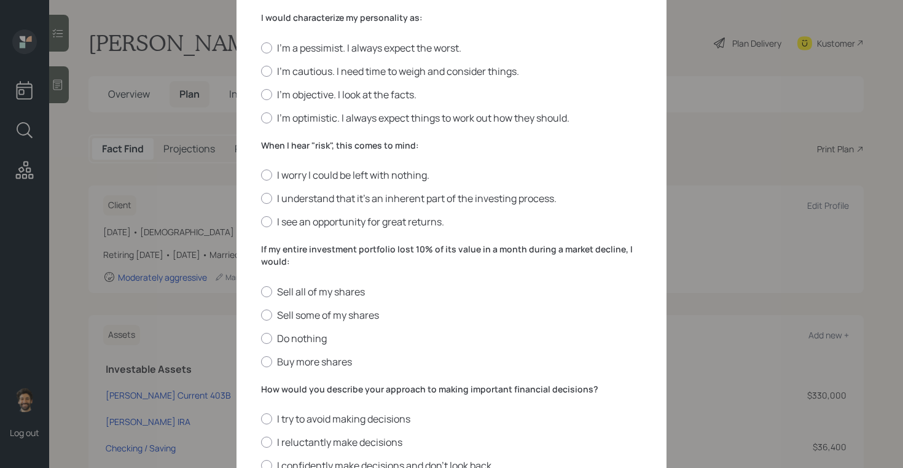
scroll to position [332, 0]
click at [263, 70] on div at bounding box center [266, 69] width 11 height 11
click at [261, 70] on input "I'm cautious. I need time to weigh and consider things." at bounding box center [260, 69] width 1 height 1
radio input "true"
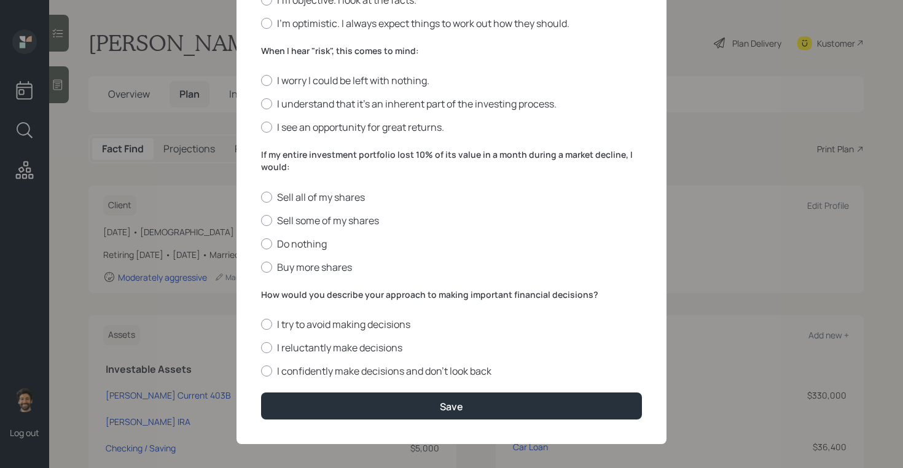
scroll to position [432, 0]
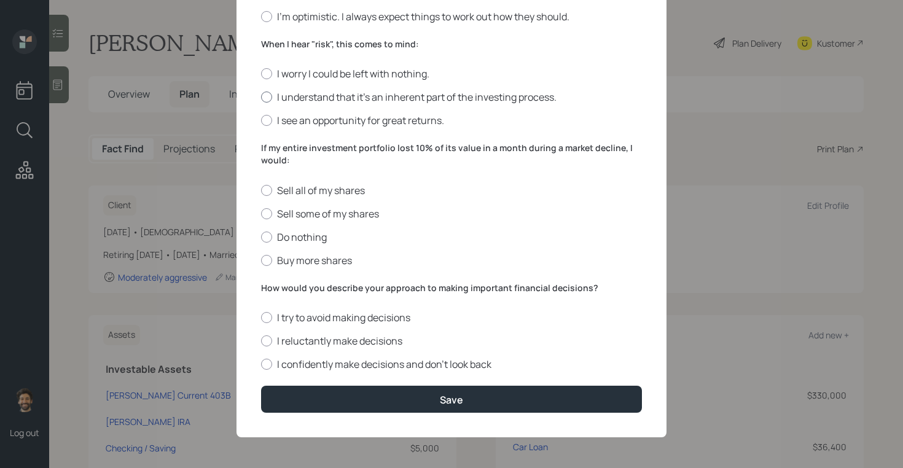
click at [265, 93] on div at bounding box center [266, 97] width 11 height 11
click at [261, 97] on input "I understand that it’s an inherent part of the investing process." at bounding box center [260, 97] width 1 height 1
radio input "true"
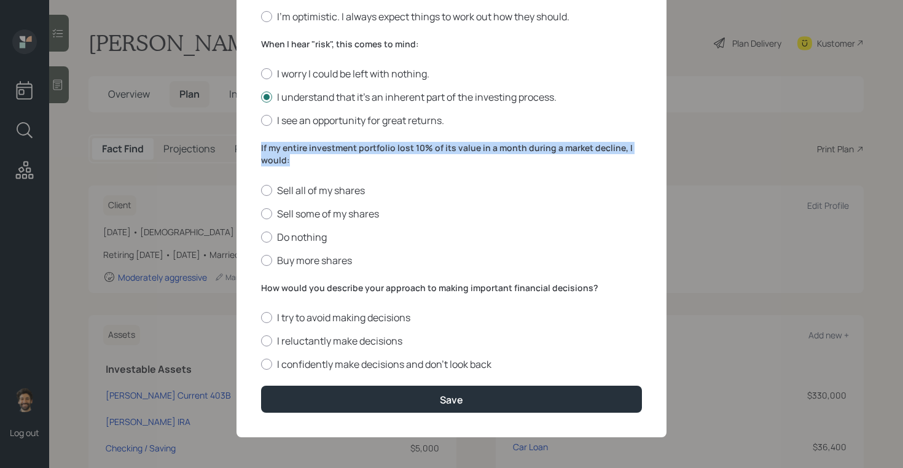
drag, startPoint x: 289, startPoint y: 160, endPoint x: 249, endPoint y: 144, distance: 43.0
click at [249, 144] on div "Edit Risk Tolerance Profile (Bill) I would describe my knowledge of investments…" at bounding box center [451, 18] width 430 height 838
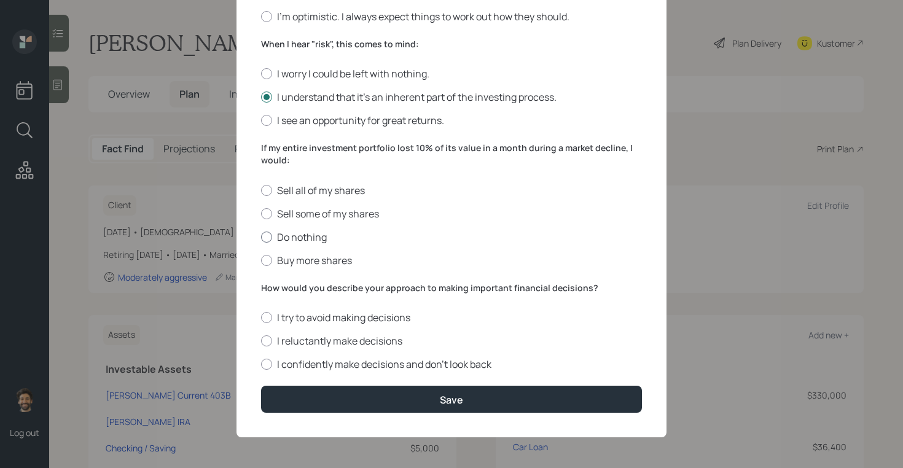
click at [295, 230] on label "Do nothing" at bounding box center [451, 237] width 381 height 14
click at [261, 236] on input "Do nothing" at bounding box center [260, 236] width 1 height 1
radio input "true"
click at [283, 287] on label "How would you describe your approach to making important financial decisions?" at bounding box center [451, 288] width 381 height 12
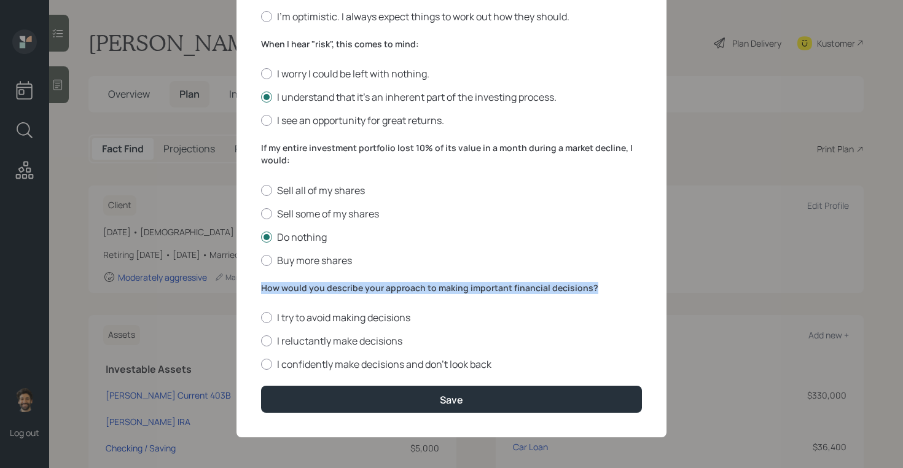
click at [283, 287] on label "How would you describe your approach to making important financial decisions?" at bounding box center [451, 288] width 381 height 12
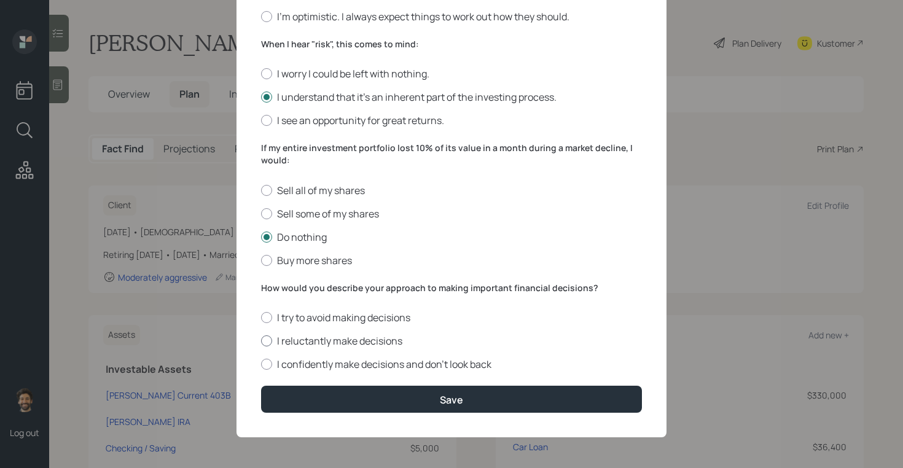
click at [295, 341] on label "I reluctantly make decisions" at bounding box center [451, 341] width 381 height 14
click at [261, 341] on input "I reluctantly make decisions" at bounding box center [260, 341] width 1 height 1
radio input "true"
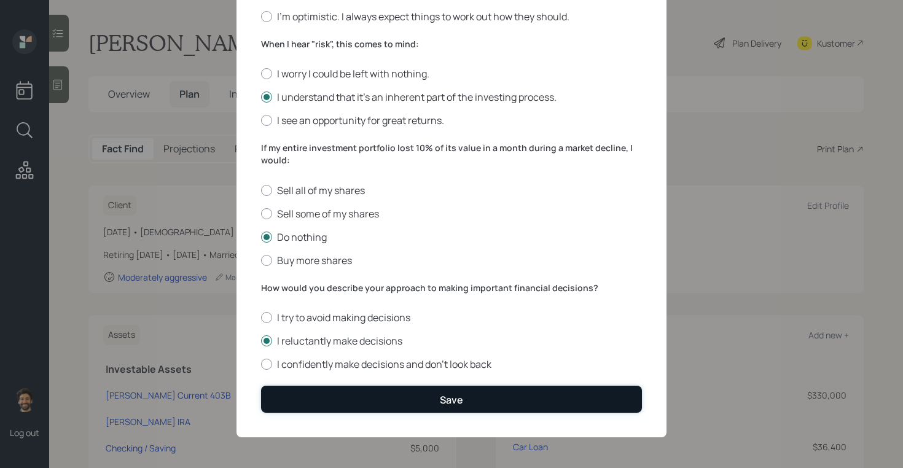
click at [311, 402] on button "Save" at bounding box center [451, 399] width 381 height 26
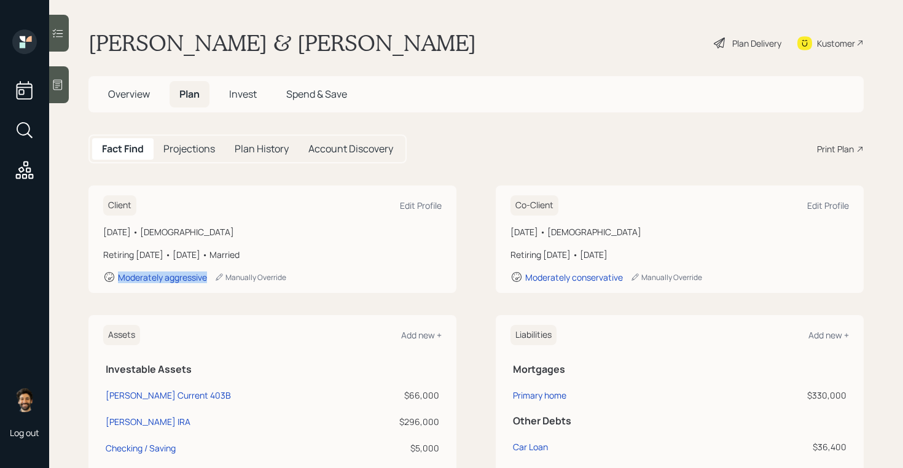
drag, startPoint x: 208, startPoint y: 272, endPoint x: 60, endPoint y: 269, distance: 148.0
click at [60, 269] on main "Kathy & Bill Faulconer Plan Delivery Kustomer Overview Plan Invest Spend & Save…" at bounding box center [476, 234] width 854 height 468
drag, startPoint x: 626, startPoint y: 276, endPoint x: 511, endPoint y: 276, distance: 115.5
click at [511, 276] on div "Moderately conservative Manually Override" at bounding box center [679, 277] width 338 height 12
click at [243, 98] on span "Invest" at bounding box center [243, 94] width 28 height 14
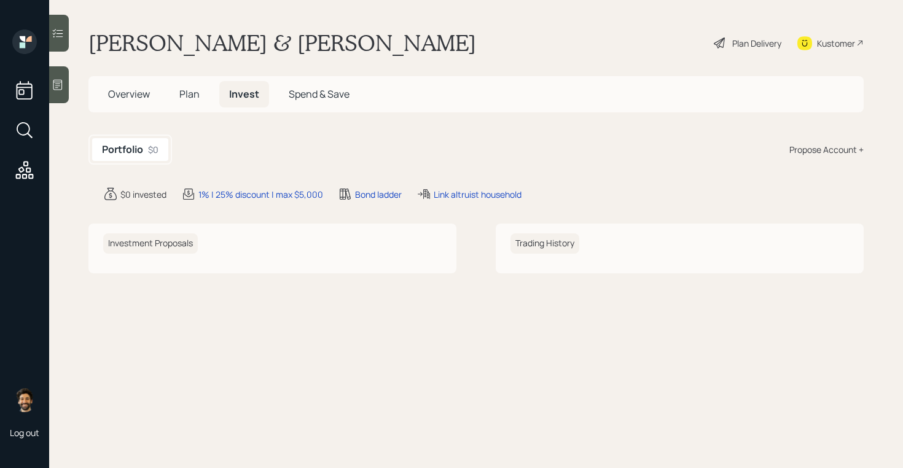
click at [832, 150] on div "Propose Account +" at bounding box center [826, 149] width 74 height 13
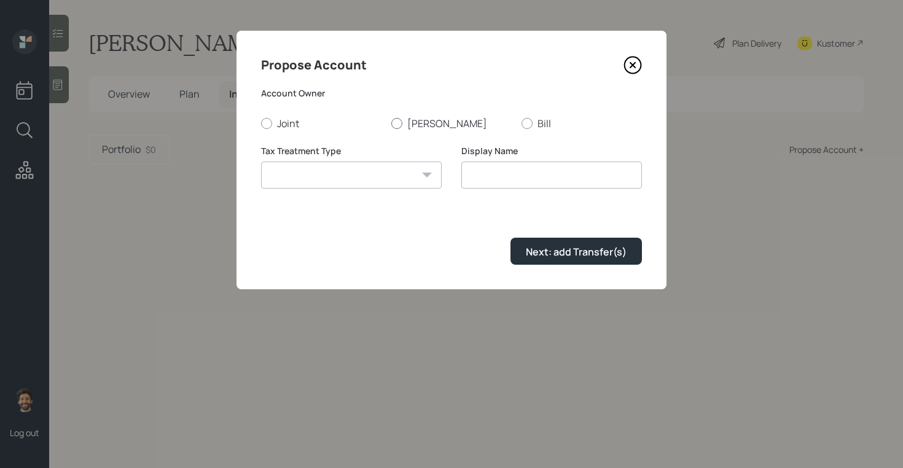
click at [408, 123] on label "Kathy" at bounding box center [451, 124] width 120 height 14
click at [391, 123] on input "Kathy" at bounding box center [391, 123] width 1 height 1
radio input "true"
click at [366, 169] on select "Roth Taxable Traditional" at bounding box center [351, 175] width 181 height 27
select select "traditional"
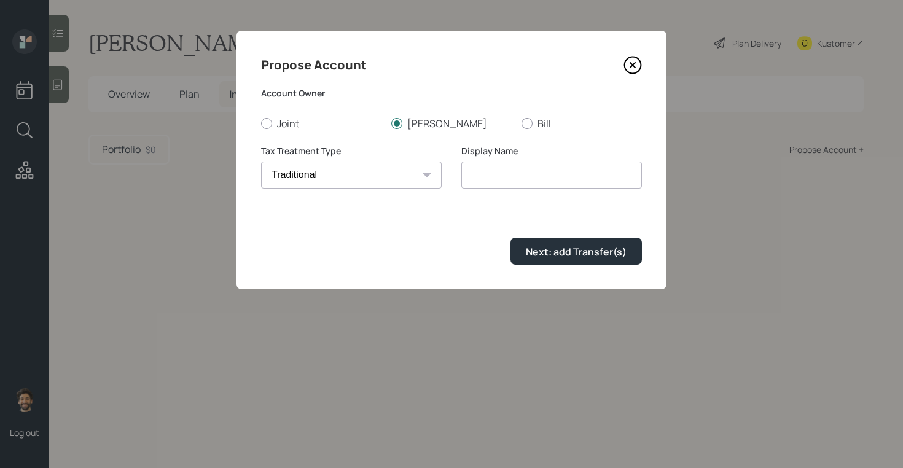
click at [261, 162] on select "Roth Taxable Traditional" at bounding box center [351, 175] width 181 height 27
type input "Traditional"
click at [557, 254] on div "Next: add Transfer(s)" at bounding box center [576, 252] width 101 height 14
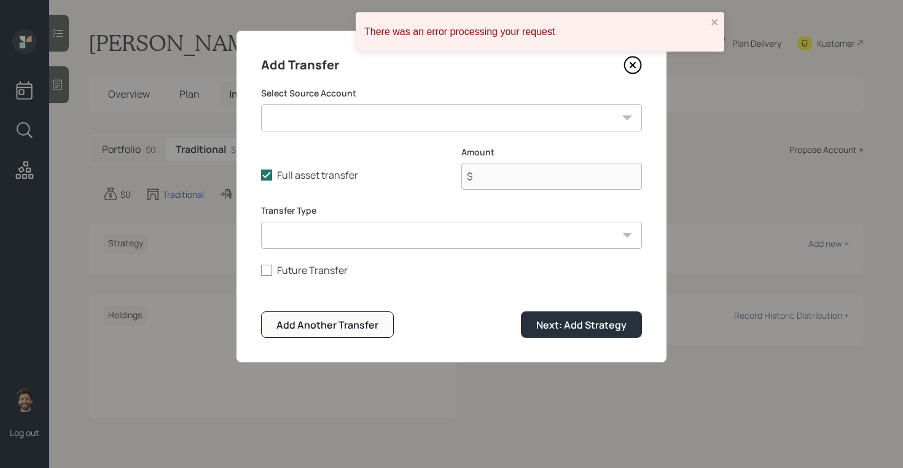
click at [375, 110] on select "Kathy Current 403B ($66,000 | 403(b)) Kathy Schwab IRA ($296,000 | IRA) Checkin…" at bounding box center [451, 117] width 381 height 27
select select "683ab024-3e75-4f02-a301-129550b04077"
click at [261, 104] on select "Kathy Current 403B ($66,000 | 403(b)) Kathy Schwab IRA ($296,000 | IRA) Checkin…" at bounding box center [451, 117] width 381 height 27
type input "$ 296,000"
click at [357, 232] on select "ACAT Transfer Non ACAT Transfer Capitalize Rollover Rollover Deposit" at bounding box center [451, 235] width 381 height 27
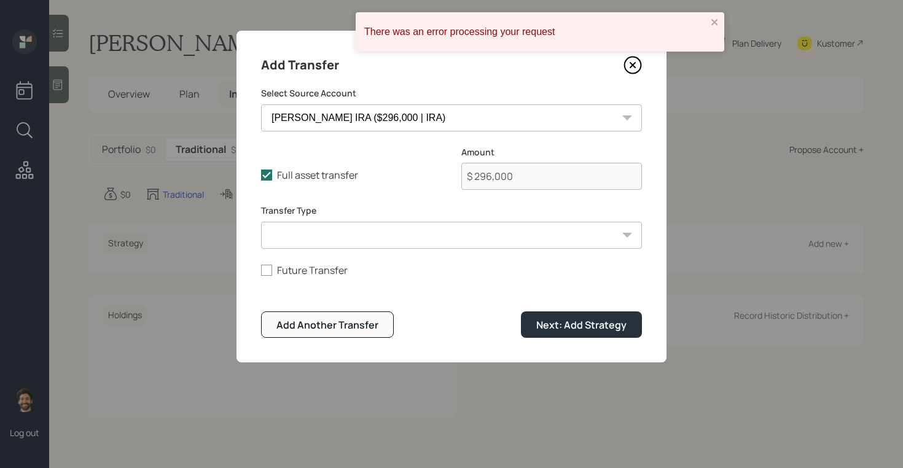
select select "acat_transfer"
click at [261, 222] on select "ACAT Transfer Non ACAT Transfer Capitalize Rollover Rollover Deposit" at bounding box center [451, 235] width 381 height 27
click at [547, 321] on div "Next: Add Strategy" at bounding box center [581, 325] width 90 height 14
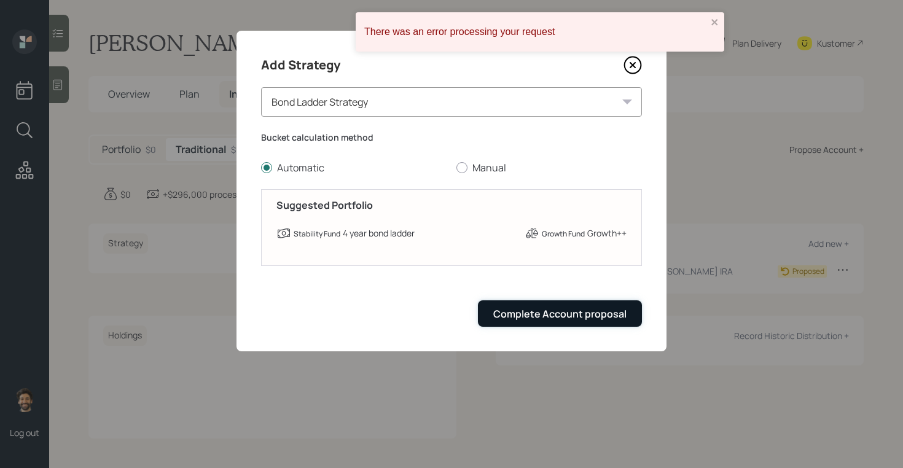
click at [571, 325] on button "Complete Account proposal" at bounding box center [560, 313] width 164 height 26
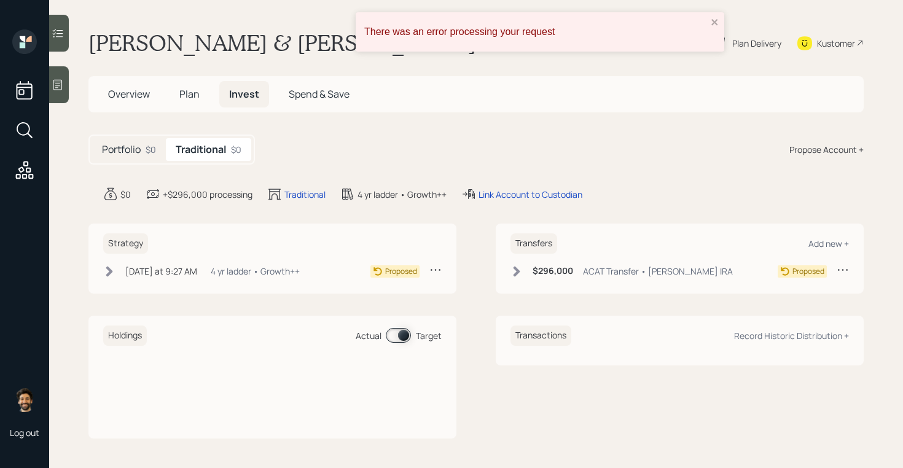
click at [843, 147] on div "Propose Account +" at bounding box center [826, 149] width 74 height 13
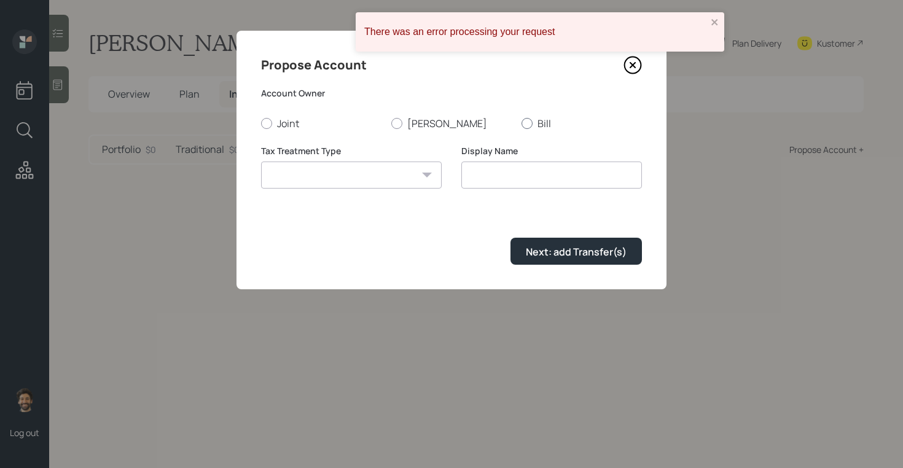
click at [545, 121] on label "Bill" at bounding box center [581, 124] width 120 height 14
click at [521, 123] on input "Bill" at bounding box center [521, 123] width 1 height 1
radio input "true"
click at [393, 180] on select "Roth Taxable Traditional" at bounding box center [351, 175] width 181 height 27
select select "traditional"
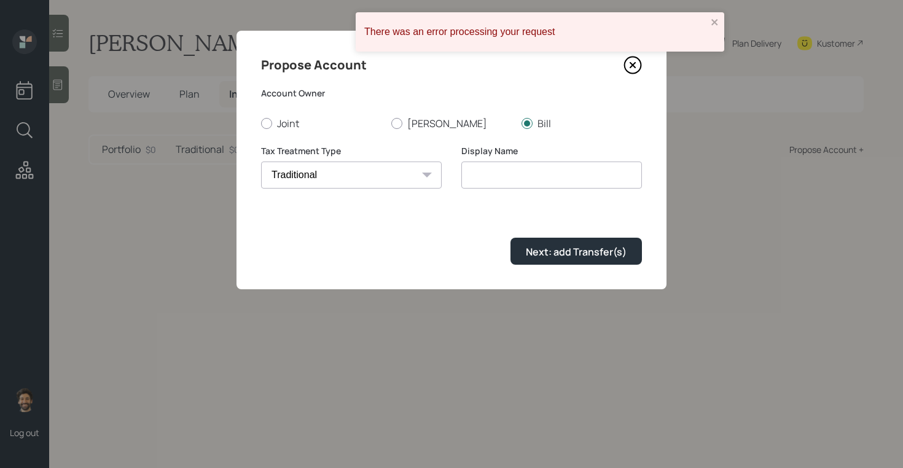
click at [261, 162] on select "Roth Taxable Traditional" at bounding box center [351, 175] width 181 height 27
type input "Traditional"
click at [560, 251] on div "Next: add Transfer(s)" at bounding box center [576, 252] width 101 height 14
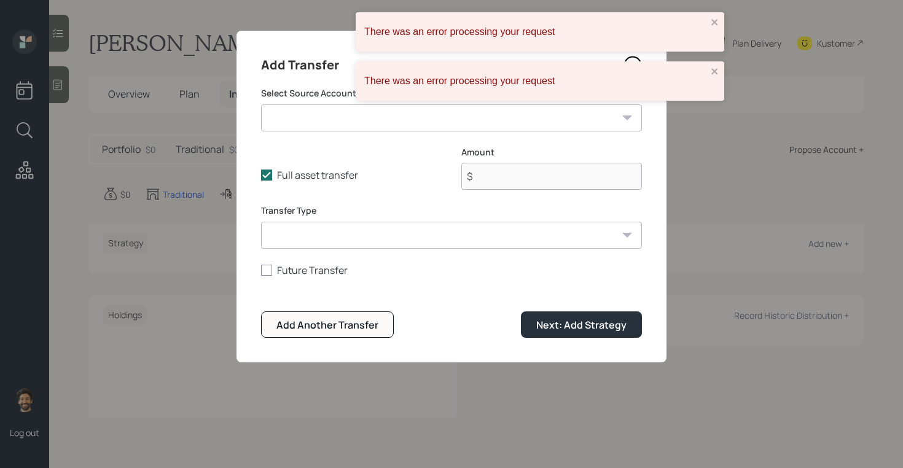
click at [343, 122] on select "Kathy Current 403B ($66,000 | 403(b)) Kathy Schwab IRA ($296,000 | IRA) Checkin…" at bounding box center [451, 117] width 381 height 27
select select "b213c108-f440-4a91-a89d-563cd4c3f6e9"
click at [261, 104] on select "Kathy Current 403B ($66,000 | 403(b)) Kathy Schwab IRA ($296,000 | IRA) Checkin…" at bounding box center [451, 117] width 381 height 27
type input "$ 172,000"
click at [352, 237] on select "ACAT Transfer Non ACAT Transfer Capitalize Rollover Rollover Deposit" at bounding box center [451, 235] width 381 height 27
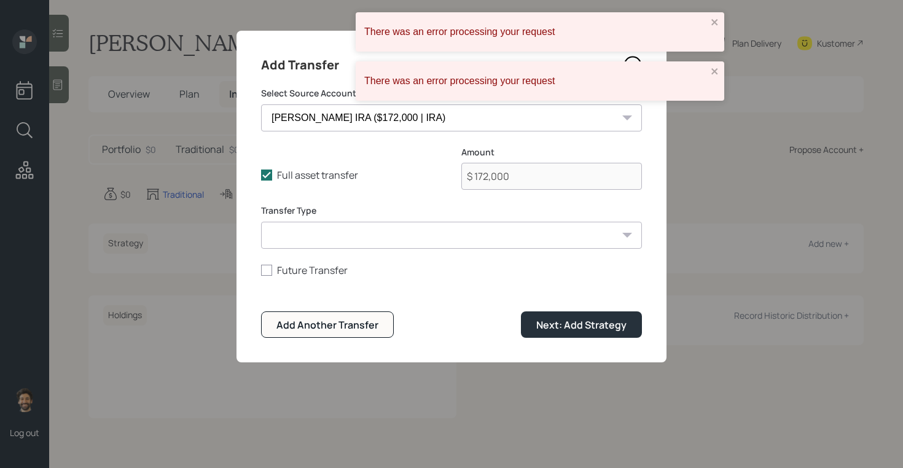
select select "acat_transfer"
click at [261, 222] on select "ACAT Transfer Non ACAT Transfer Capitalize Rollover Rollover Deposit" at bounding box center [451, 235] width 381 height 27
click at [574, 328] on div "Next: Add Strategy" at bounding box center [581, 325] width 90 height 14
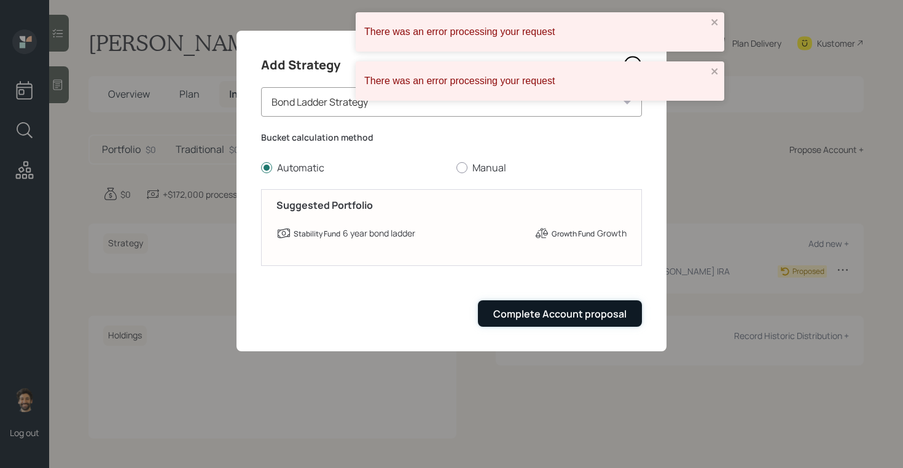
click at [541, 315] on div "Complete Account proposal" at bounding box center [559, 314] width 133 height 14
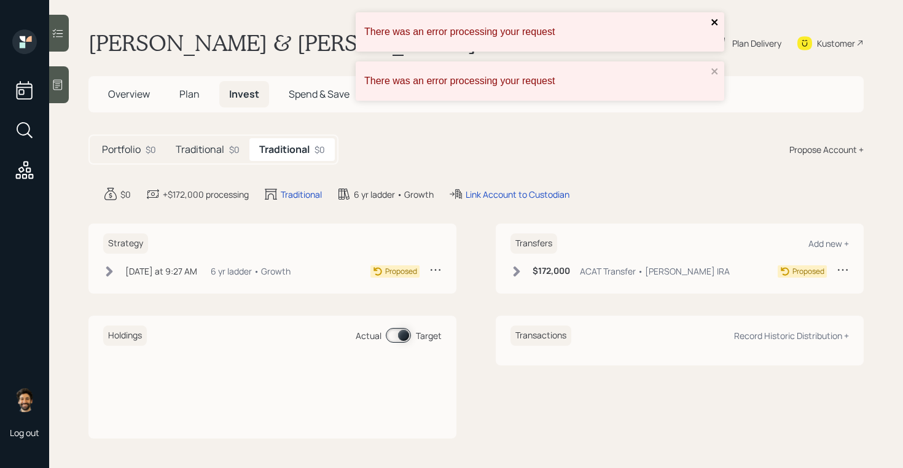
click at [711, 25] on icon "close" at bounding box center [715, 22] width 9 height 10
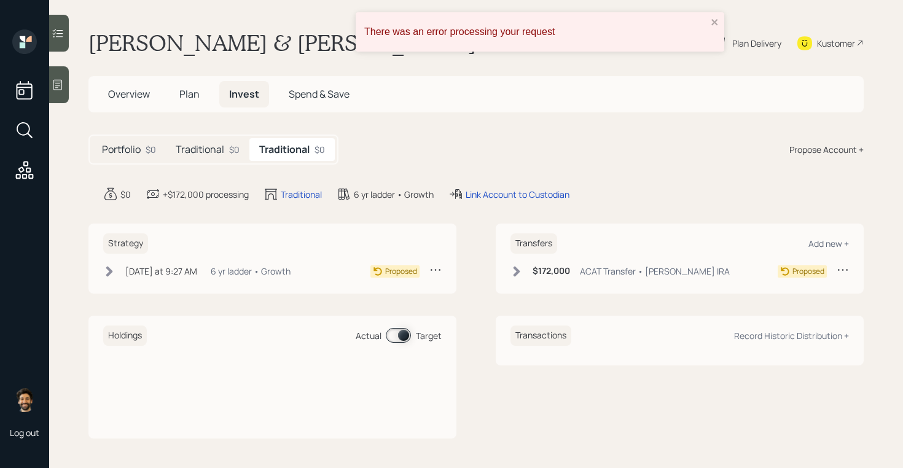
click at [715, 69] on main "Kathy & Bill Faulconer Plan Delivery Kustomer Overview Plan Invest Spend & Save…" at bounding box center [476, 234] width 854 height 468
click at [713, 26] on icon "close" at bounding box center [715, 22] width 9 height 10
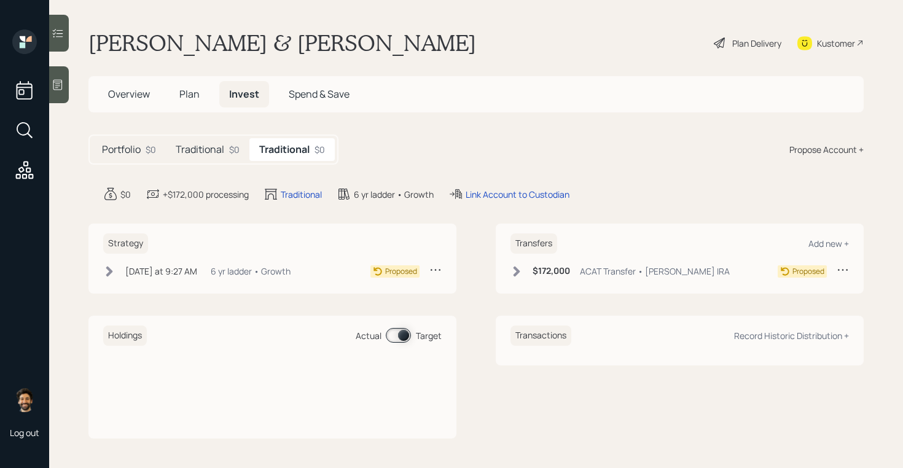
click at [213, 146] on h5 "Traditional" at bounding box center [200, 150] width 49 height 12
click at [192, 96] on span "Plan" at bounding box center [189, 94] width 20 height 14
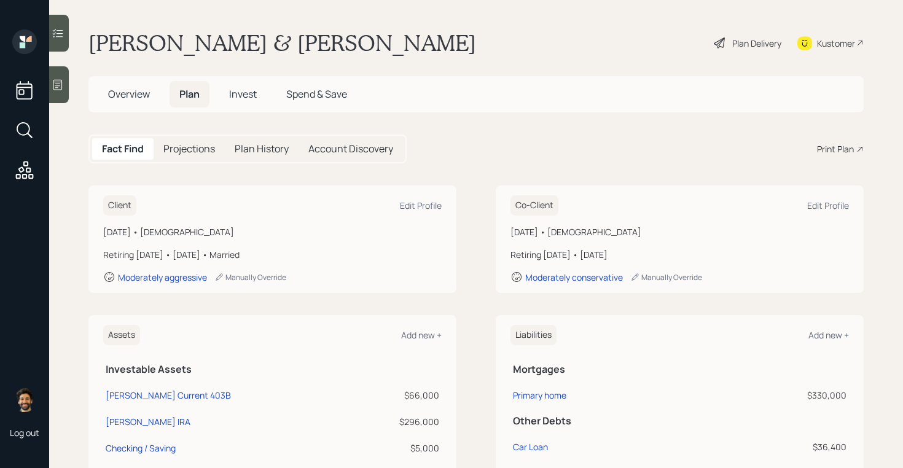
click at [724, 42] on icon at bounding box center [719, 43] width 15 height 15
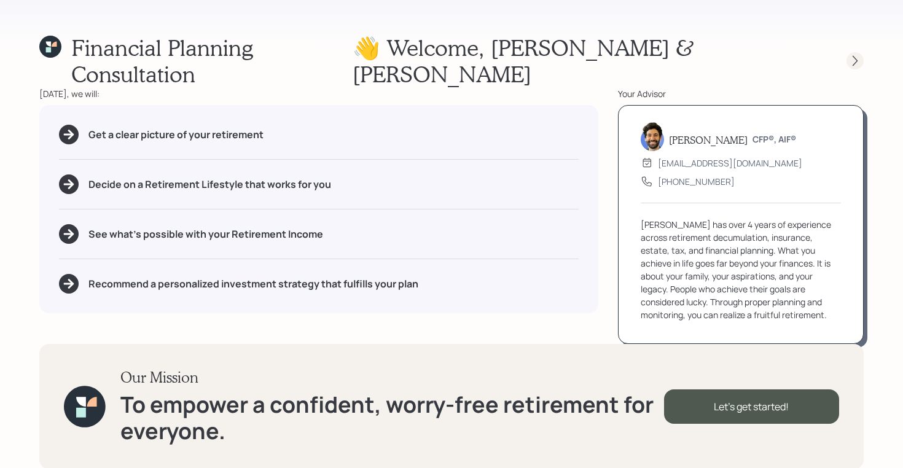
click at [851, 55] on icon at bounding box center [855, 61] width 12 height 12
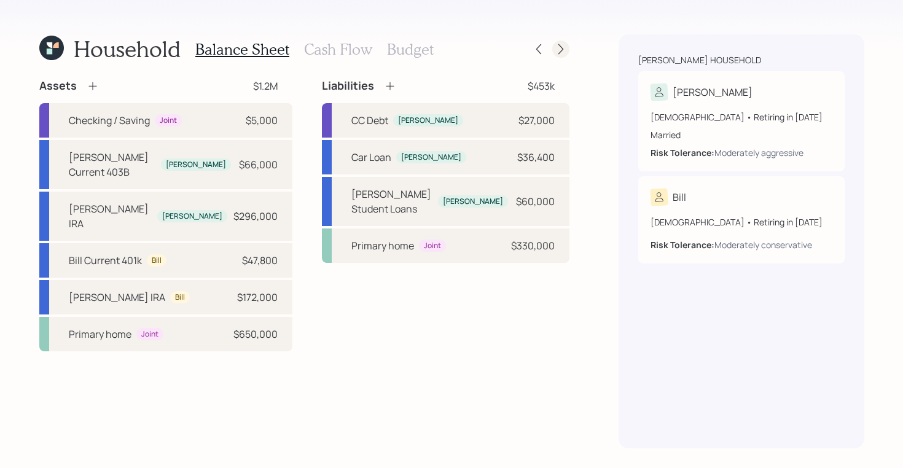
click at [559, 48] on icon at bounding box center [561, 49] width 12 height 12
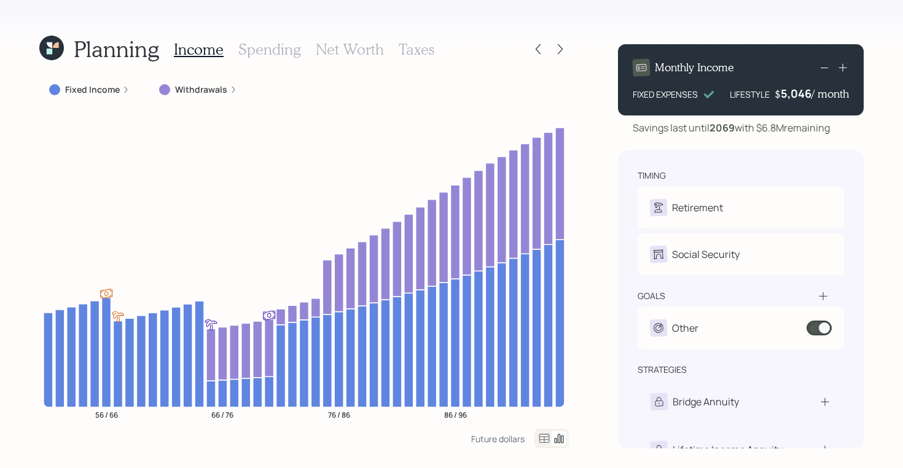
click at [559, 48] on icon at bounding box center [560, 49] width 12 height 12
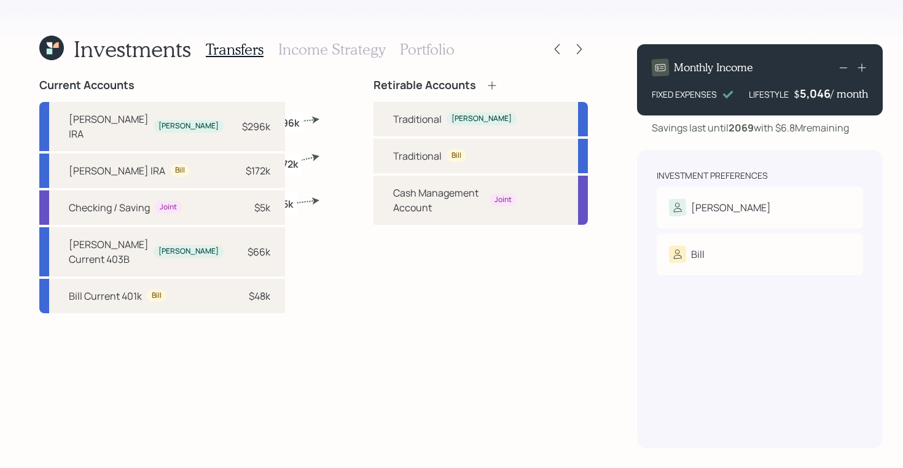
click at [573, 48] on icon at bounding box center [579, 49] width 12 height 12
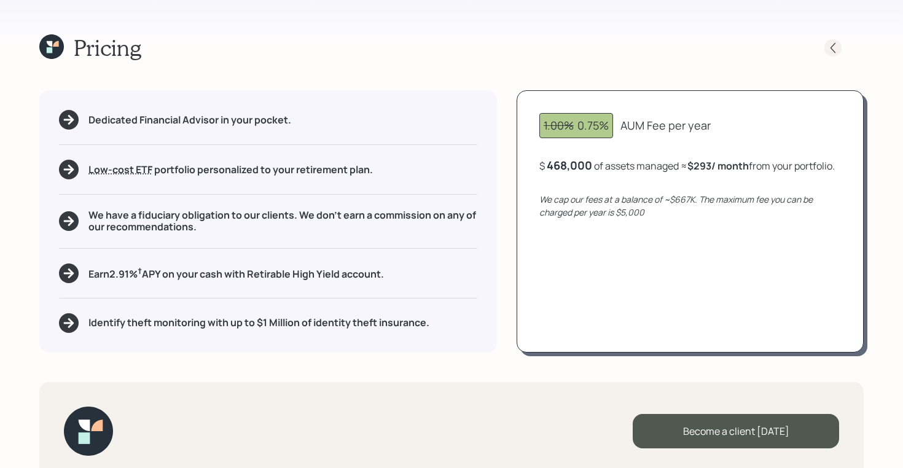
click at [840, 45] on div at bounding box center [832, 47] width 17 height 17
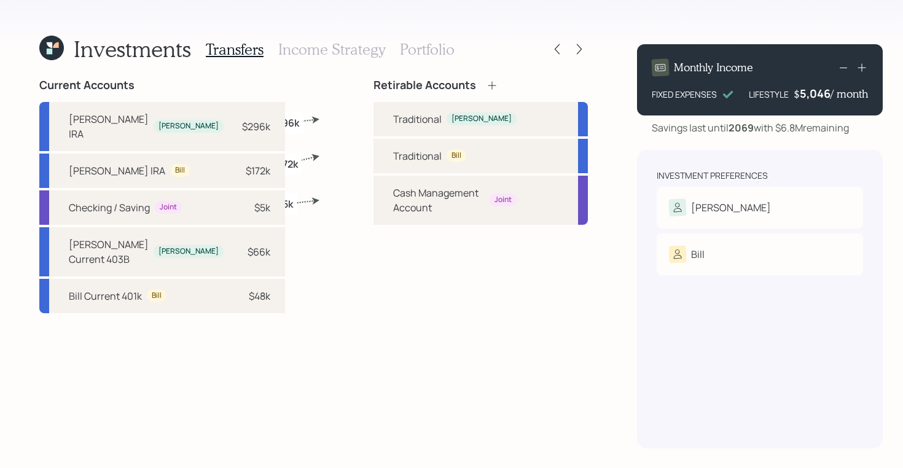
click at [337, 50] on h3 "Income Strategy" at bounding box center [331, 50] width 107 height 18
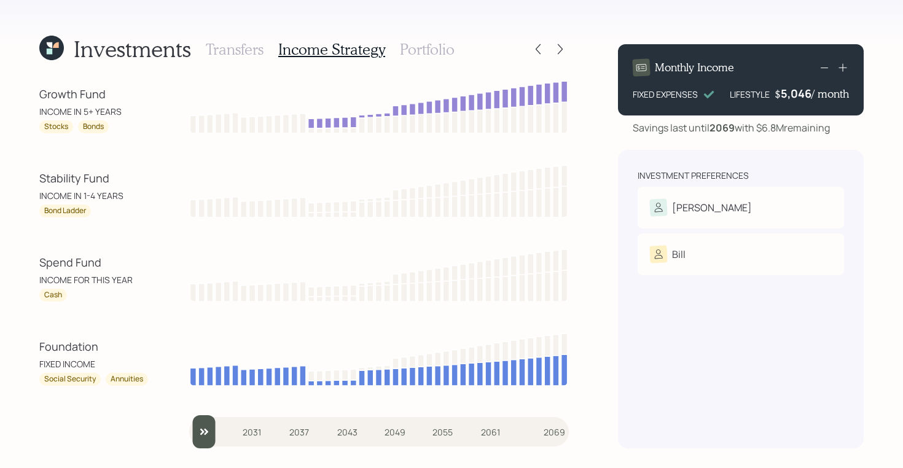
click at [410, 50] on h3 "Portfolio" at bounding box center [427, 50] width 55 height 18
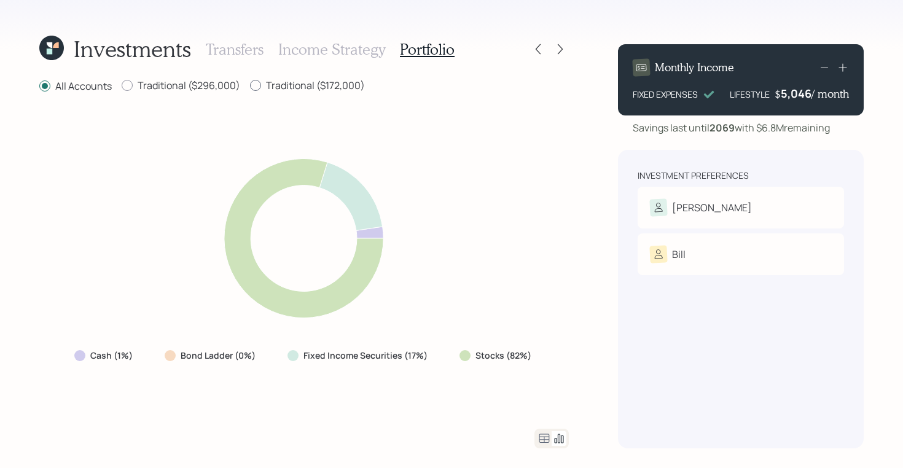
click at [255, 82] on div at bounding box center [255, 85] width 11 height 11
click at [250, 85] on input "Traditional ($172,000)" at bounding box center [249, 85] width 1 height 1
radio input "true"
radio input "false"
click at [159, 83] on label "Traditional ($296,000)" at bounding box center [181, 86] width 119 height 14
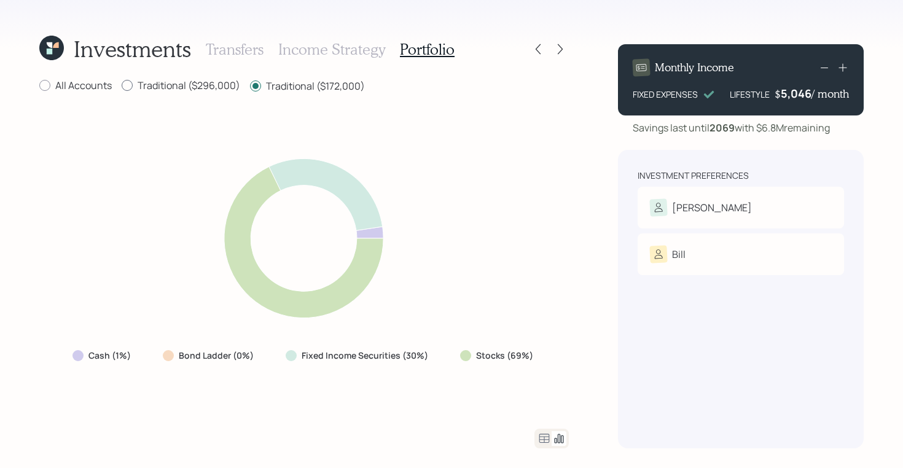
click at [122, 85] on input "Traditional ($296,000)" at bounding box center [121, 85] width 1 height 1
radio input "true"
radio input "false"
click at [54, 84] on label "All Accounts" at bounding box center [75, 86] width 72 height 14
click at [39, 85] on input "All Accounts" at bounding box center [39, 85] width 1 height 1
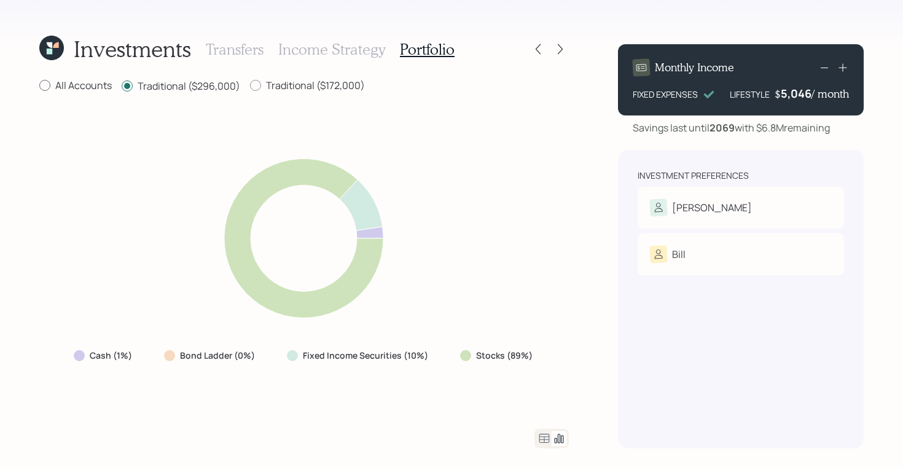
radio input "true"
drag, startPoint x: 51, startPoint y: 85, endPoint x: 110, endPoint y: 85, distance: 59.0
click at [110, 85] on label "All Accounts" at bounding box center [75, 86] width 72 height 14
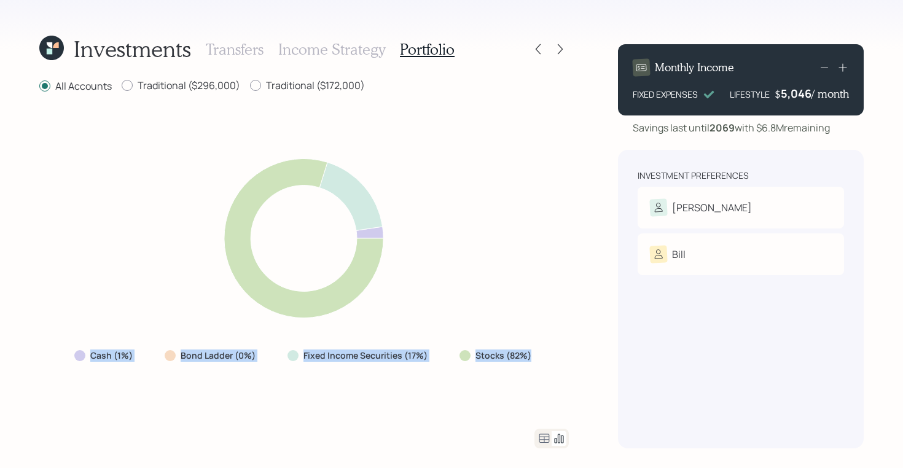
drag, startPoint x: 531, startPoint y: 356, endPoint x: 58, endPoint y: 361, distance: 472.9
click at [58, 361] on div "Cash (1%) Bond Ladder (0%) Fixed Income Securities (17%) Stocks (82%)" at bounding box center [303, 261] width 529 height 305
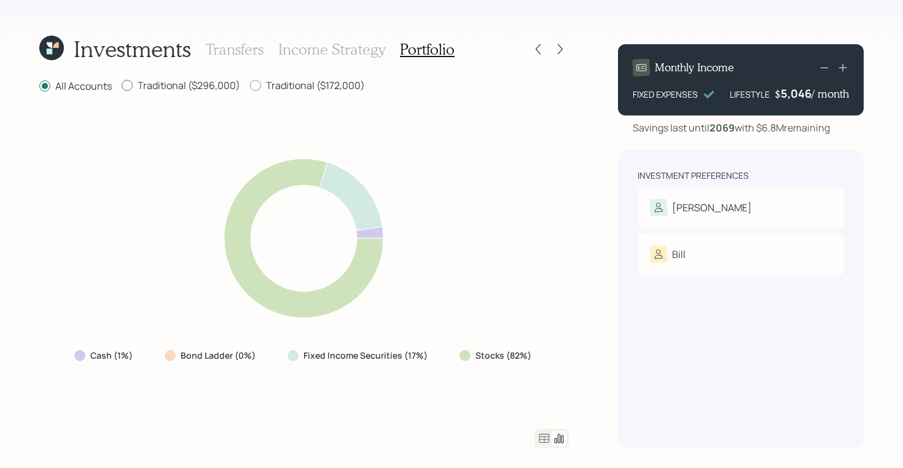
click at [183, 84] on label "Traditional ($296,000)" at bounding box center [181, 86] width 119 height 14
click at [122, 85] on input "Traditional ($296,000)" at bounding box center [121, 85] width 1 height 1
radio input "true"
radio input "false"
drag, startPoint x: 532, startPoint y: 356, endPoint x: 461, endPoint y: 356, distance: 71.9
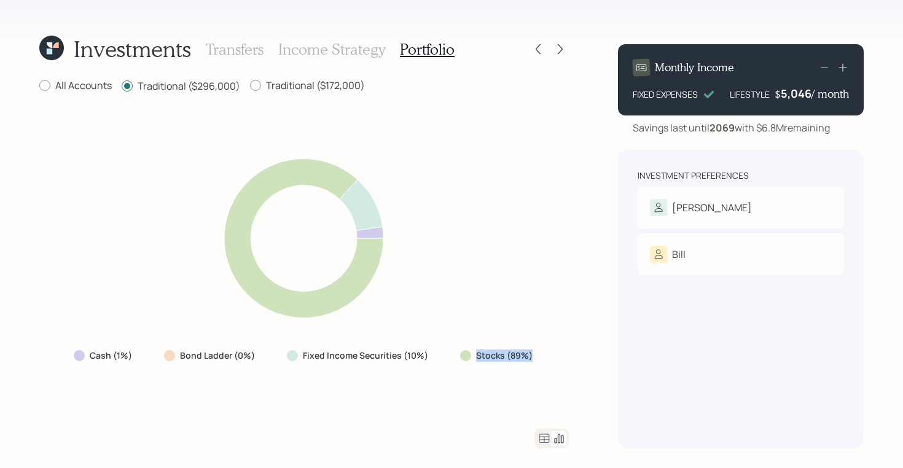
click at [461, 356] on div "Stocks (89%)" at bounding box center [497, 356] width 95 height 22
click at [308, 89] on label "Traditional ($172,000)" at bounding box center [307, 86] width 115 height 14
click at [250, 86] on input "Traditional ($172,000)" at bounding box center [249, 85] width 1 height 1
radio input "true"
radio input "false"
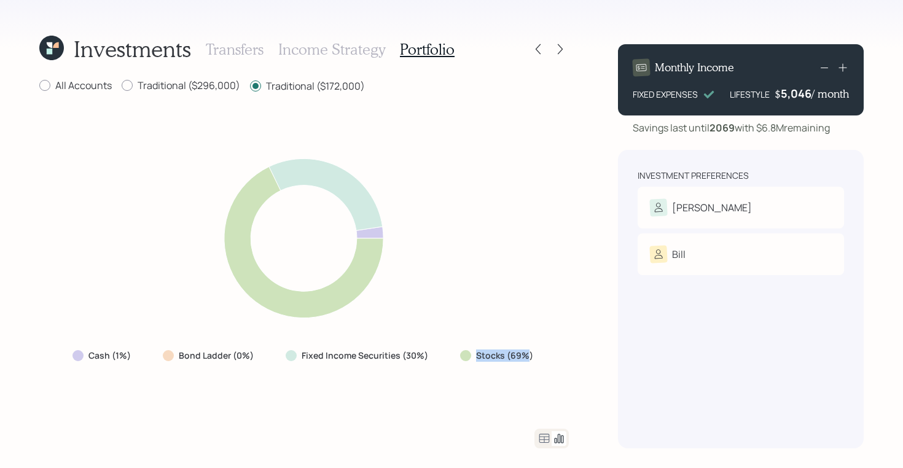
drag, startPoint x: 525, startPoint y: 350, endPoint x: 462, endPoint y: 353, distance: 63.3
click at [462, 353] on div "Stocks (69%)" at bounding box center [498, 355] width 76 height 12
click at [74, 85] on label "All Accounts" at bounding box center [75, 86] width 72 height 14
click at [39, 85] on input "All Accounts" at bounding box center [39, 85] width 1 height 1
radio input "true"
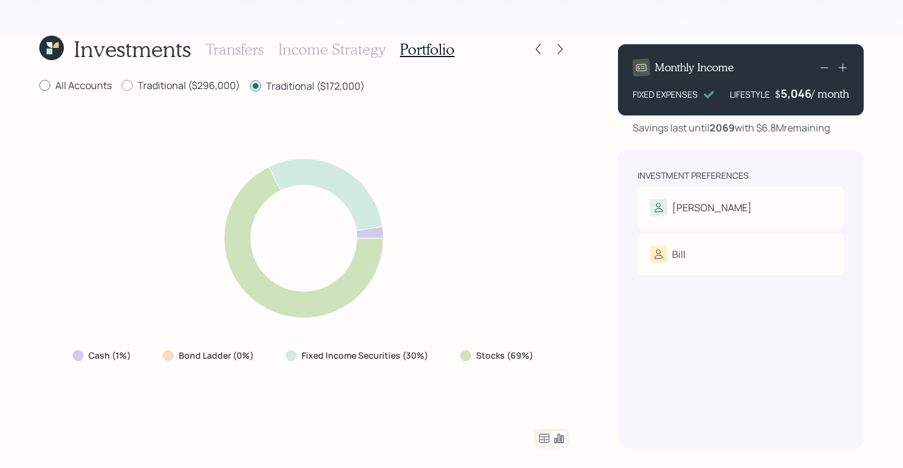
radio input "false"
drag, startPoint x: 535, startPoint y: 364, endPoint x: 436, endPoint y: 362, distance: 98.9
click at [436, 362] on div "Cash (1%) Bond Ladder (0%) Fixed Income Securities (17%) Stocks (82%)" at bounding box center [303, 356] width 479 height 22
click at [542, 437] on icon at bounding box center [544, 438] width 10 height 9
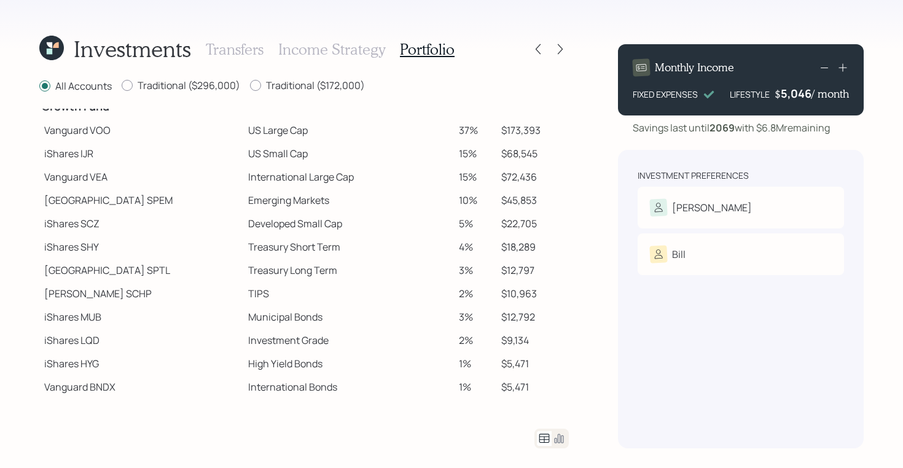
scroll to position [232, 0]
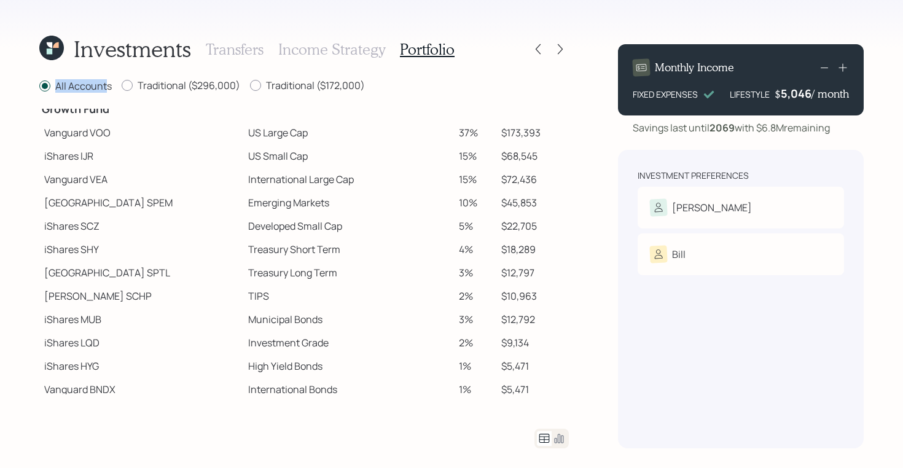
drag, startPoint x: 56, startPoint y: 86, endPoint x: 107, endPoint y: 86, distance: 51.6
click at [107, 86] on label "All Accounts" at bounding box center [75, 86] width 72 height 14
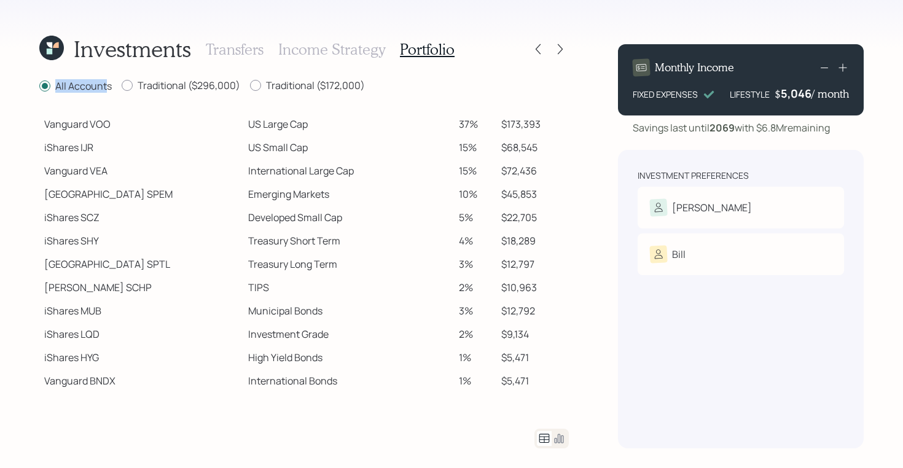
scroll to position [242, 0]
drag, startPoint x: 45, startPoint y: 123, endPoint x: 88, endPoint y: 123, distance: 42.4
click at [88, 123] on td "Vanguard VOO" at bounding box center [141, 122] width 204 height 23
drag, startPoint x: 44, startPoint y: 147, endPoint x: 72, endPoint y: 149, distance: 28.3
click at [72, 149] on td "iShares IJR" at bounding box center [141, 145] width 204 height 23
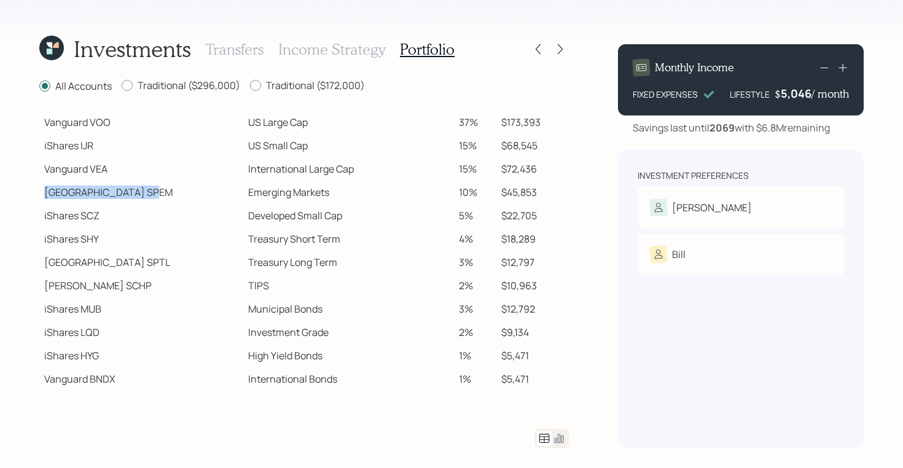
drag, startPoint x: 46, startPoint y: 193, endPoint x: 122, endPoint y: 194, distance: 76.2
click at [122, 194] on td "State Street SPEM" at bounding box center [141, 192] width 204 height 23
drag, startPoint x: 45, startPoint y: 282, endPoint x: 84, endPoint y: 285, distance: 38.8
click at [84, 285] on td "Schwab SCHP" at bounding box center [141, 285] width 204 height 23
click at [79, 127] on td "Vanguard VOO" at bounding box center [141, 122] width 204 height 23
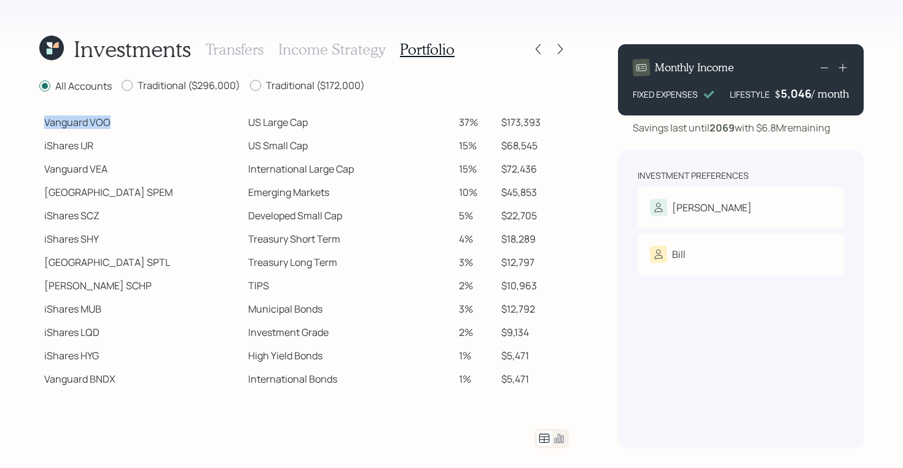
drag, startPoint x: 44, startPoint y: 121, endPoint x: 119, endPoint y: 131, distance: 76.2
click at [119, 131] on td "Vanguard VOO" at bounding box center [141, 122] width 204 height 23
click at [131, 125] on td "Vanguard VOO" at bounding box center [141, 122] width 204 height 23
drag, startPoint x: 45, startPoint y: 123, endPoint x: 269, endPoint y: 126, distance: 224.2
click at [269, 126] on tr "Vanguard VOO US Large Cap 37% $173,393" at bounding box center [303, 122] width 529 height 23
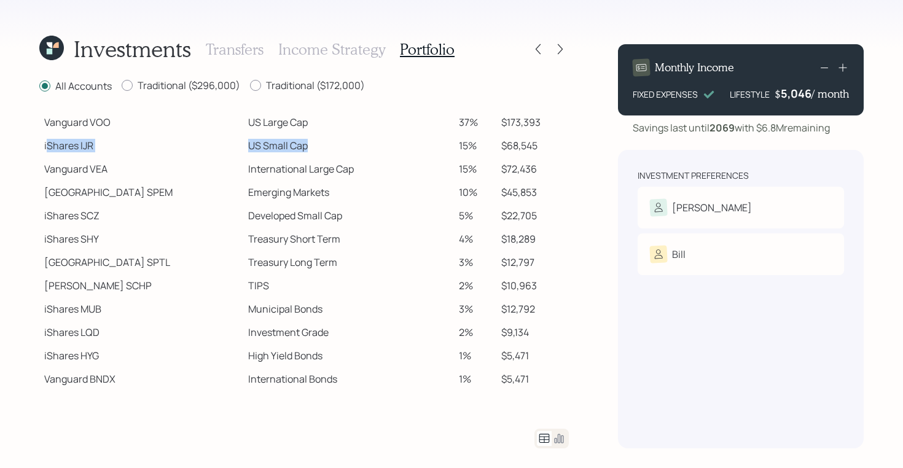
drag, startPoint x: 47, startPoint y: 144, endPoint x: 272, endPoint y: 146, distance: 225.4
click at [272, 146] on tr "iShares IJR US Small Cap 15% $68,545" at bounding box center [303, 145] width 529 height 23
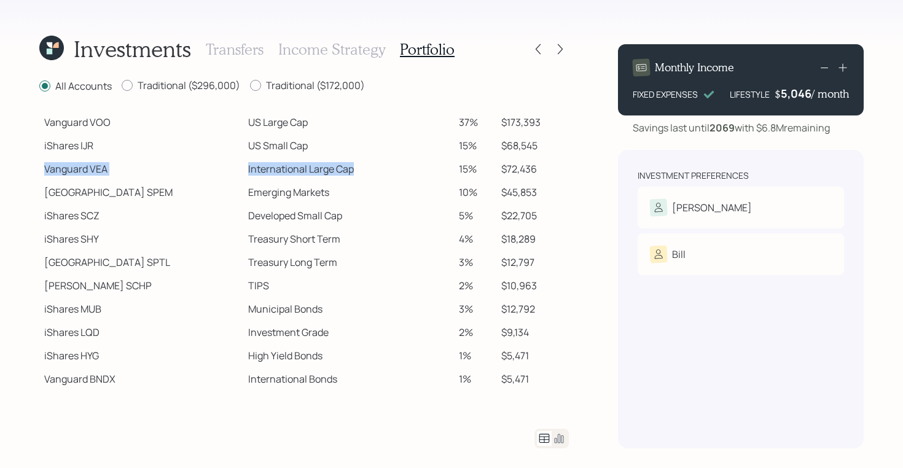
drag, startPoint x: 44, startPoint y: 166, endPoint x: 318, endPoint y: 169, distance: 274.5
click at [318, 169] on tr "Vanguard VEA International Large Cap 15% $72,436" at bounding box center [303, 168] width 529 height 23
drag, startPoint x: 194, startPoint y: 189, endPoint x: 335, endPoint y: 195, distance: 141.4
click at [335, 195] on tr "State Street SPEM Emerging Markets 10% $45,853" at bounding box center [303, 192] width 529 height 23
drag, startPoint x: 198, startPoint y: 122, endPoint x: 266, endPoint y: 122, distance: 67.6
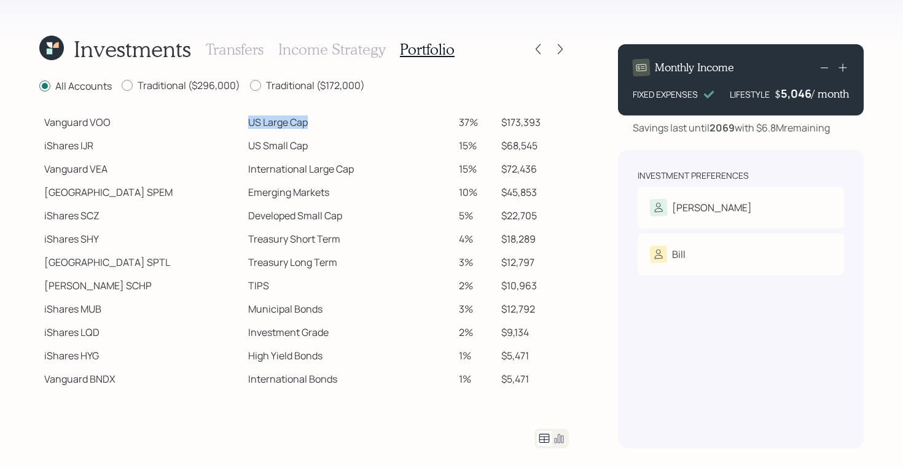
click at [266, 122] on td "US Large Cap" at bounding box center [348, 122] width 210 height 23
drag, startPoint x: 199, startPoint y: 170, endPoint x: 314, endPoint y: 171, distance: 114.9
click at [314, 171] on td "International Large Cap" at bounding box center [348, 168] width 210 height 23
drag, startPoint x: 200, startPoint y: 192, endPoint x: 287, endPoint y: 197, distance: 86.7
click at [287, 197] on td "Emerging Markets" at bounding box center [348, 192] width 210 height 23
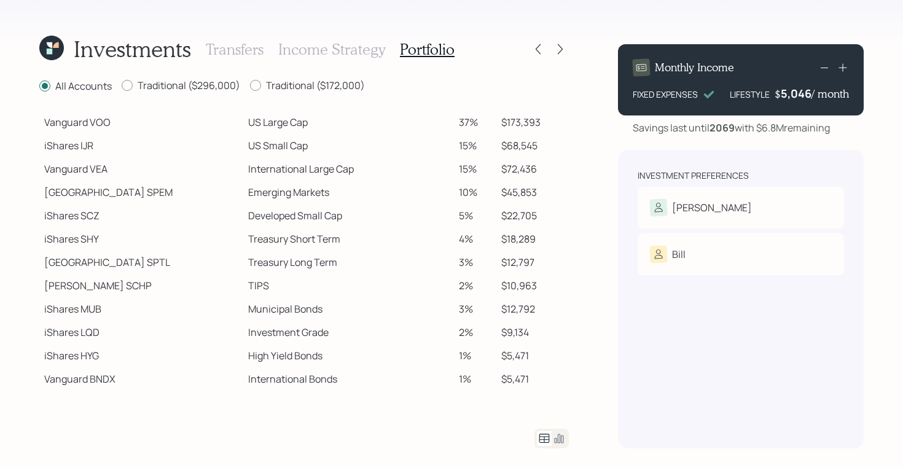
click at [295, 45] on h3 "Income Strategy" at bounding box center [331, 50] width 107 height 18
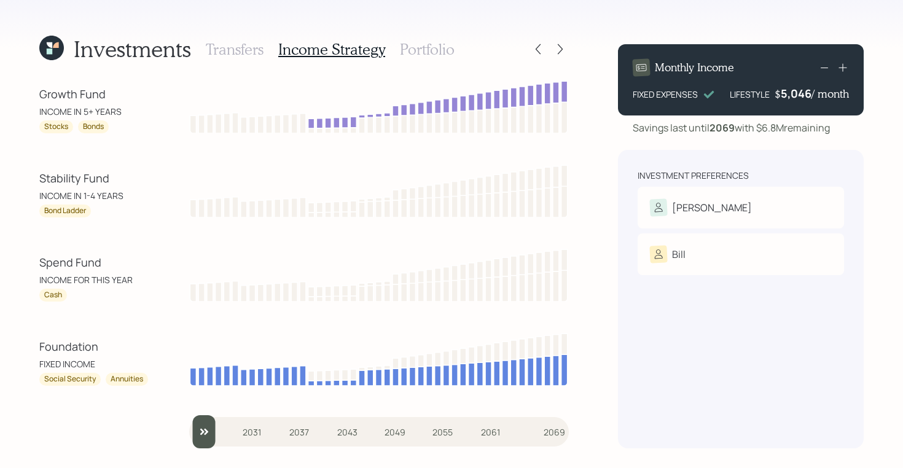
click at [434, 49] on h3 "Portfolio" at bounding box center [427, 50] width 55 height 18
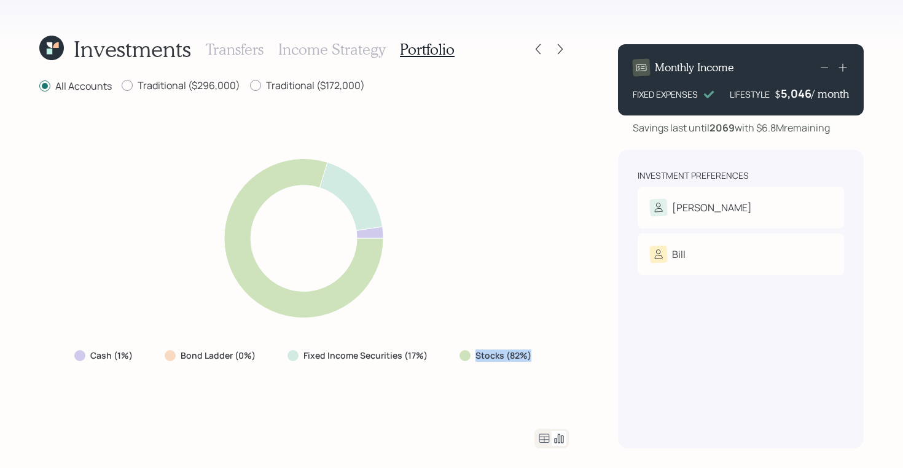
drag, startPoint x: 529, startPoint y: 361, endPoint x: 457, endPoint y: 354, distance: 72.8
click at [457, 354] on div "Stocks (82%)" at bounding box center [497, 356] width 94 height 22
click at [176, 84] on label "Traditional ($296,000)" at bounding box center [181, 86] width 119 height 14
click at [122, 85] on input "Traditional ($296,000)" at bounding box center [121, 85] width 1 height 1
radio input "true"
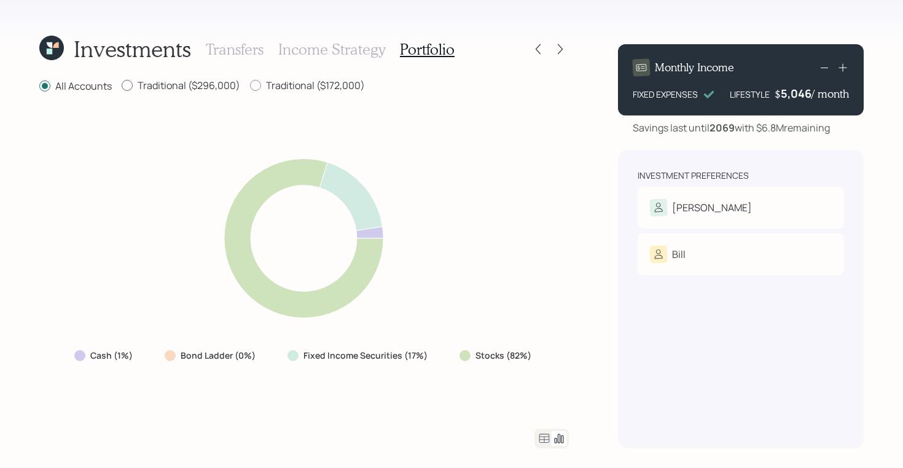
radio input "false"
drag, startPoint x: 529, startPoint y: 353, endPoint x: 440, endPoint y: 352, distance: 89.1
click at [440, 352] on div "Cash (1%) Bond Ladder (0%) Fixed Income Securities (10%) Stocks (89%)" at bounding box center [304, 356] width 481 height 22
click at [308, 84] on label "Traditional ($172,000)" at bounding box center [307, 86] width 115 height 14
click at [250, 85] on input "Traditional ($172,000)" at bounding box center [249, 85] width 1 height 1
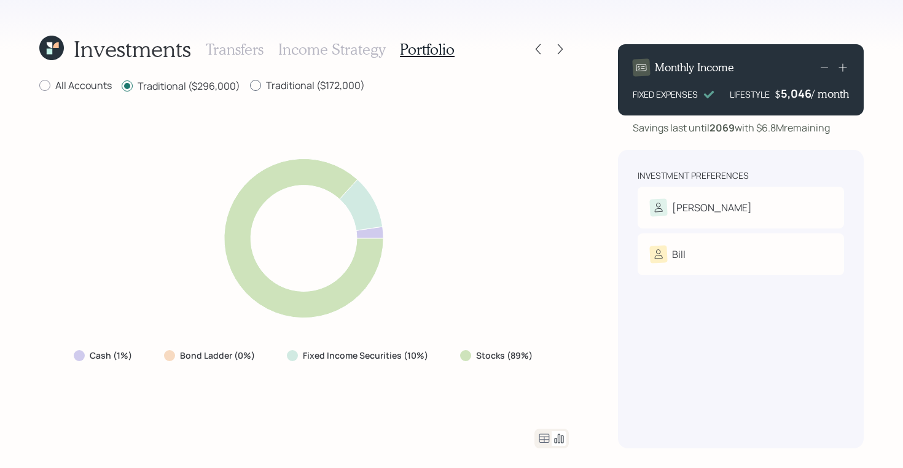
radio input "true"
radio input "false"
drag, startPoint x: 532, startPoint y: 356, endPoint x: 451, endPoint y: 356, distance: 81.1
click at [451, 356] on div "Stocks (69%)" at bounding box center [497, 356] width 95 height 22
click at [544, 435] on icon at bounding box center [544, 438] width 15 height 15
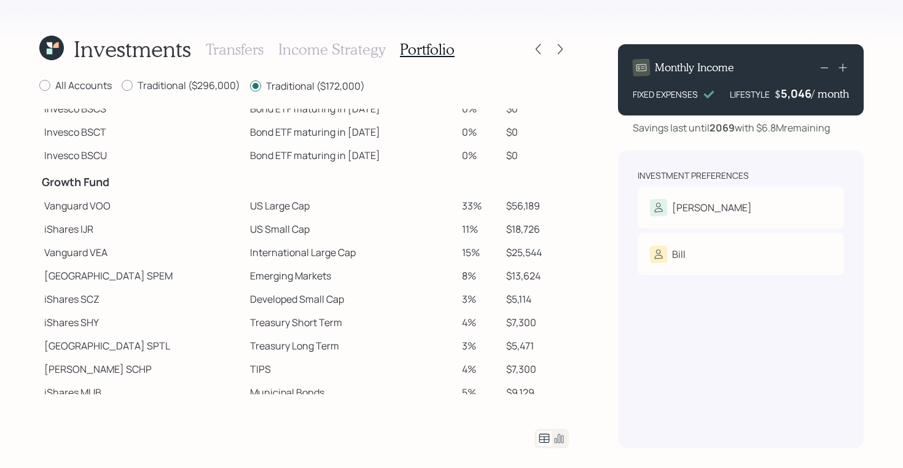
scroll to position [262, 0]
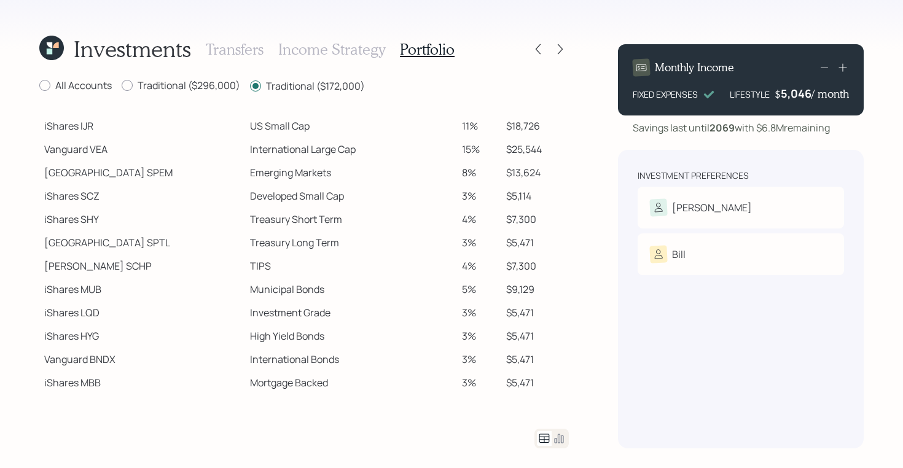
click at [552, 437] on icon at bounding box center [559, 438] width 15 height 15
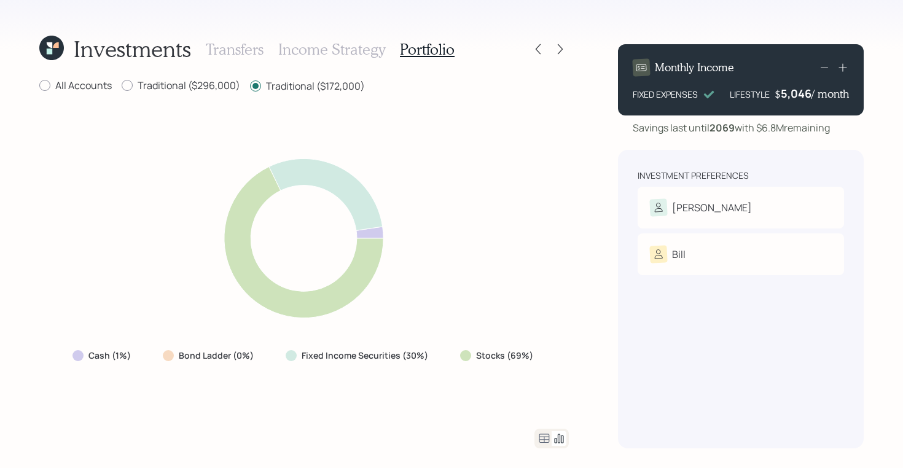
click at [539, 437] on icon at bounding box center [544, 438] width 10 height 9
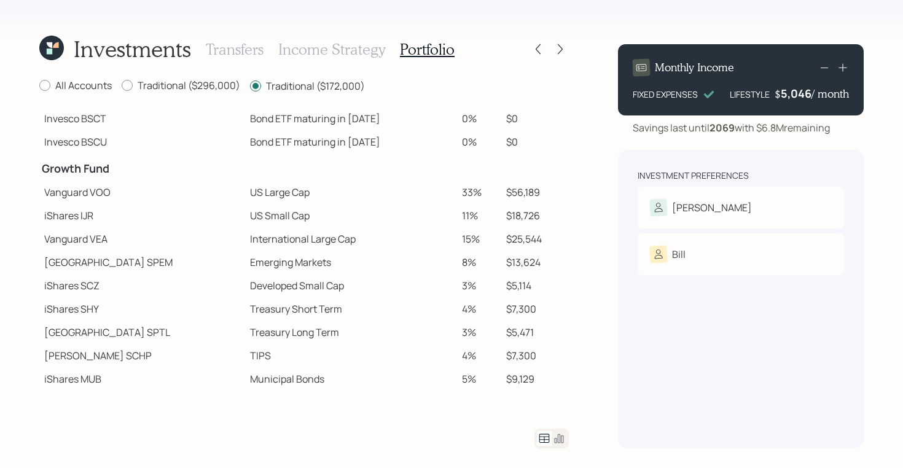
scroll to position [190, 0]
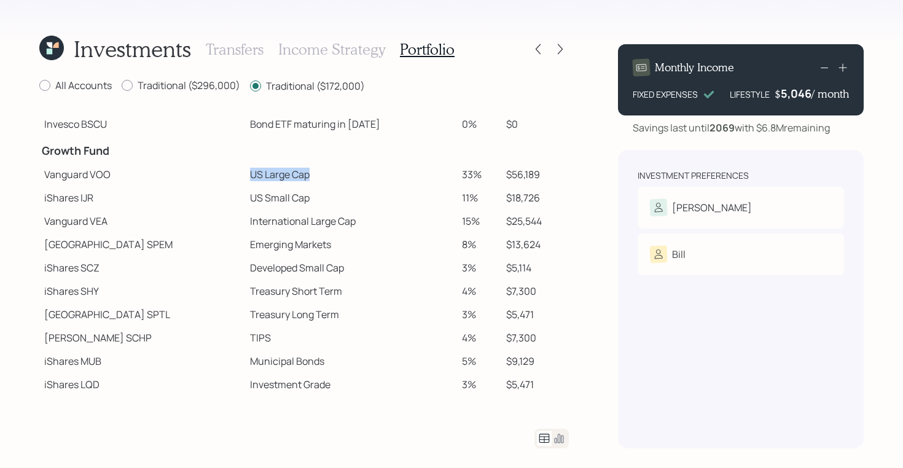
drag, startPoint x: 201, startPoint y: 168, endPoint x: 265, endPoint y: 173, distance: 64.1
click at [265, 173] on td "US Large Cap" at bounding box center [351, 174] width 212 height 23
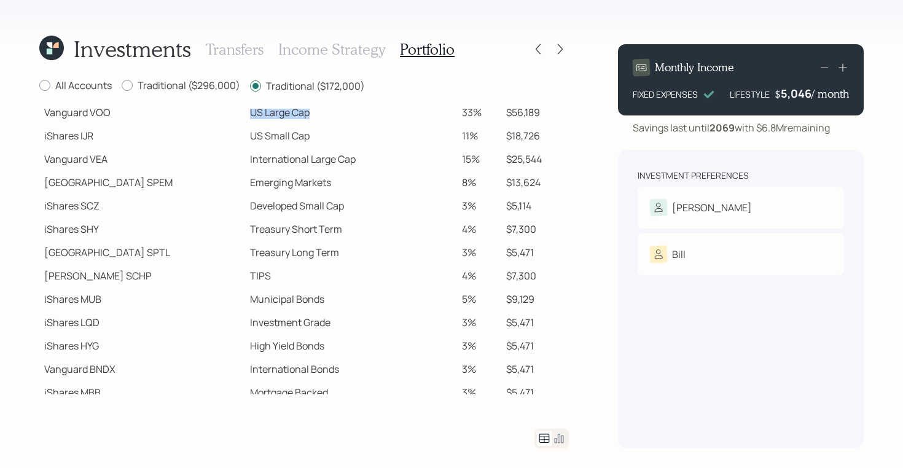
scroll to position [262, 0]
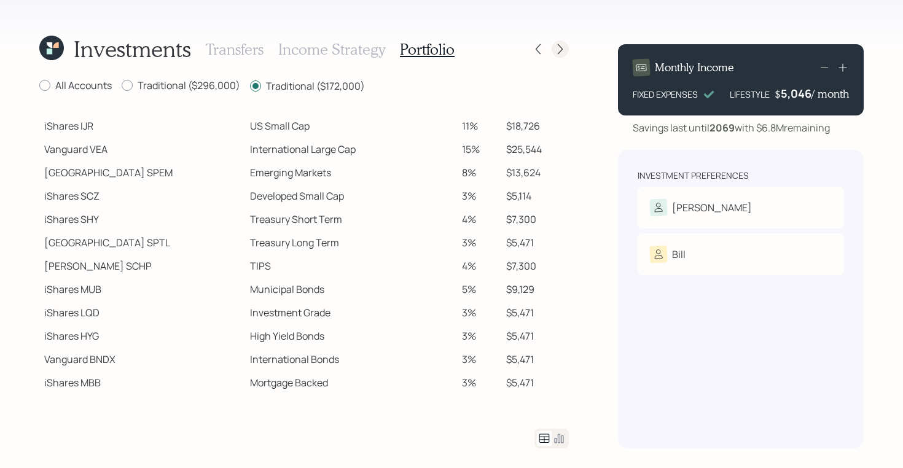
click at [562, 52] on icon at bounding box center [560, 49] width 12 height 12
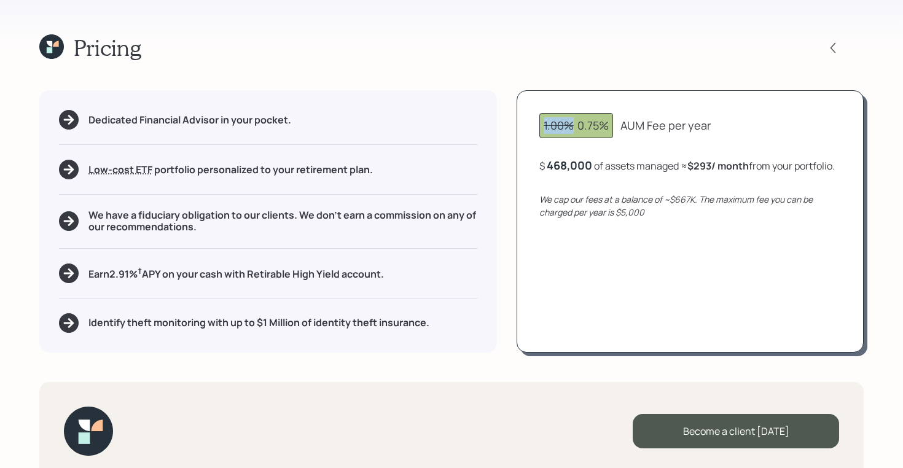
drag, startPoint x: 573, startPoint y: 127, endPoint x: 542, endPoint y: 127, distance: 31.3
click at [542, 127] on div "1.00% 0.75%" at bounding box center [576, 125] width 74 height 25
drag, startPoint x: 579, startPoint y: 123, endPoint x: 610, endPoint y: 124, distance: 31.3
click at [610, 124] on div "1.00% 0.75%" at bounding box center [576, 125] width 74 height 25
drag, startPoint x: 622, startPoint y: 124, endPoint x: 703, endPoint y: 128, distance: 81.8
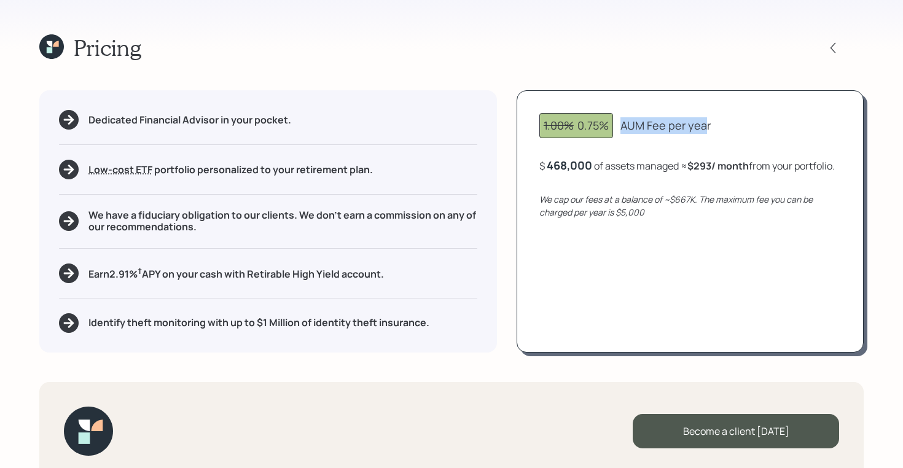
click at [703, 128] on div "AUM Fee per year" at bounding box center [665, 125] width 90 height 17
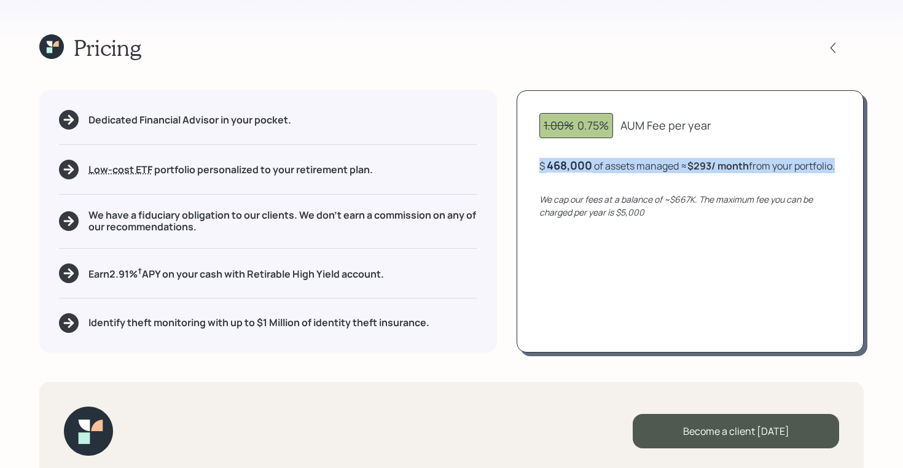
drag, startPoint x: 582, startPoint y: 177, endPoint x: 530, endPoint y: 167, distance: 52.6
click at [530, 167] on div "1.00% 0.75% AUM Fee per year $ 468,000 of assets managed ≈ $293 / month from yo…" at bounding box center [689, 221] width 347 height 262
click at [636, 173] on div "$ 468,000 of assets managed ≈ $293 / month from your portfolio ." at bounding box center [686, 165] width 295 height 15
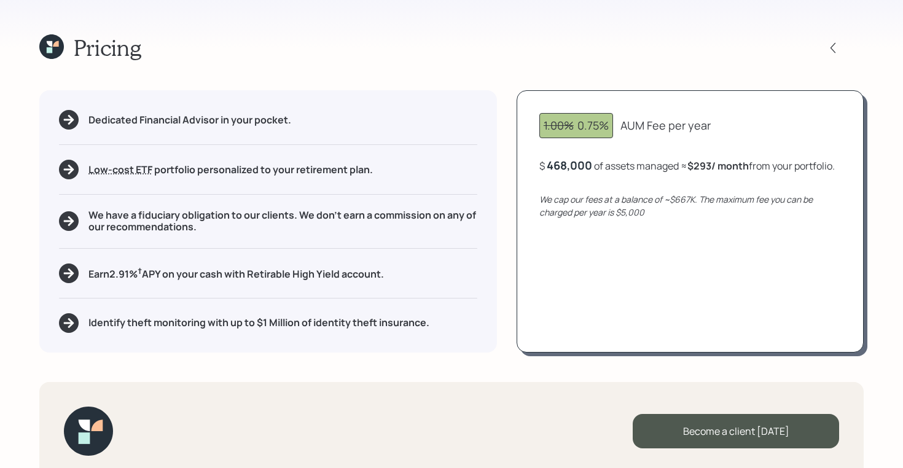
drag, startPoint x: 693, startPoint y: 163, endPoint x: 754, endPoint y: 161, distance: 61.4
click at [754, 161] on div "$ 468,000 of assets managed ≈ $293 / month from your portfolio ." at bounding box center [686, 165] width 295 height 15
drag, startPoint x: 754, startPoint y: 161, endPoint x: 583, endPoint y: 182, distance: 172.7
click at [583, 173] on div "$ 468,000 of assets managed ≈ $293 / month from your portfolio ." at bounding box center [686, 165] width 295 height 15
click at [567, 165] on div "468000" at bounding box center [568, 165] width 42 height 15
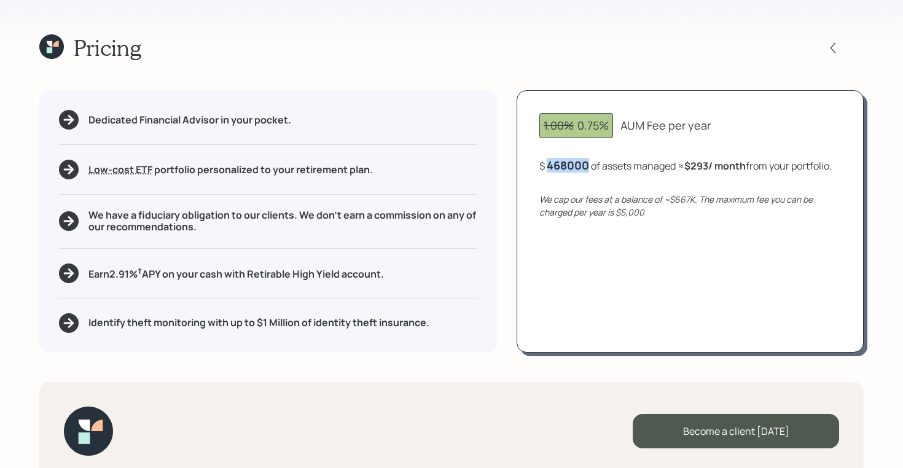
click at [567, 165] on div "468000" at bounding box center [568, 165] width 42 height 15
click at [601, 169] on div "$ 50,000 of assets managed ≈ $31 / month from your portfolio ." at bounding box center [679, 165] width 281 height 15
click at [572, 165] on div "50,000" at bounding box center [566, 165] width 39 height 15
click at [647, 182] on div "1.00% 0.75% AUM Fee per year $ 500000 of assets managed ≈ $31 / month from your…" at bounding box center [689, 221] width 347 height 262
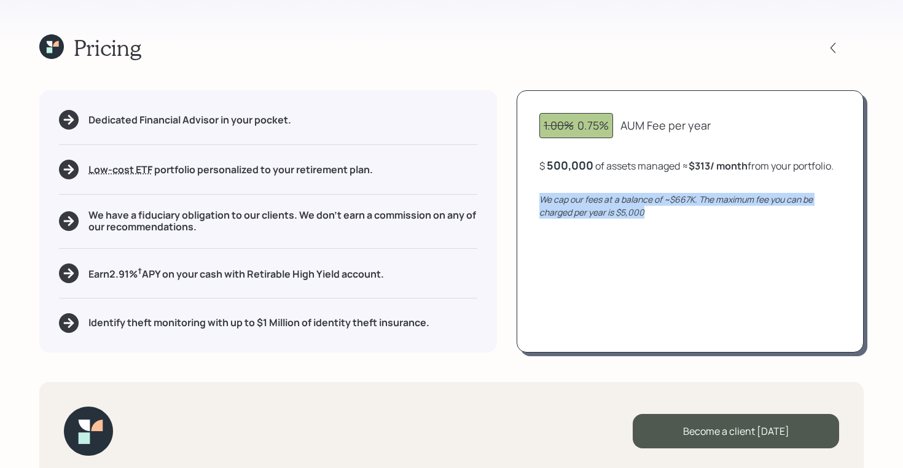
drag, startPoint x: 650, startPoint y: 228, endPoint x: 531, endPoint y: 216, distance: 119.1
click at [531, 216] on div "1.00% 0.75% AUM Fee per year $ 500,000 of assets managed ≈ $313 / month from yo…" at bounding box center [689, 221] width 347 height 262
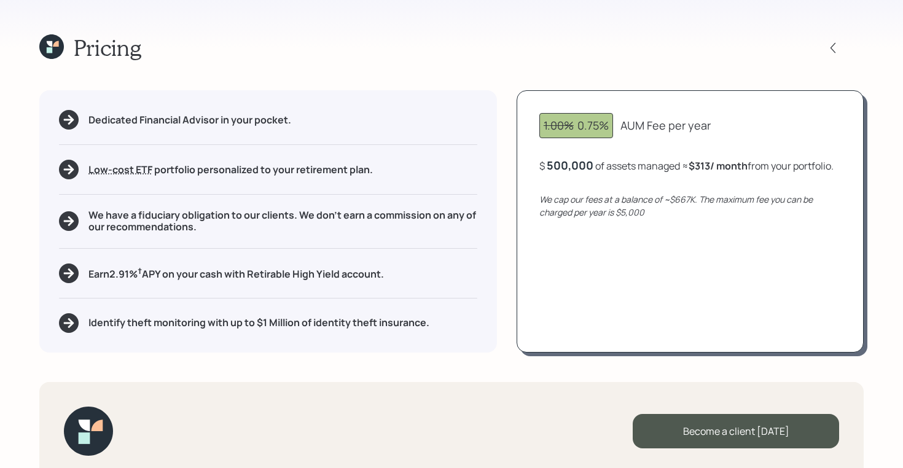
click at [564, 161] on div "500,000" at bounding box center [570, 165] width 47 height 15
click at [564, 161] on div "500000" at bounding box center [569, 165] width 44 height 15
click at [606, 168] on div "$ 650000 of assets managed ≈ $313 / month from your portfolio ." at bounding box center [684, 165] width 290 height 15
drag, startPoint x: 695, startPoint y: 168, endPoint x: 722, endPoint y: 168, distance: 27.0
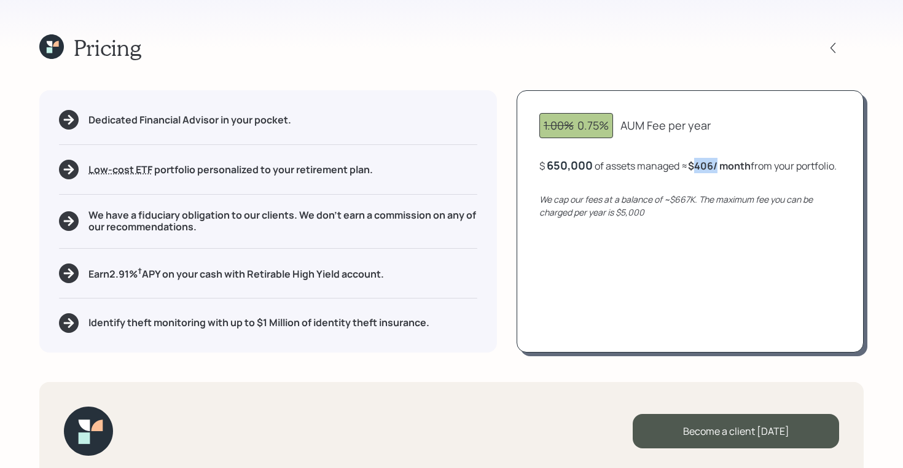
click at [722, 168] on b "$406 / month" at bounding box center [719, 166] width 63 height 14
click at [579, 166] on div "650,000" at bounding box center [570, 165] width 46 height 15
click at [579, 166] on div "650000" at bounding box center [568, 165] width 43 height 15
click at [625, 178] on div "1.00% 0.75% AUM Fee per year $ 675000 of assets managed ≈ $406 / month from you…" at bounding box center [689, 221] width 347 height 262
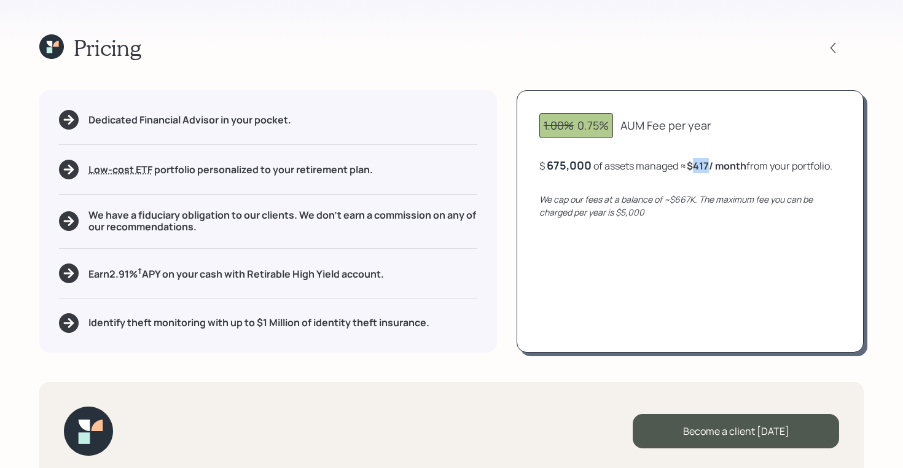
drag, startPoint x: 693, startPoint y: 162, endPoint x: 714, endPoint y: 163, distance: 20.3
click at [714, 163] on b "$417 / month" at bounding box center [717, 166] width 60 height 14
click at [574, 165] on div "675,000" at bounding box center [569, 165] width 45 height 15
click at [574, 165] on div "675000" at bounding box center [568, 165] width 42 height 15
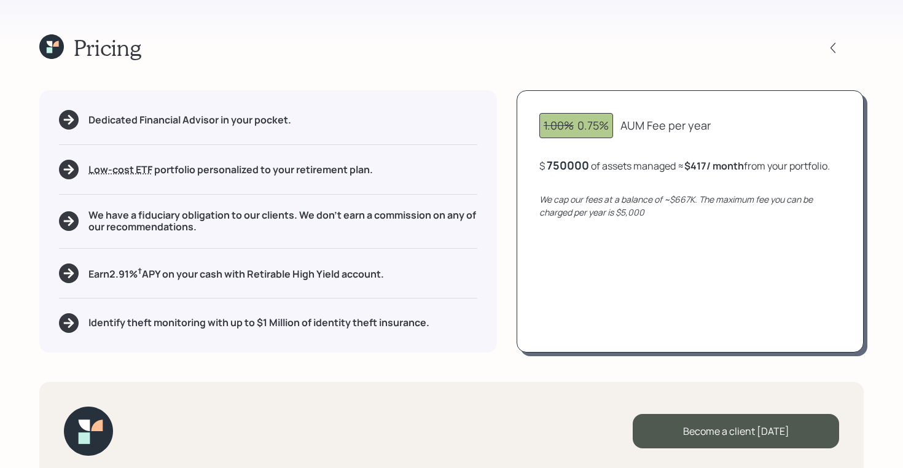
click at [610, 169] on div "$ 750000 of assets managed ≈ $417 / month from your portfolio ." at bounding box center [684, 165] width 290 height 15
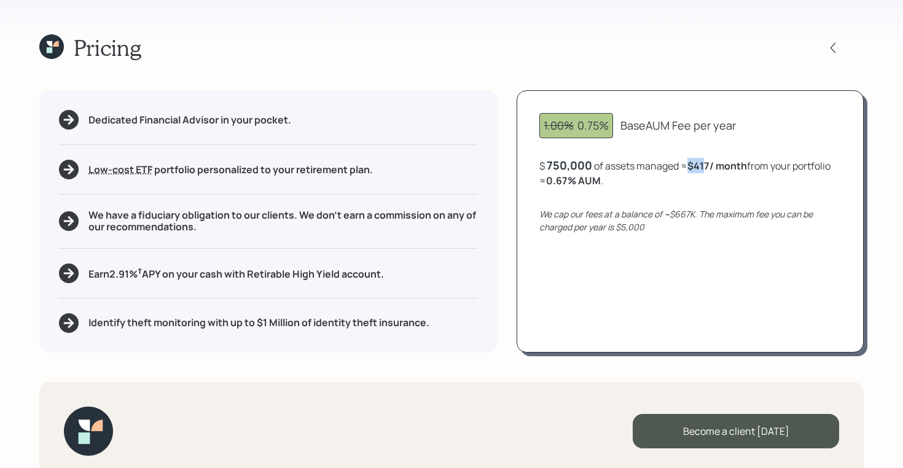
drag, startPoint x: 690, startPoint y: 168, endPoint x: 714, endPoint y: 168, distance: 23.3
click at [714, 168] on b "$417 / month" at bounding box center [717, 166] width 60 height 14
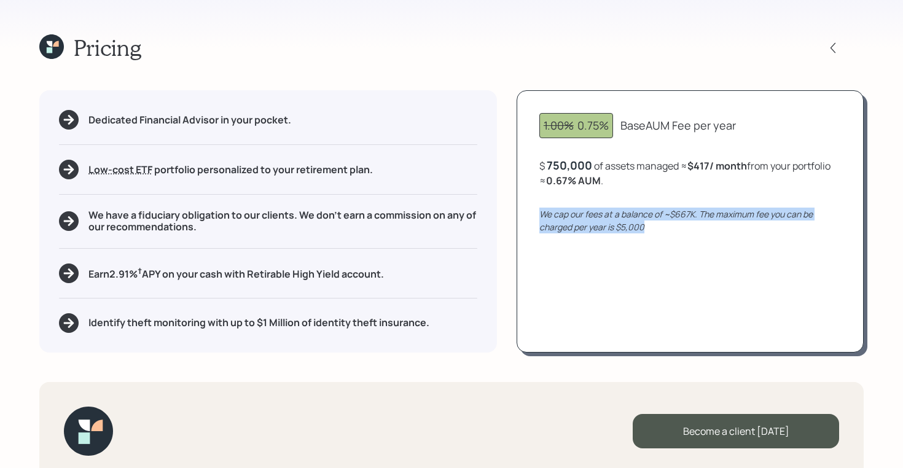
drag, startPoint x: 653, startPoint y: 228, endPoint x: 532, endPoint y: 216, distance: 121.0
click at [532, 216] on div "1.00% 0.75% Base AUM Fee per year $ 750,000 of assets managed ≈ $417 / month fr…" at bounding box center [689, 221] width 347 height 262
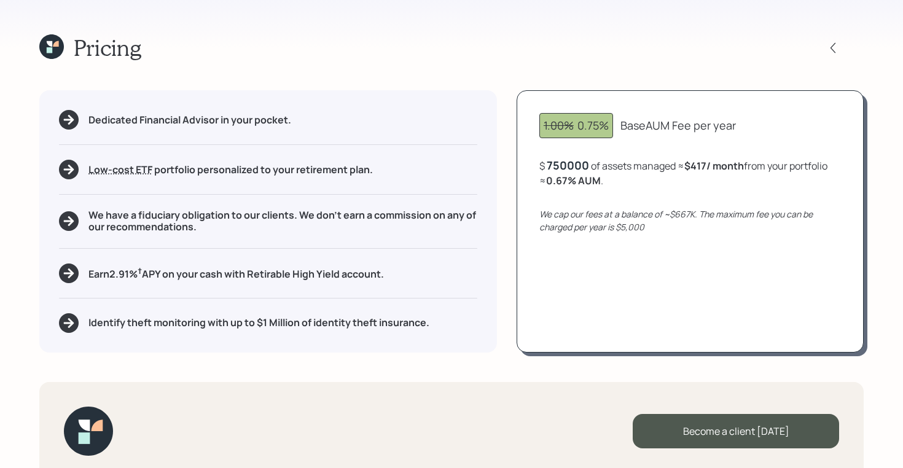
click at [554, 168] on div "750000" at bounding box center [568, 165] width 42 height 15
click at [585, 160] on div "750000" at bounding box center [568, 165] width 42 height 15
drag, startPoint x: 591, startPoint y: 165, endPoint x: 534, endPoint y: 160, distance: 56.7
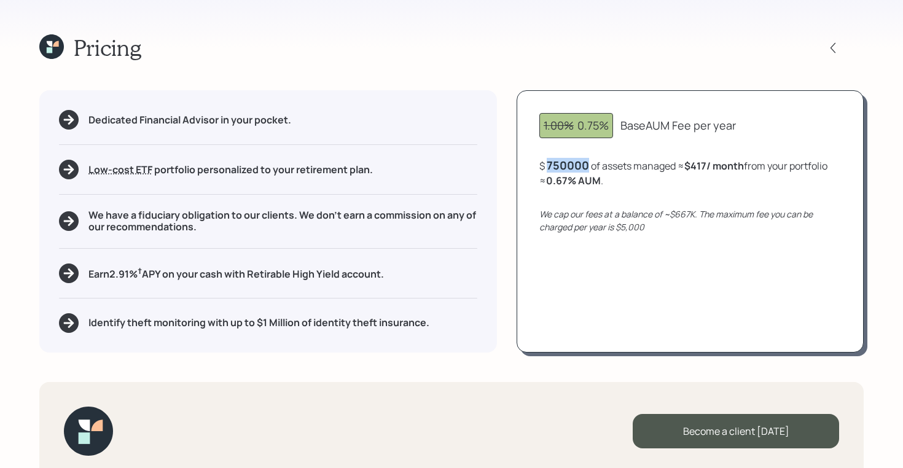
click at [534, 160] on div "1.00% 0.75% Base AUM Fee per year $ 750000 of assets managed ≈ $417 / month fro…" at bounding box center [689, 221] width 347 height 262
click at [58, 47] on icon at bounding box center [51, 46] width 25 height 25
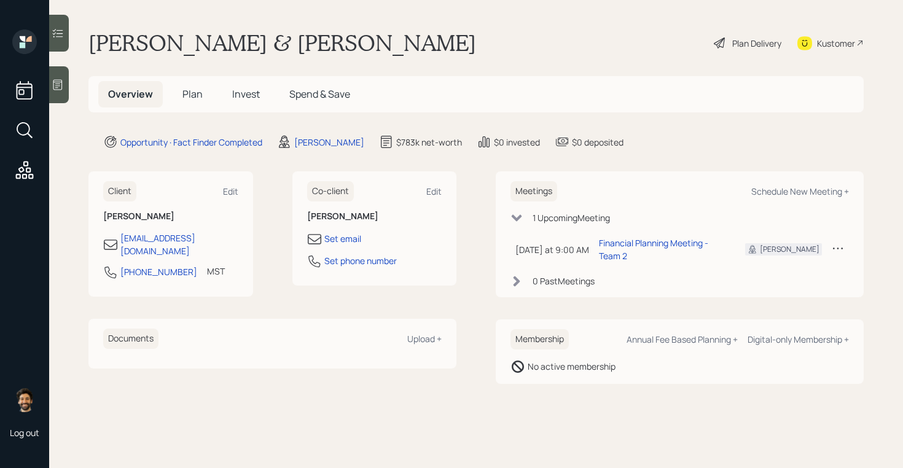
click at [198, 93] on span "Plan" at bounding box center [192, 94] width 20 height 14
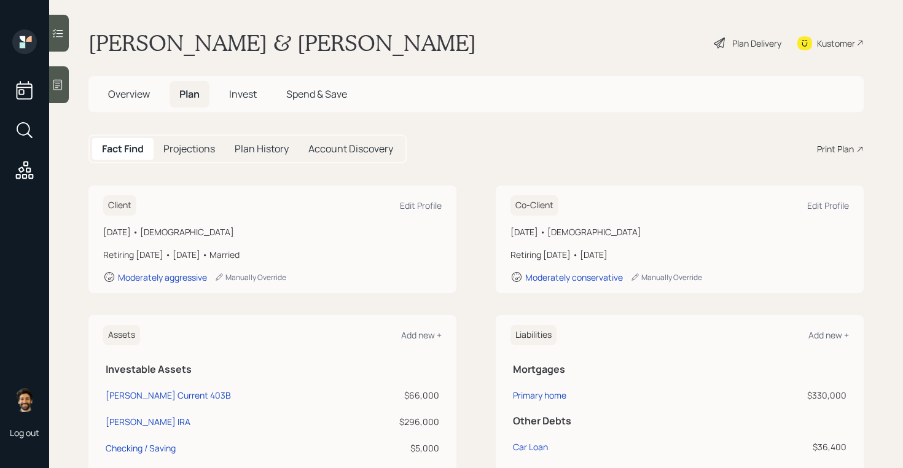
click at [141, 94] on span "Overview" at bounding box center [129, 94] width 42 height 14
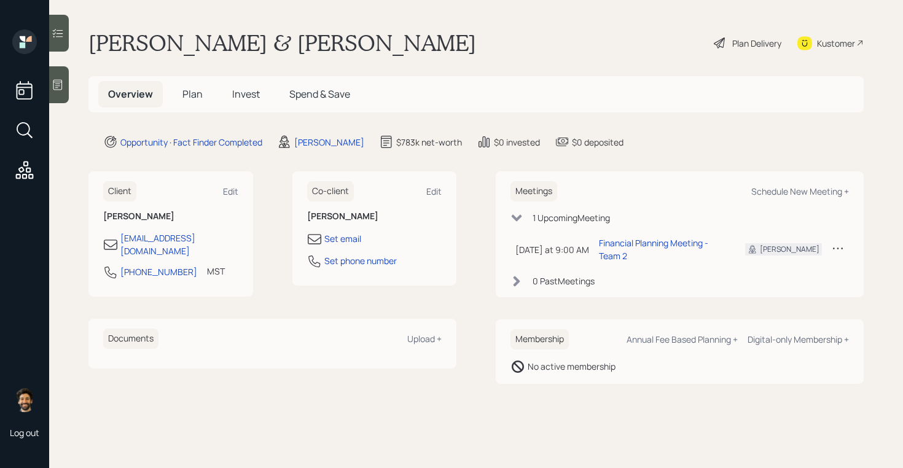
click at [129, 98] on span "Overview" at bounding box center [130, 94] width 45 height 14
click at [208, 93] on h5 "Plan" at bounding box center [193, 94] width 40 height 26
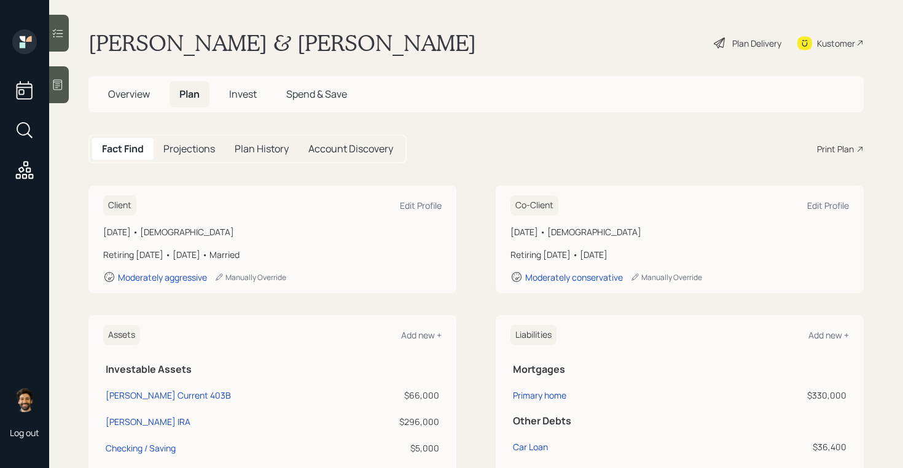
click at [850, 151] on div "Print Plan" at bounding box center [835, 148] width 37 height 13
click at [134, 98] on span "Overview" at bounding box center [129, 94] width 42 height 14
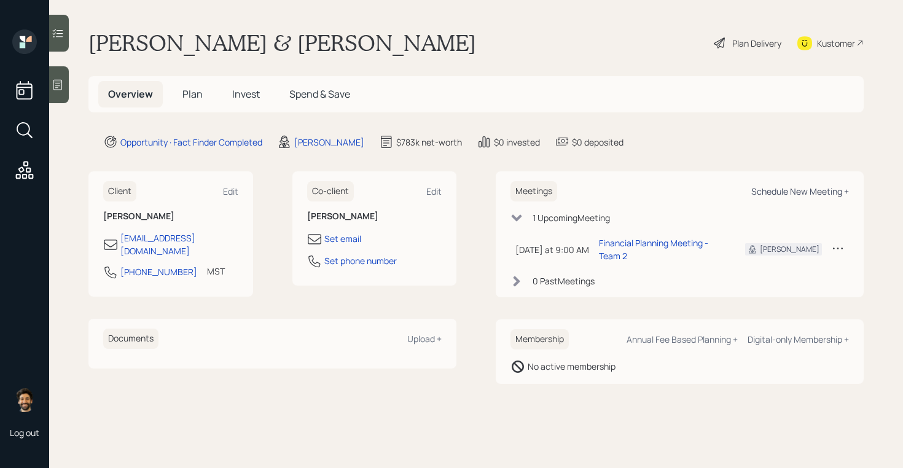
click at [779, 193] on div "Schedule New Meeting +" at bounding box center [800, 191] width 98 height 12
select select "f14b762f-c7c2-4b89-9227-8fa891345eea"
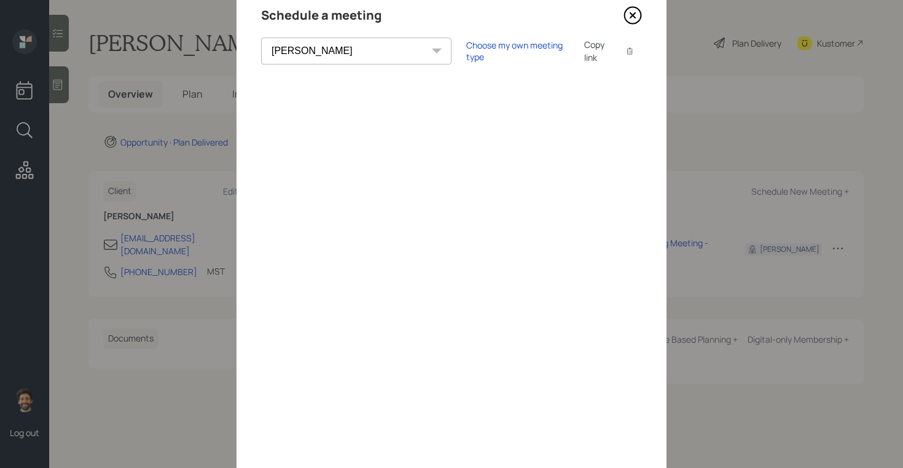
scroll to position [85, 0]
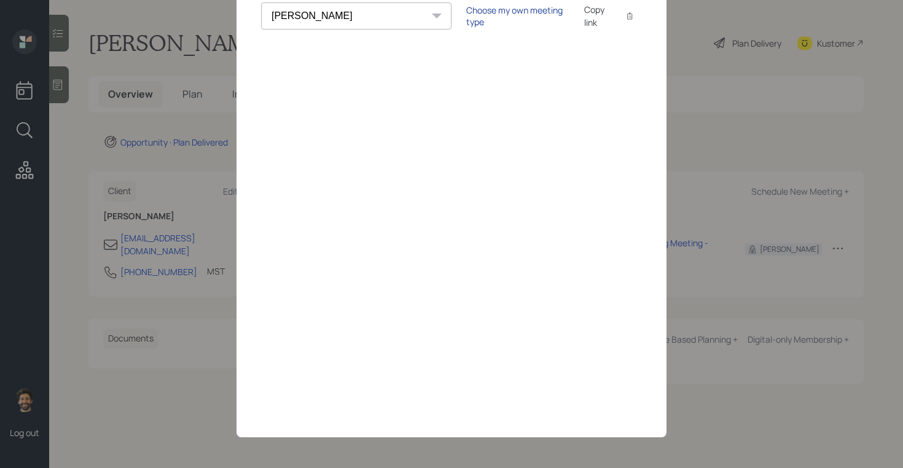
click at [466, 15] on div "Choose my own meeting type" at bounding box center [517, 15] width 103 height 23
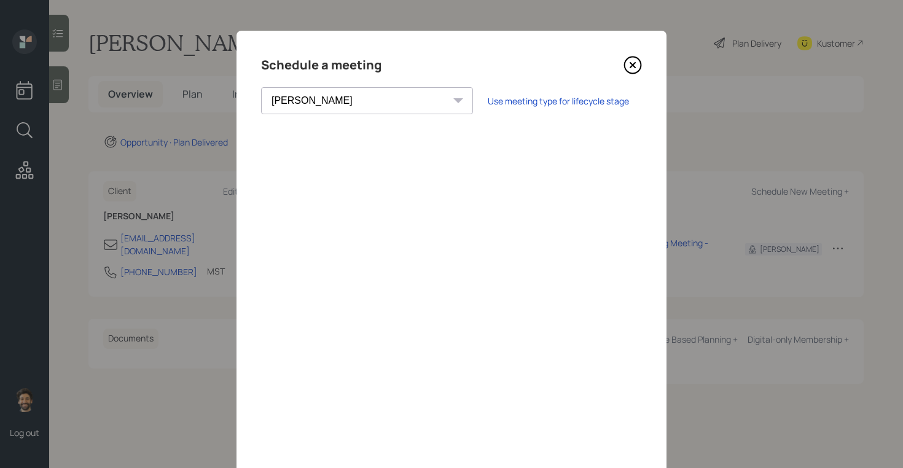
click at [633, 66] on icon at bounding box center [632, 65] width 5 height 5
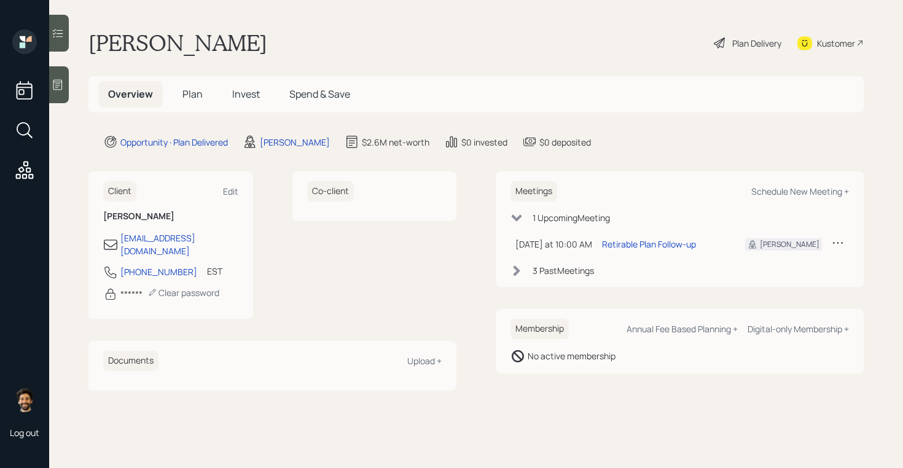
click at [197, 93] on span "Plan" at bounding box center [192, 94] width 20 height 14
